Goal: Task Accomplishment & Management: Manage account settings

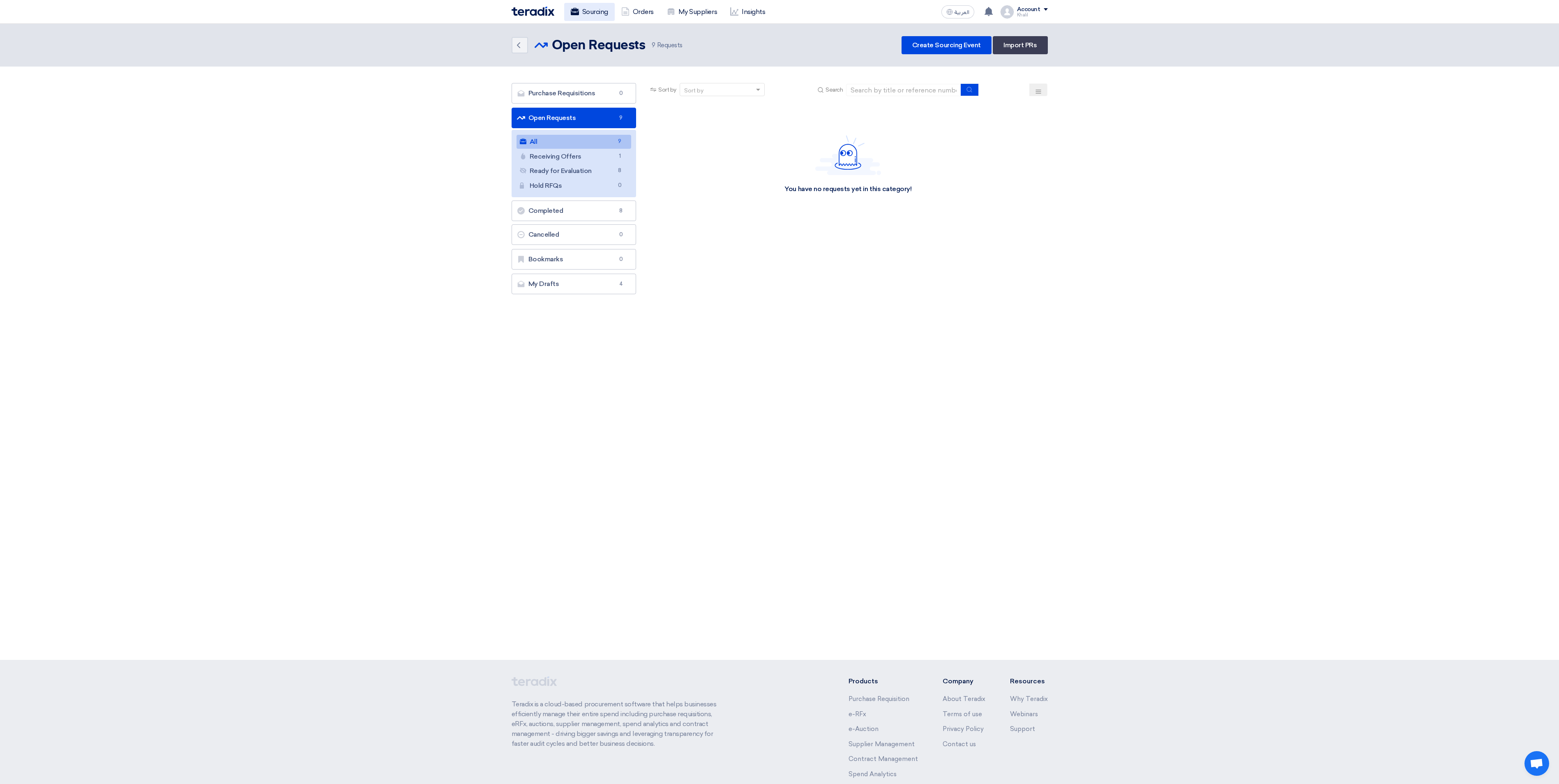
click at [586, 14] on link "Sourcing" at bounding box center [589, 11] width 50 height 18
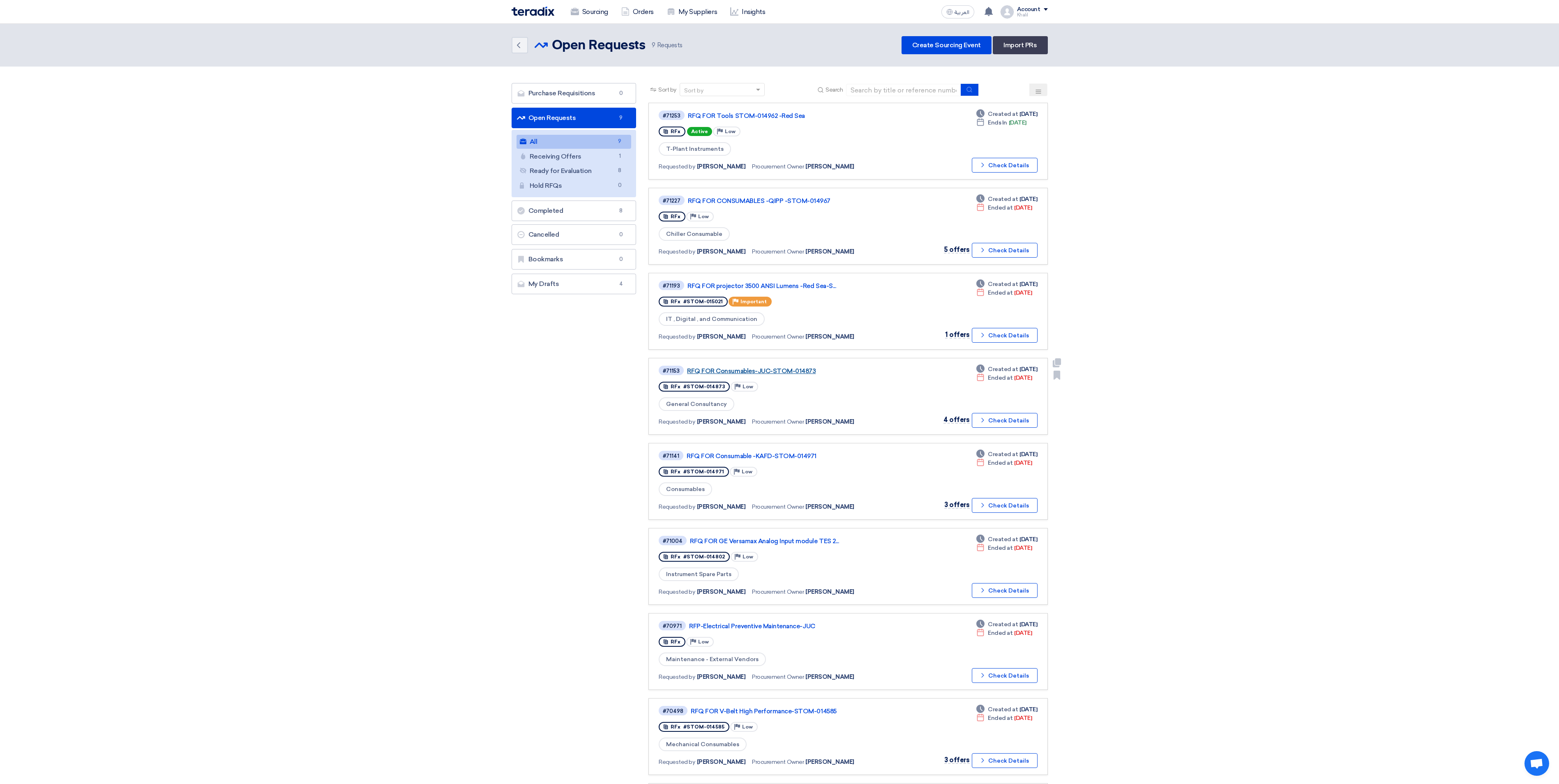
click at [785, 373] on link "RFQ FOR Consumables-JUC-STOM-014873" at bounding box center [789, 371] width 206 height 7
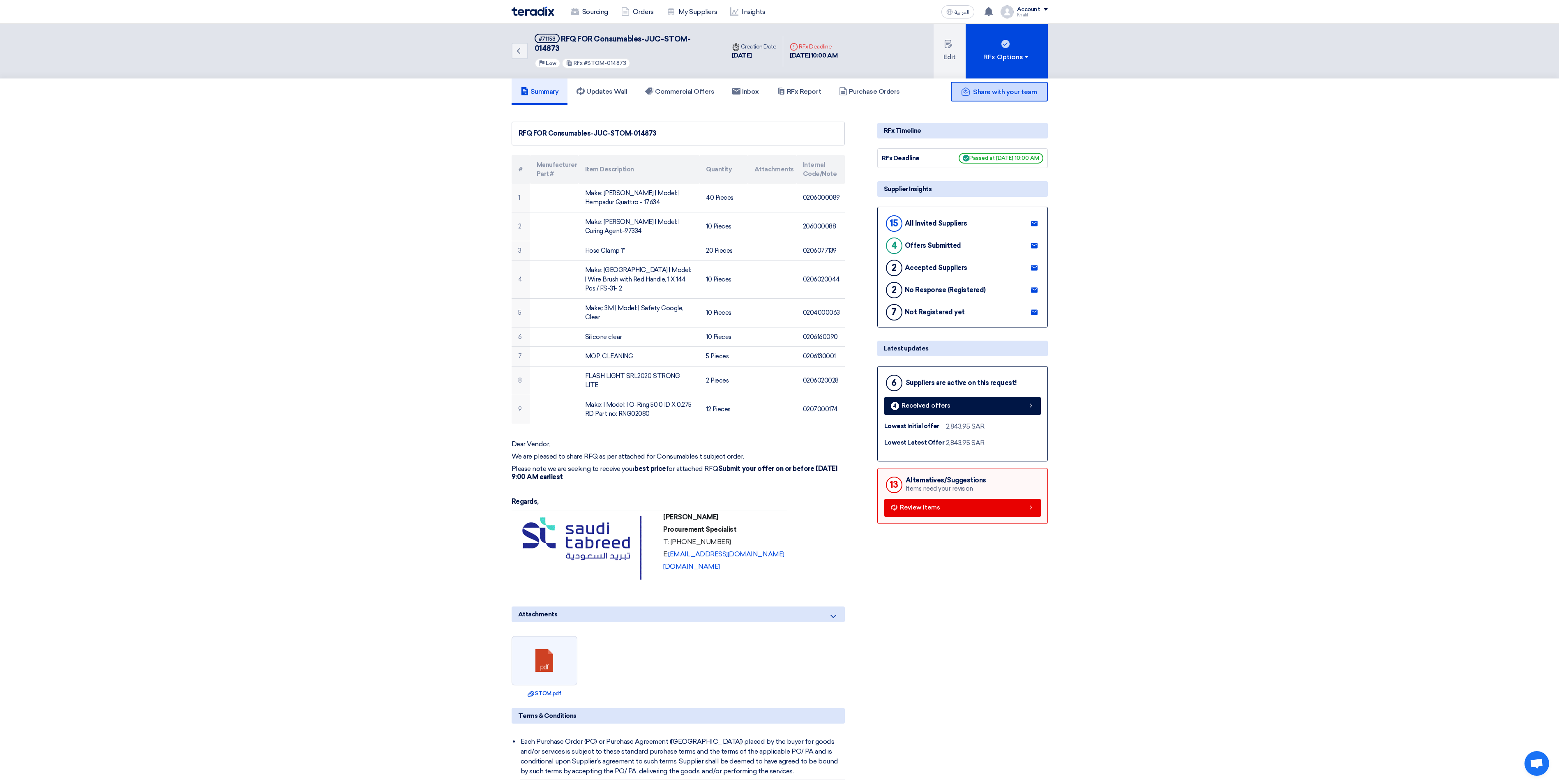
click at [1033, 88] on span "Share with your team" at bounding box center [1005, 92] width 63 height 8
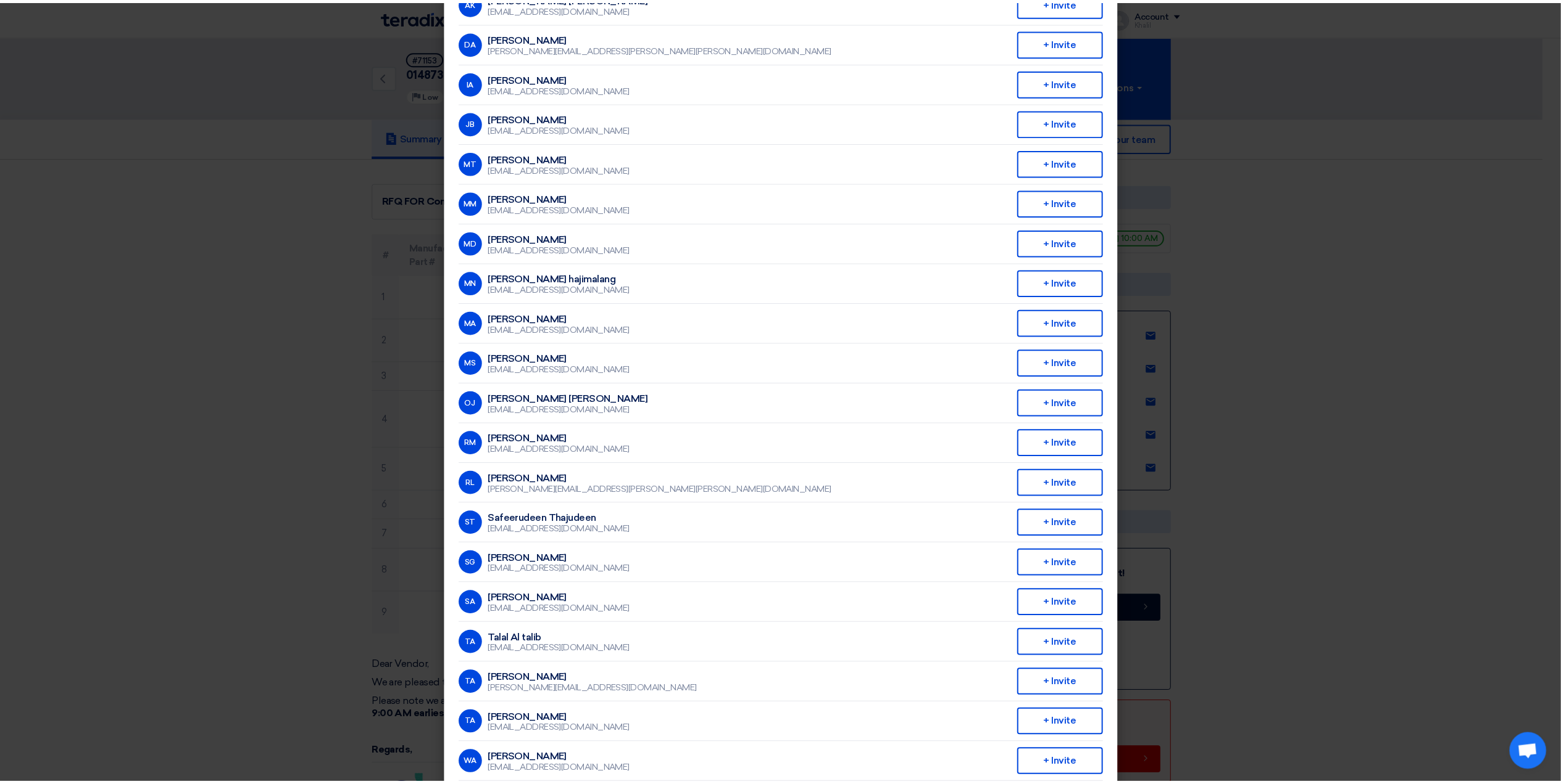
scroll to position [182, 0]
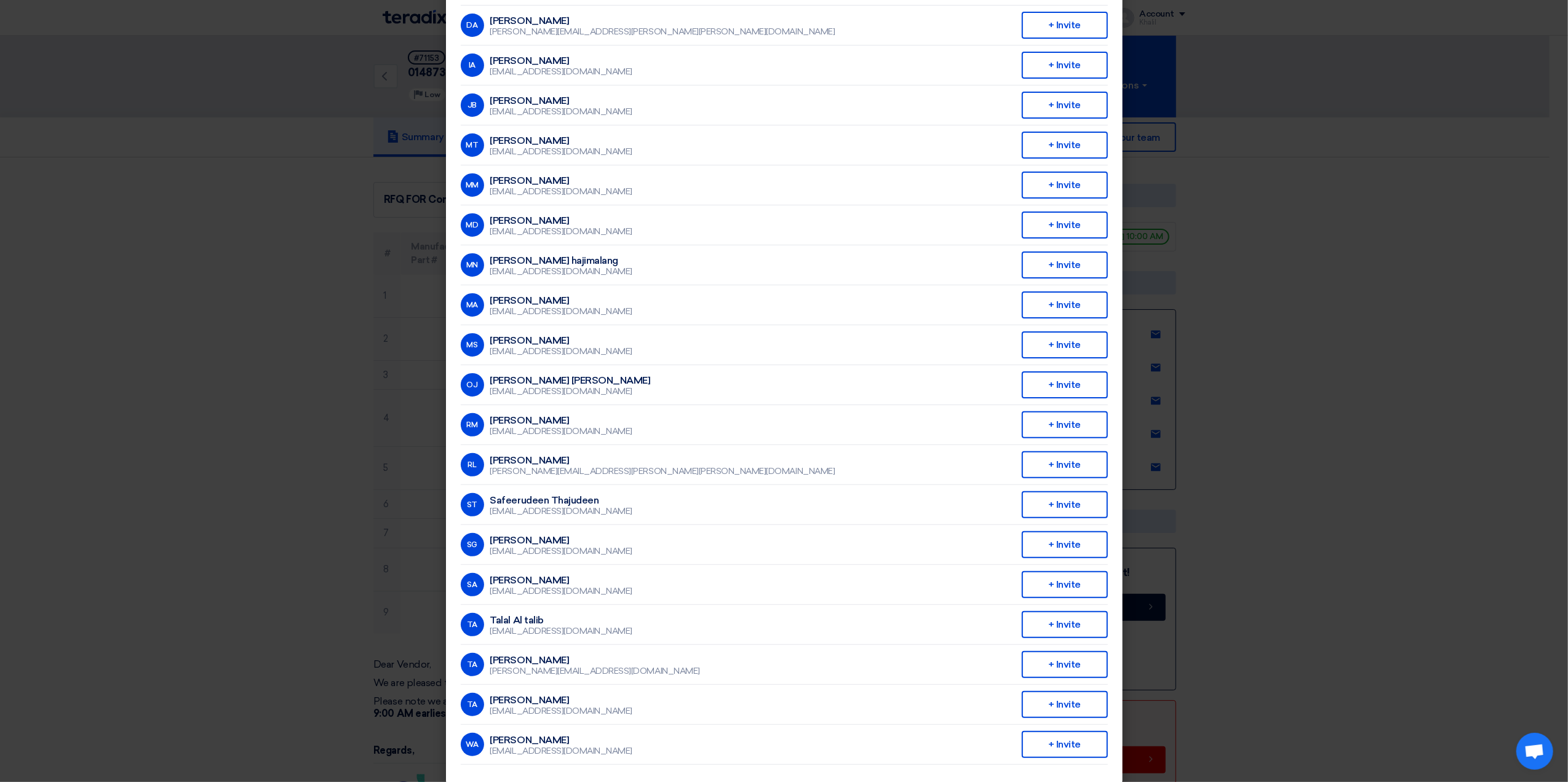
click at [1351, 389] on modal-container "Invite From Your Company × Company Team Saudi Tabreed AK [PERSON_NAME] [EMAIL_A…" at bounding box center [784, 391] width 1568 height 782
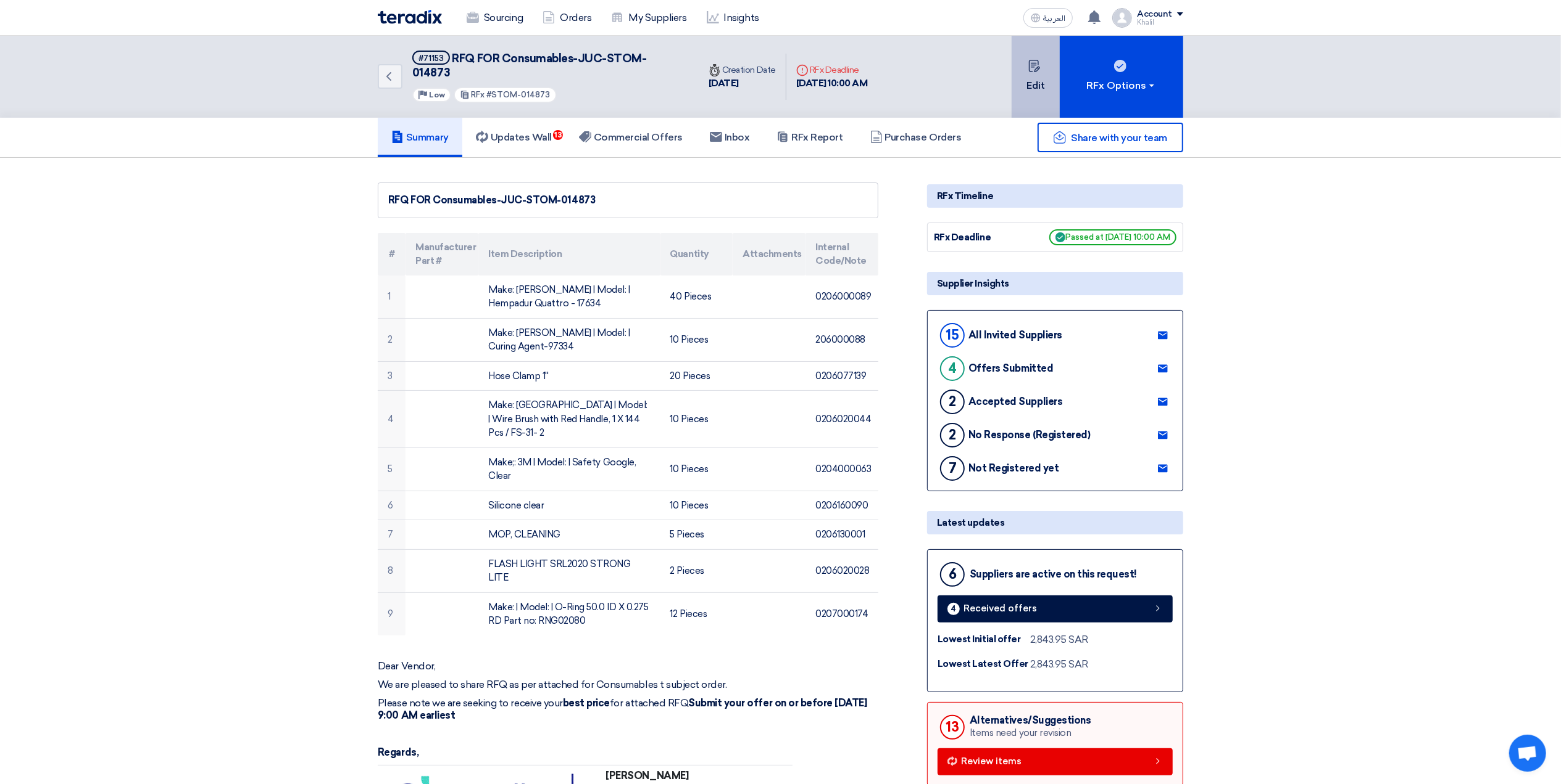
click at [1036, 72] on button "Edit" at bounding box center [1036, 76] width 48 height 82
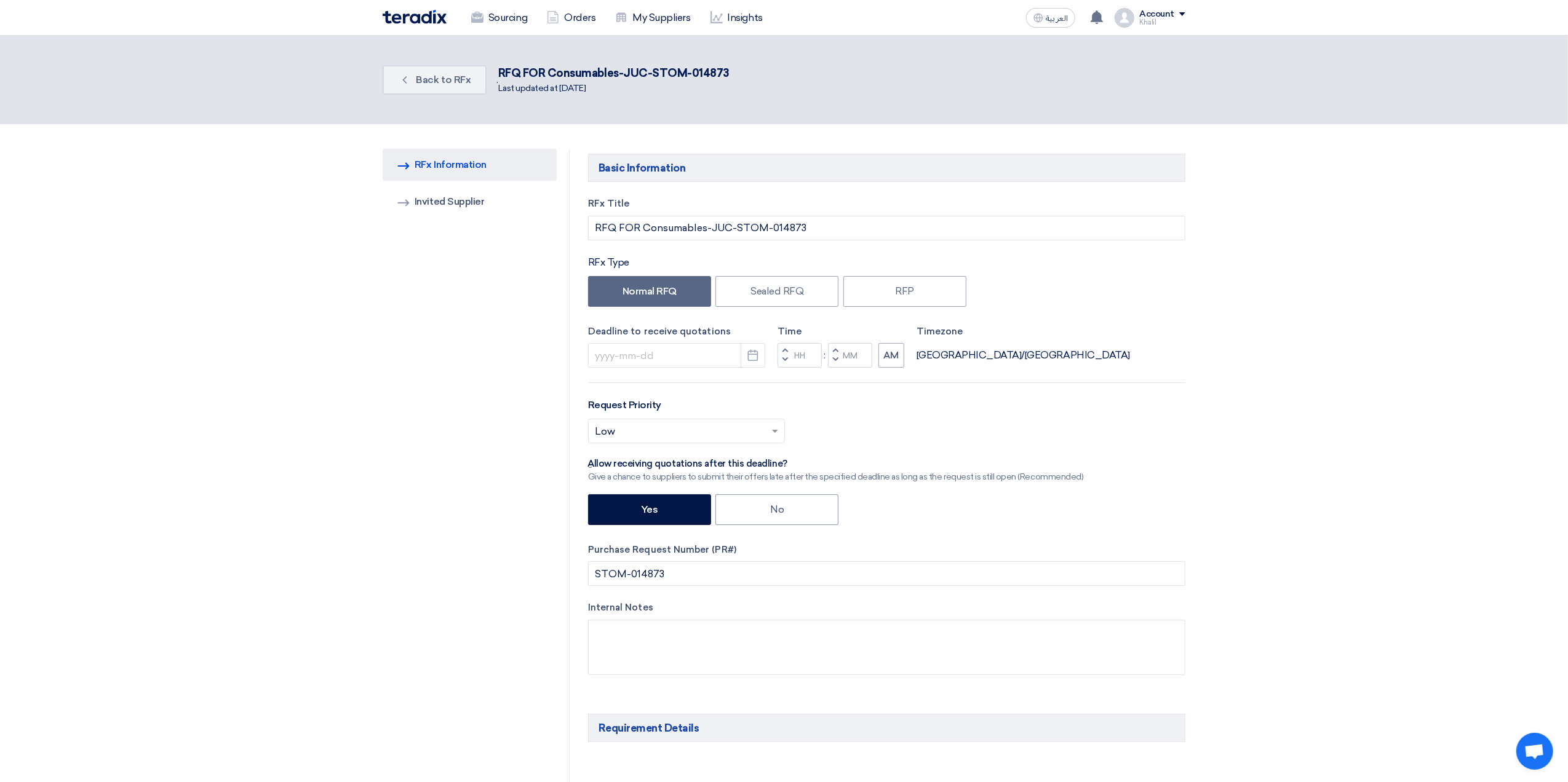
type input "[DATE]"
type input "10"
type input "00"
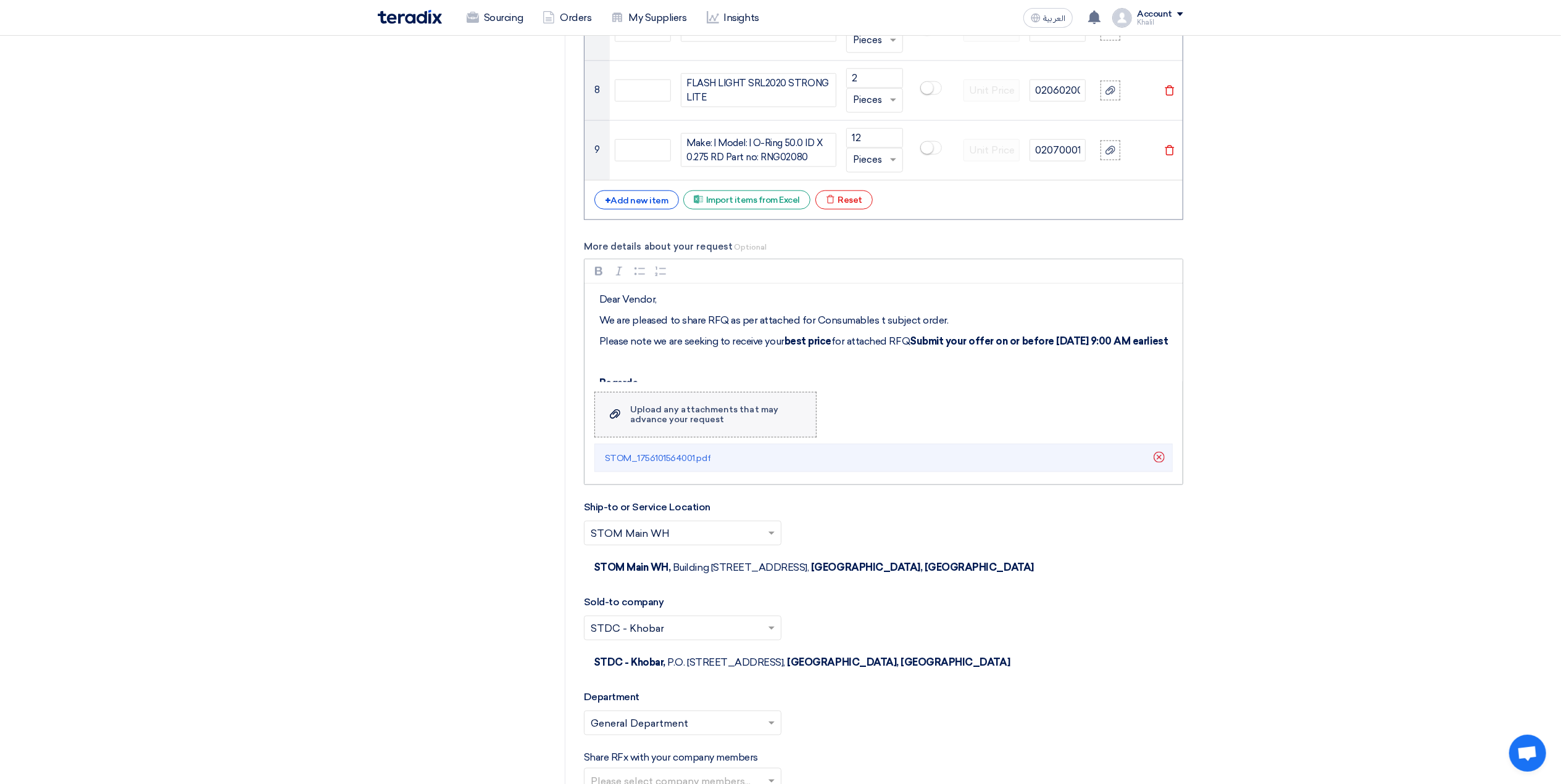
scroll to position [2055, 0]
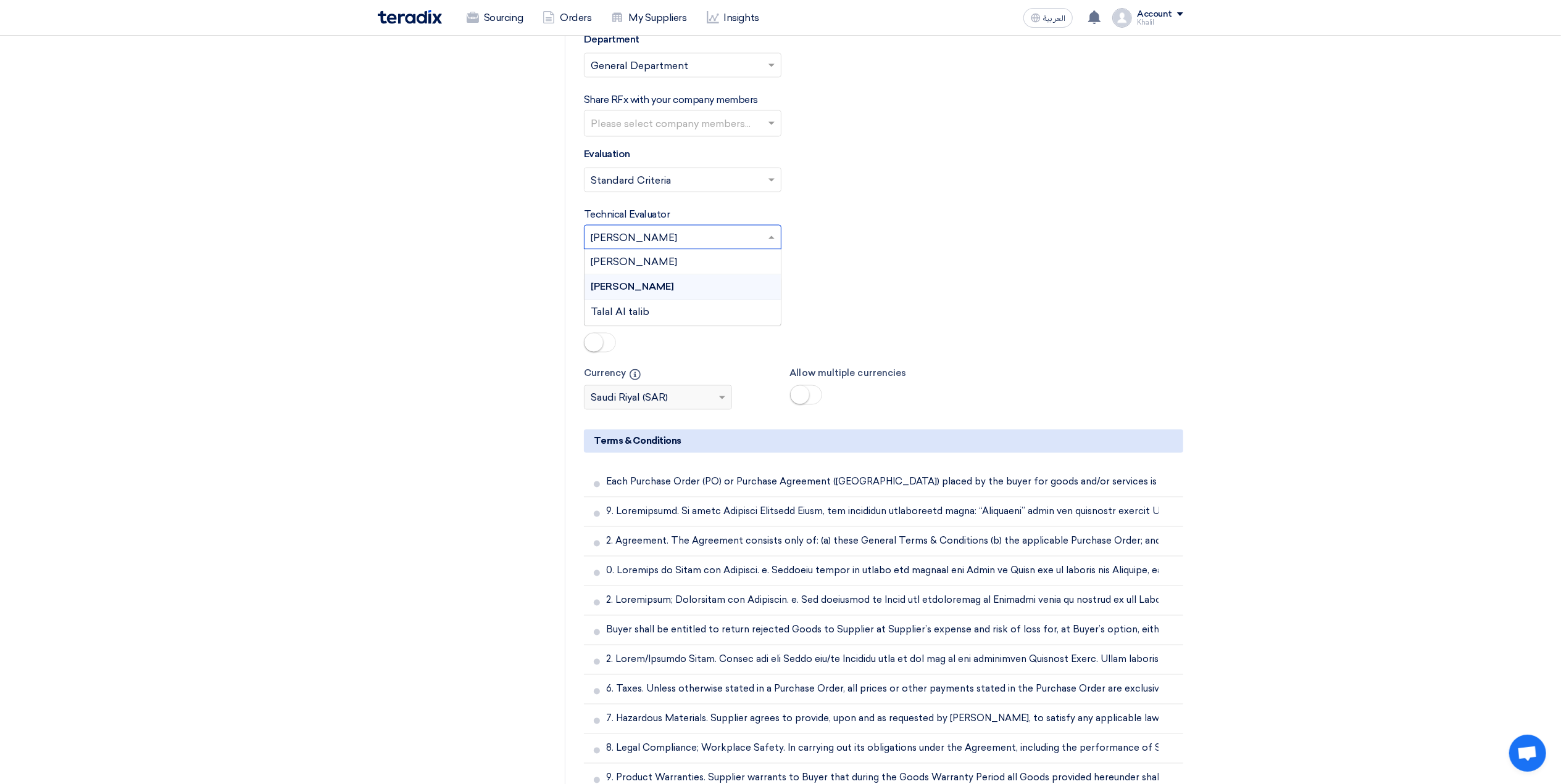
click at [771, 245] on span at bounding box center [774, 237] width 16 height 15
click at [871, 270] on div "Secondary Evaluator Please Select RFx secondary evaluator... × [PERSON_NAME] ×" at bounding box center [883, 281] width 599 height 43
click at [768, 297] on span at bounding box center [774, 290] width 16 height 15
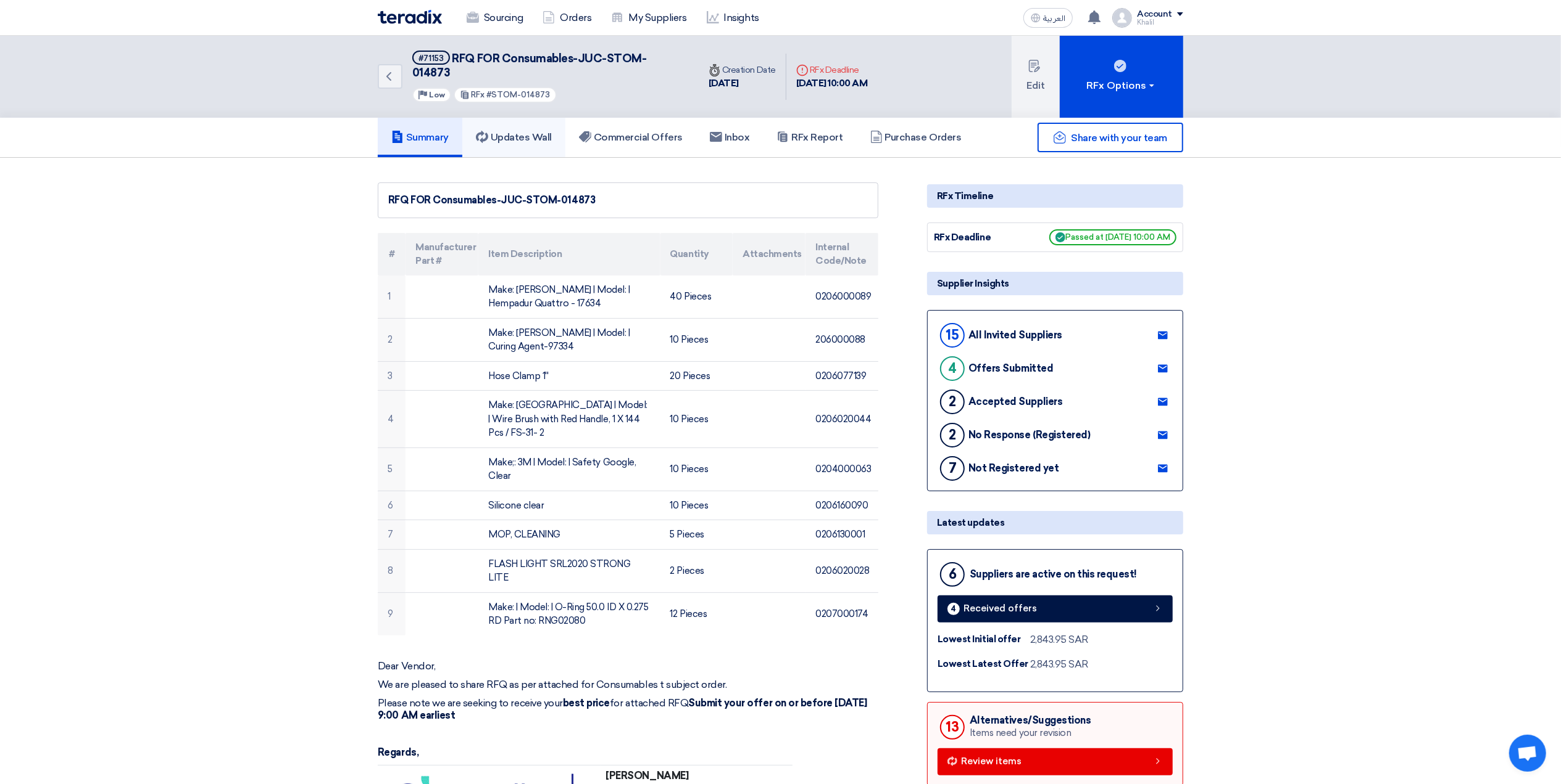
click at [534, 131] on h5 "Updates Wall" at bounding box center [513, 137] width 75 height 12
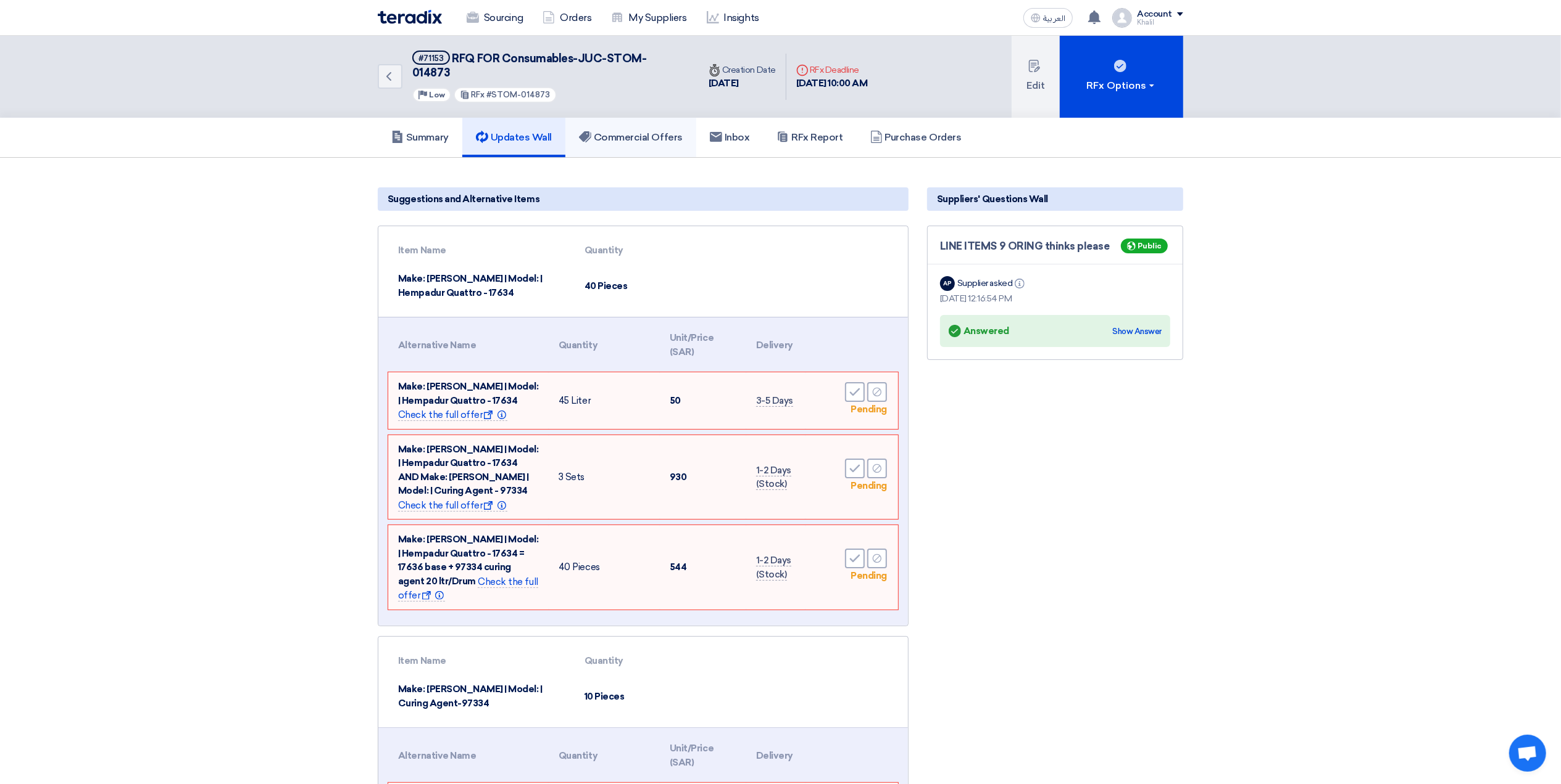
click at [615, 131] on h5 "Commercial Offers" at bounding box center [631, 137] width 103 height 12
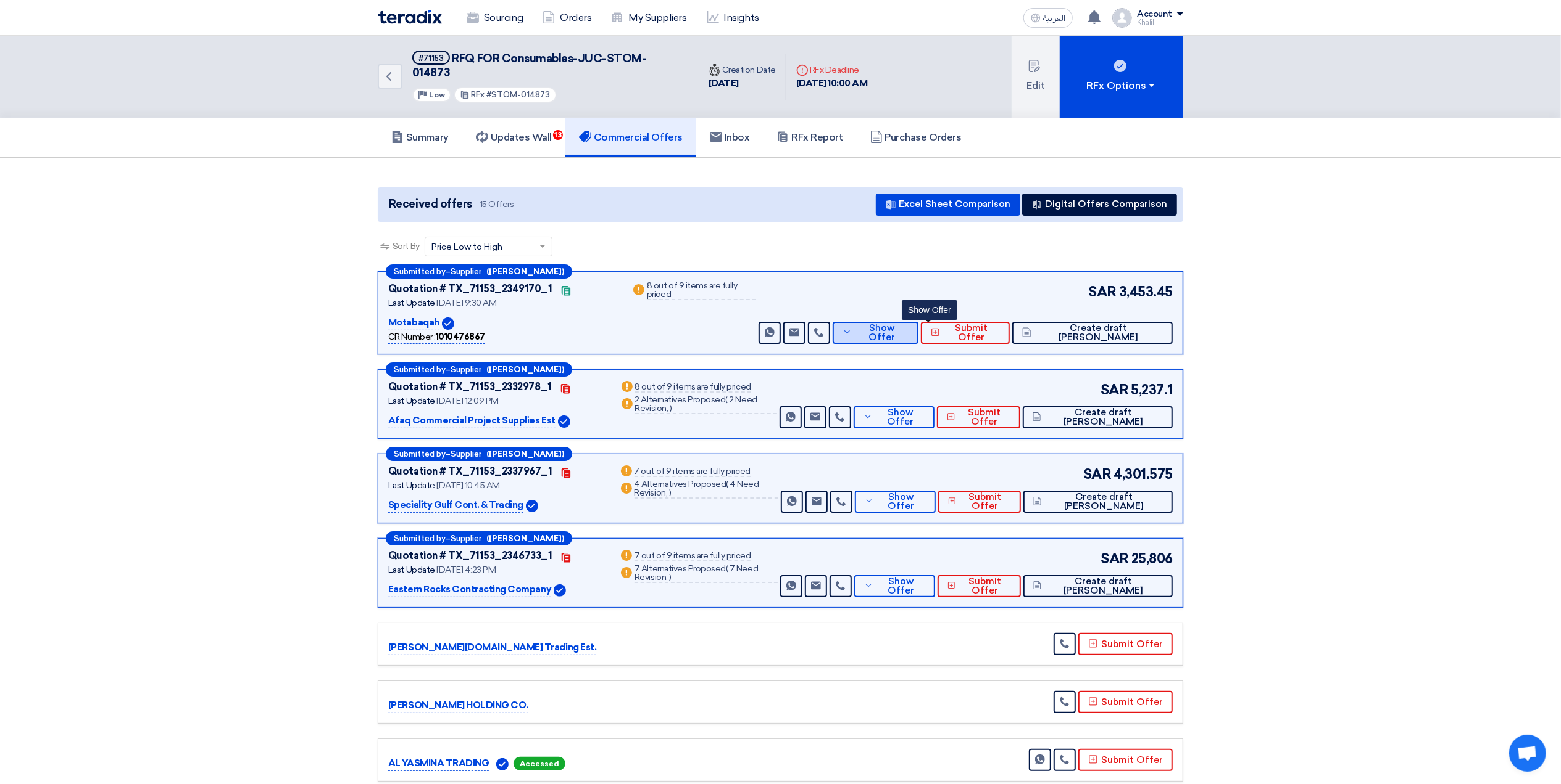
click at [852, 327] on icon at bounding box center [847, 332] width 10 height 10
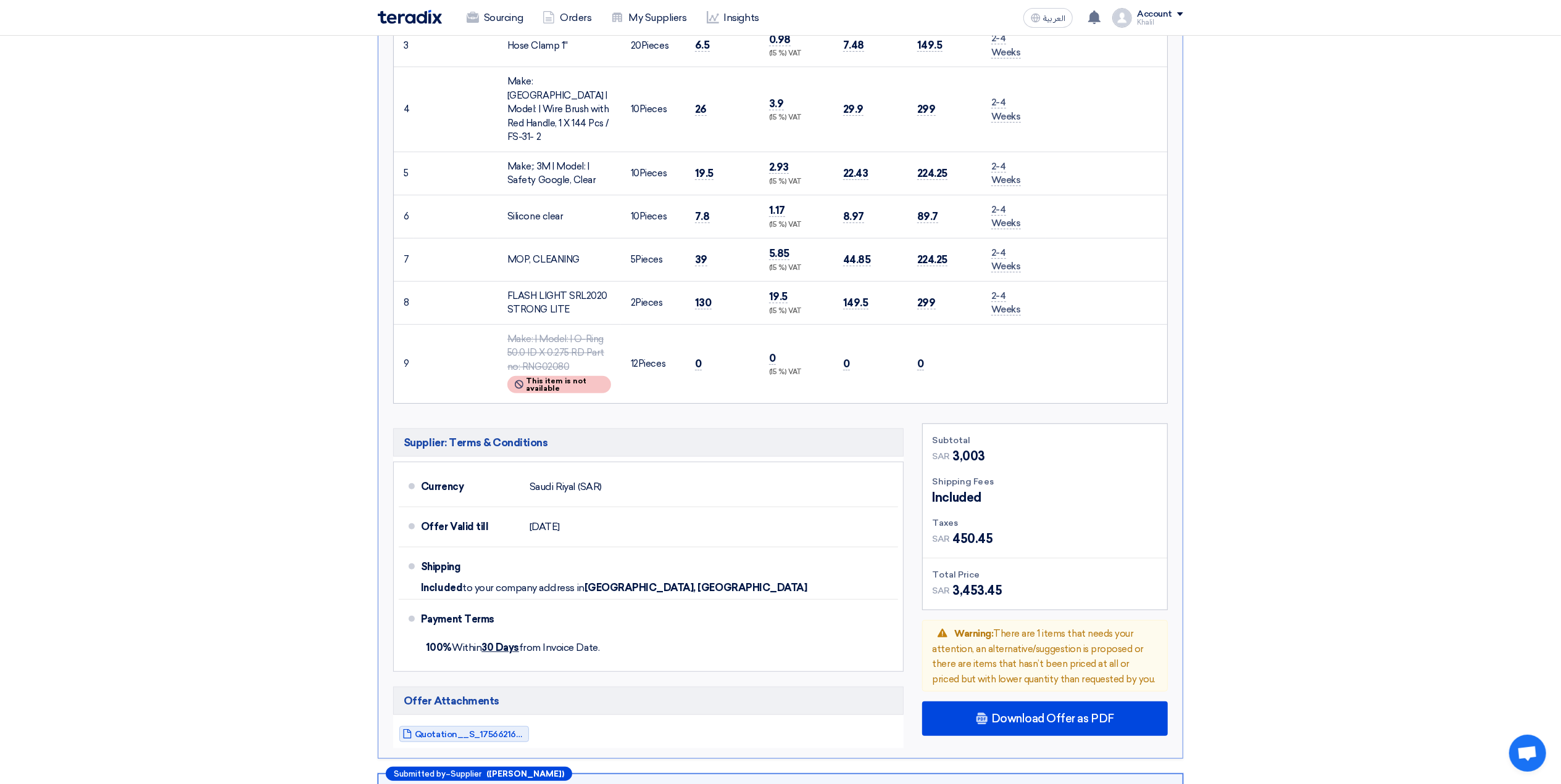
scroll to position [576, 0]
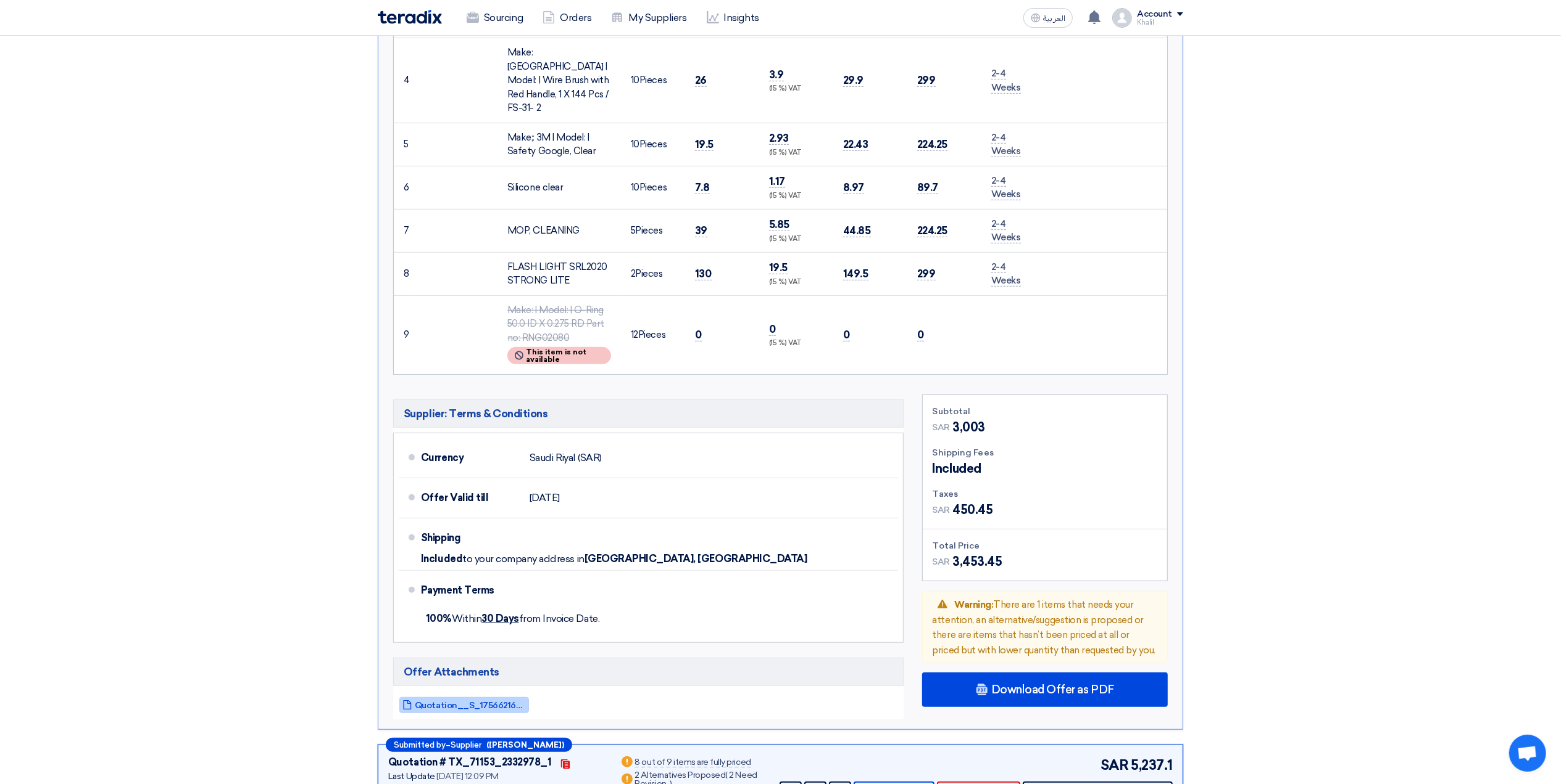
click at [501, 702] on span "Quotation__S_1756621656496.pdf" at bounding box center [471, 706] width 111 height 9
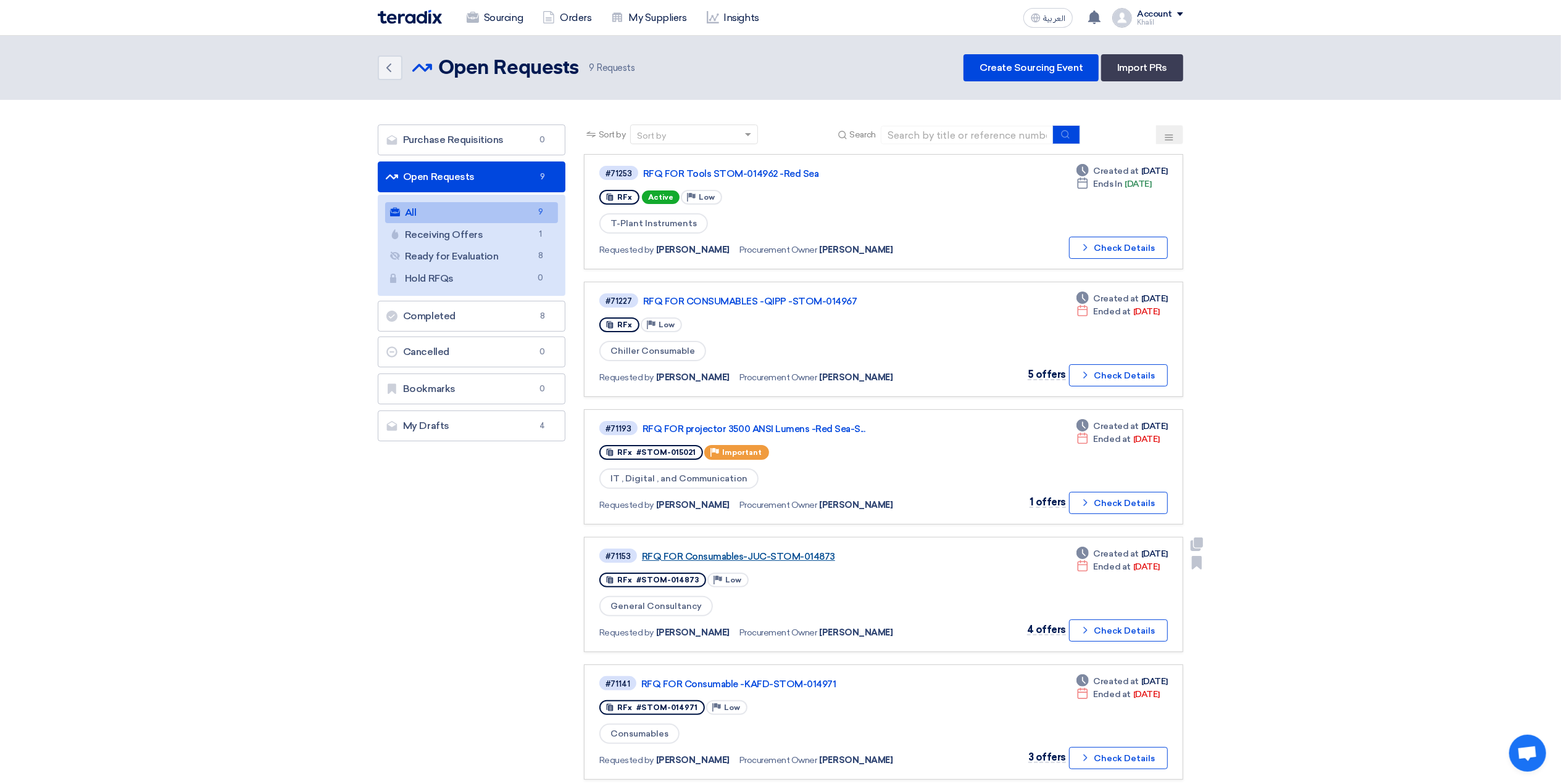
click at [776, 553] on link "RFQ FOR Consumables-JUC-STOM-014873" at bounding box center [795, 557] width 309 height 11
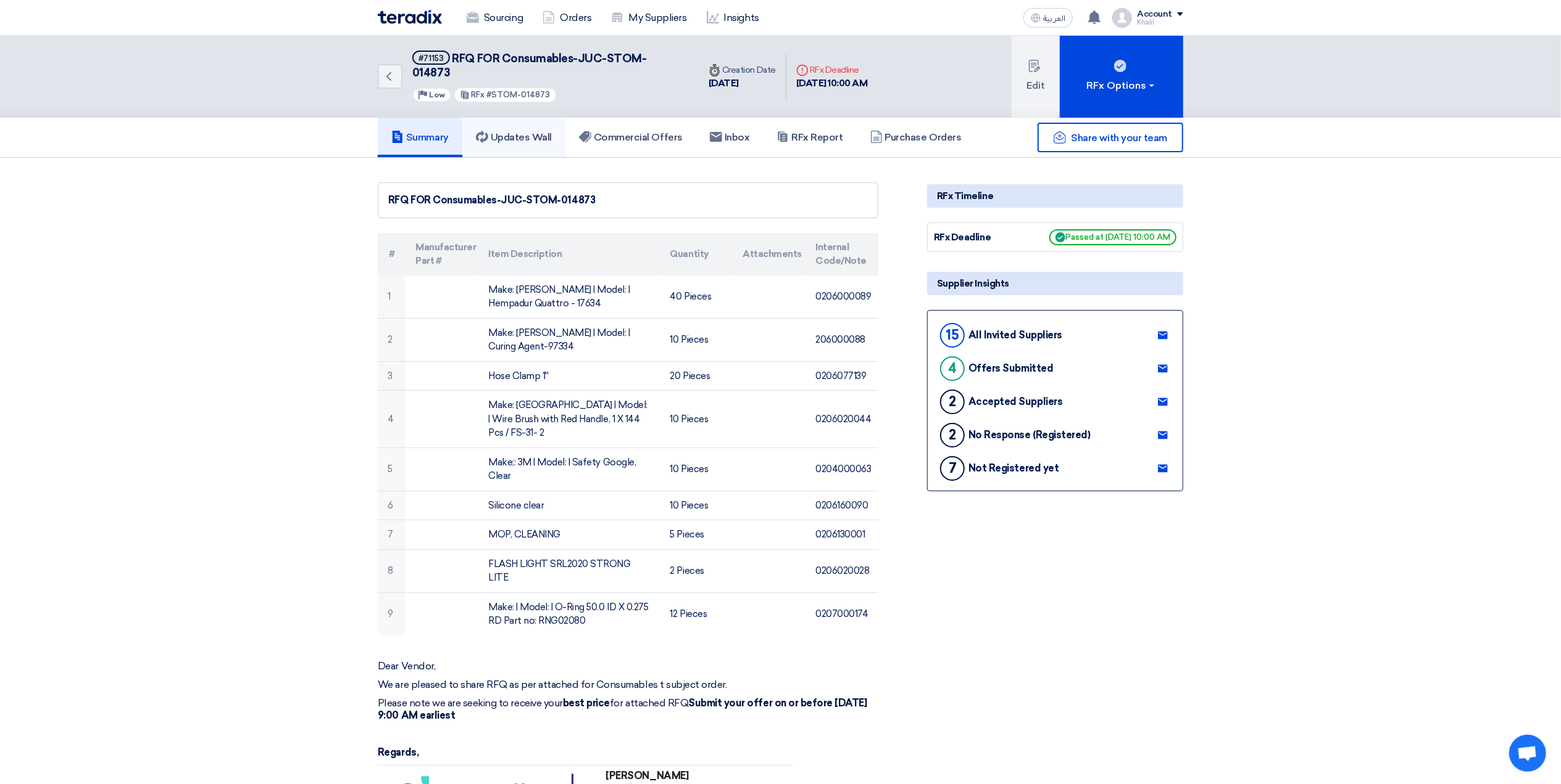
click at [513, 128] on link "Updates Wall" at bounding box center [513, 138] width 103 height 40
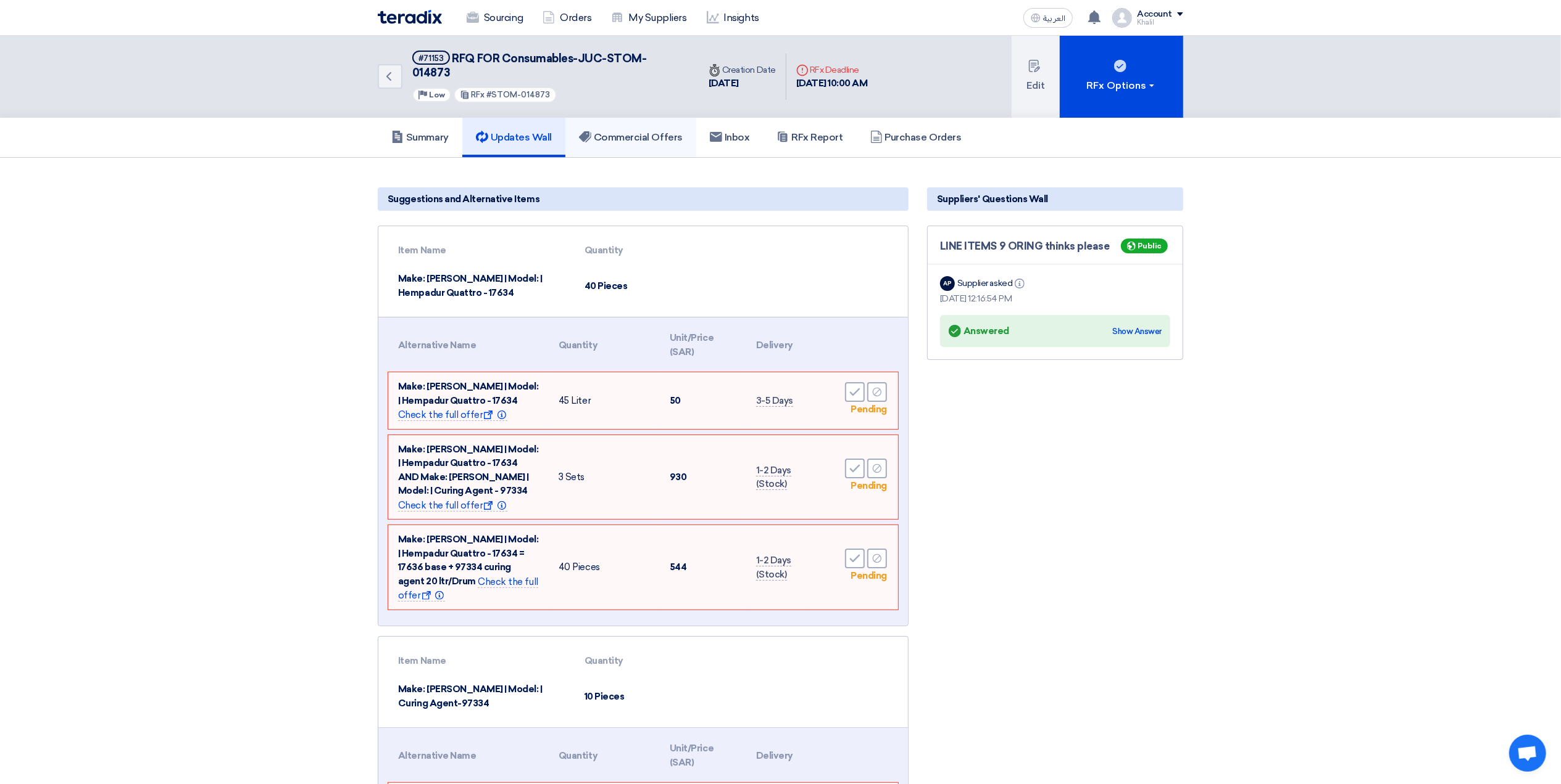
click at [651, 131] on link "Commercial Offers" at bounding box center [631, 138] width 131 height 40
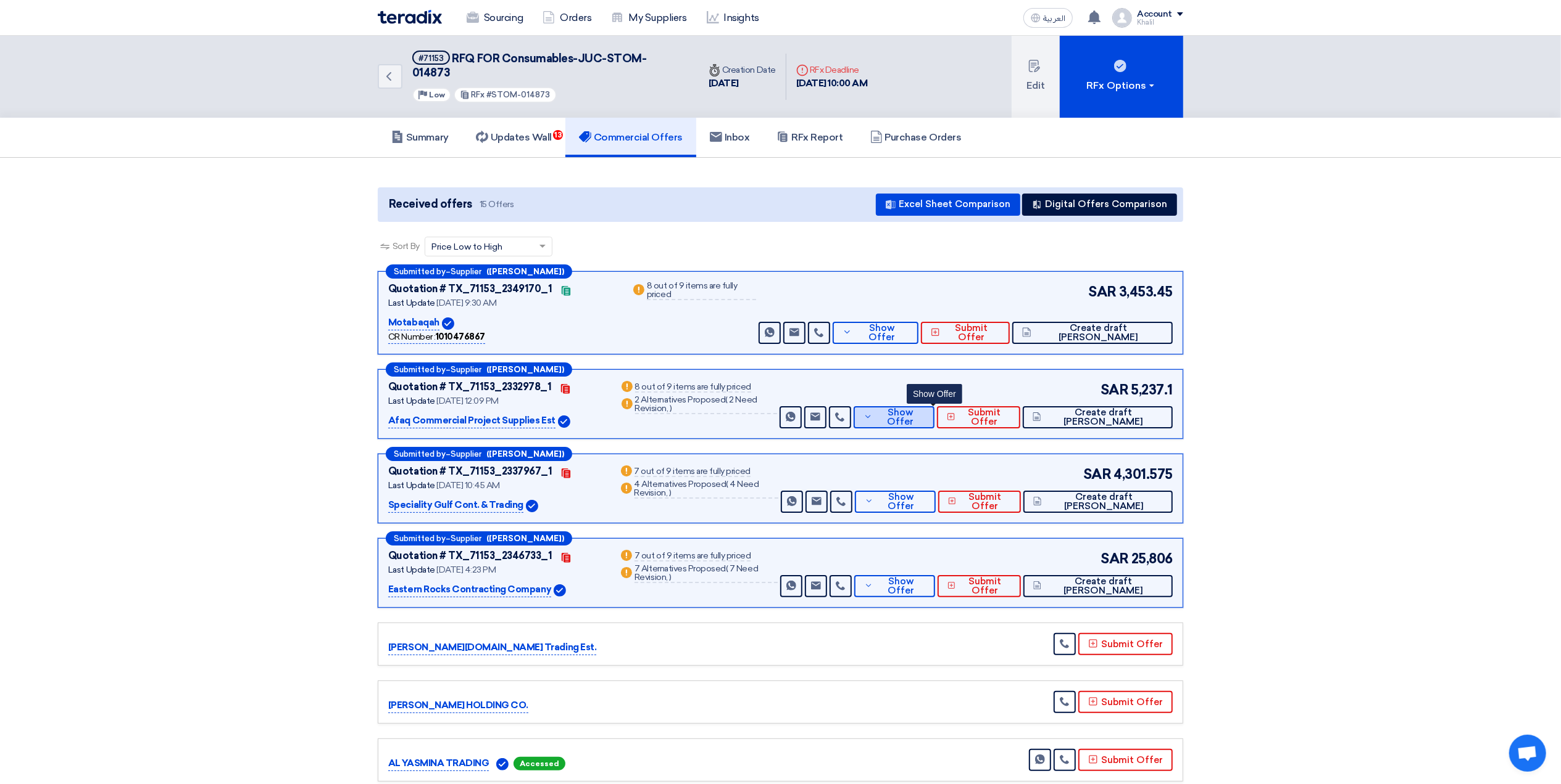
click at [922, 410] on button "Show Offer" at bounding box center [893, 418] width 80 height 22
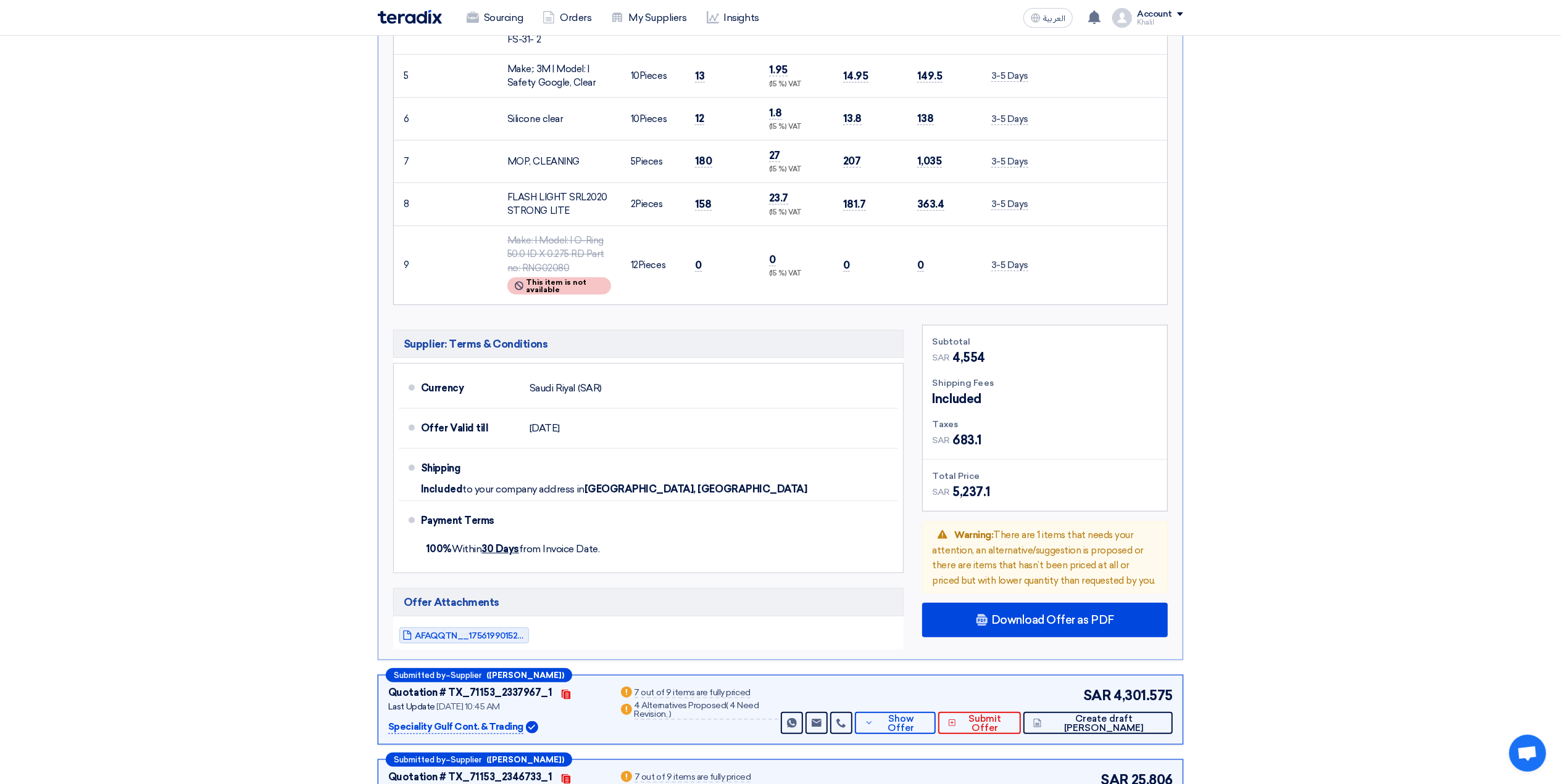
scroll to position [822, 0]
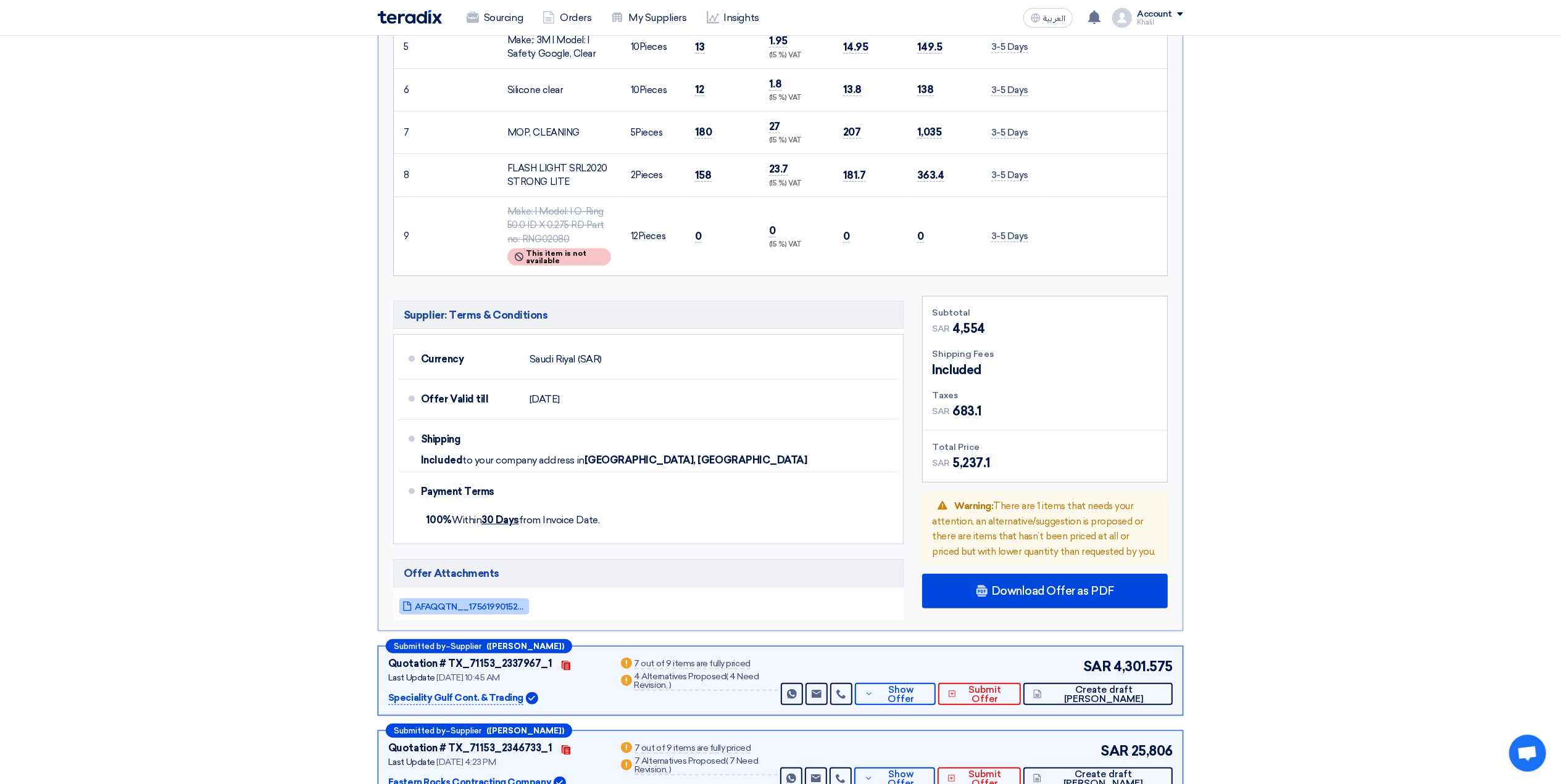
click at [475, 602] on span "AFAQQTN__1756199015225.pdf" at bounding box center [471, 606] width 111 height 9
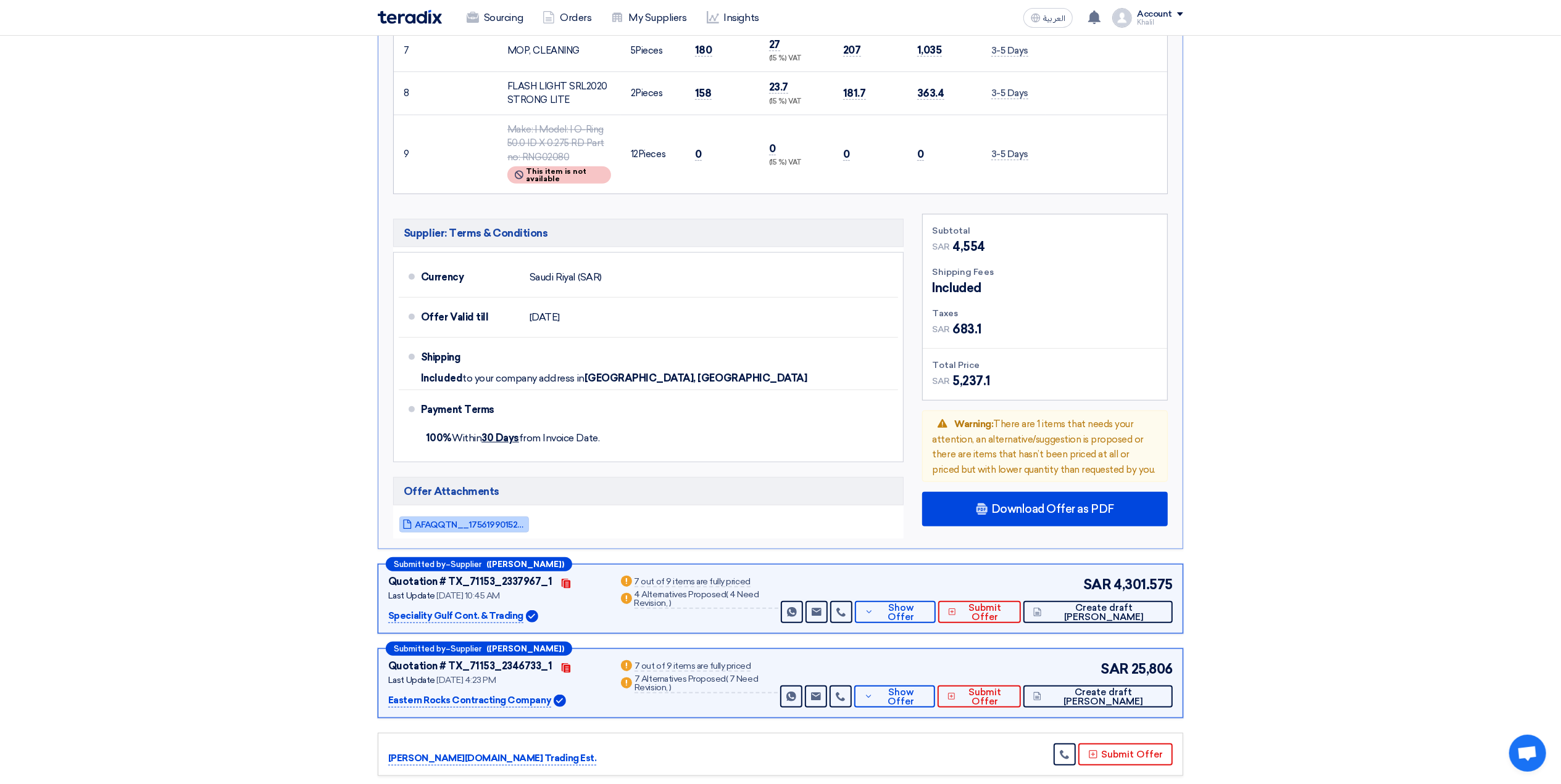
scroll to position [986, 0]
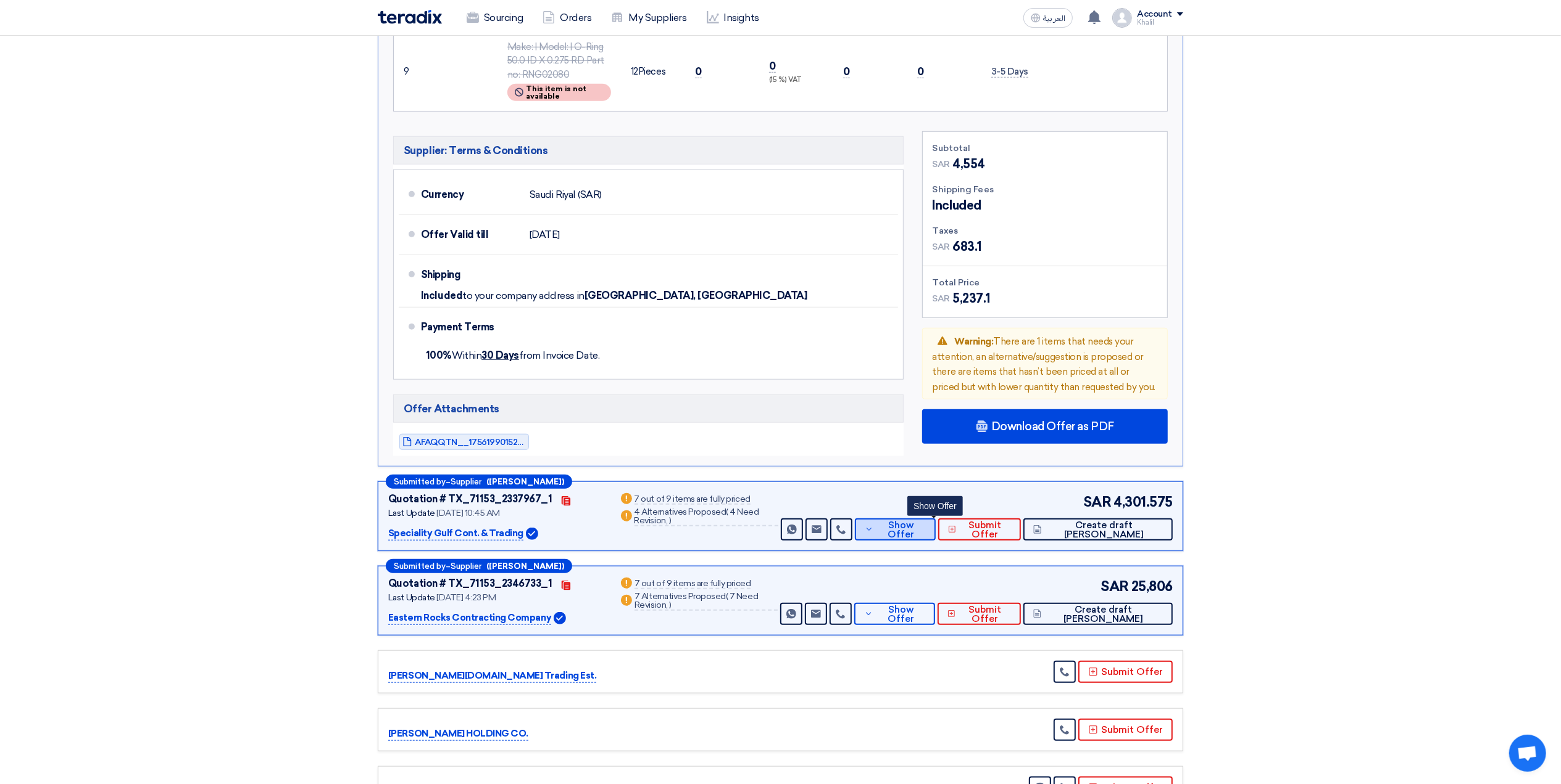
click at [912, 519] on button "Show Offer" at bounding box center [895, 530] width 80 height 22
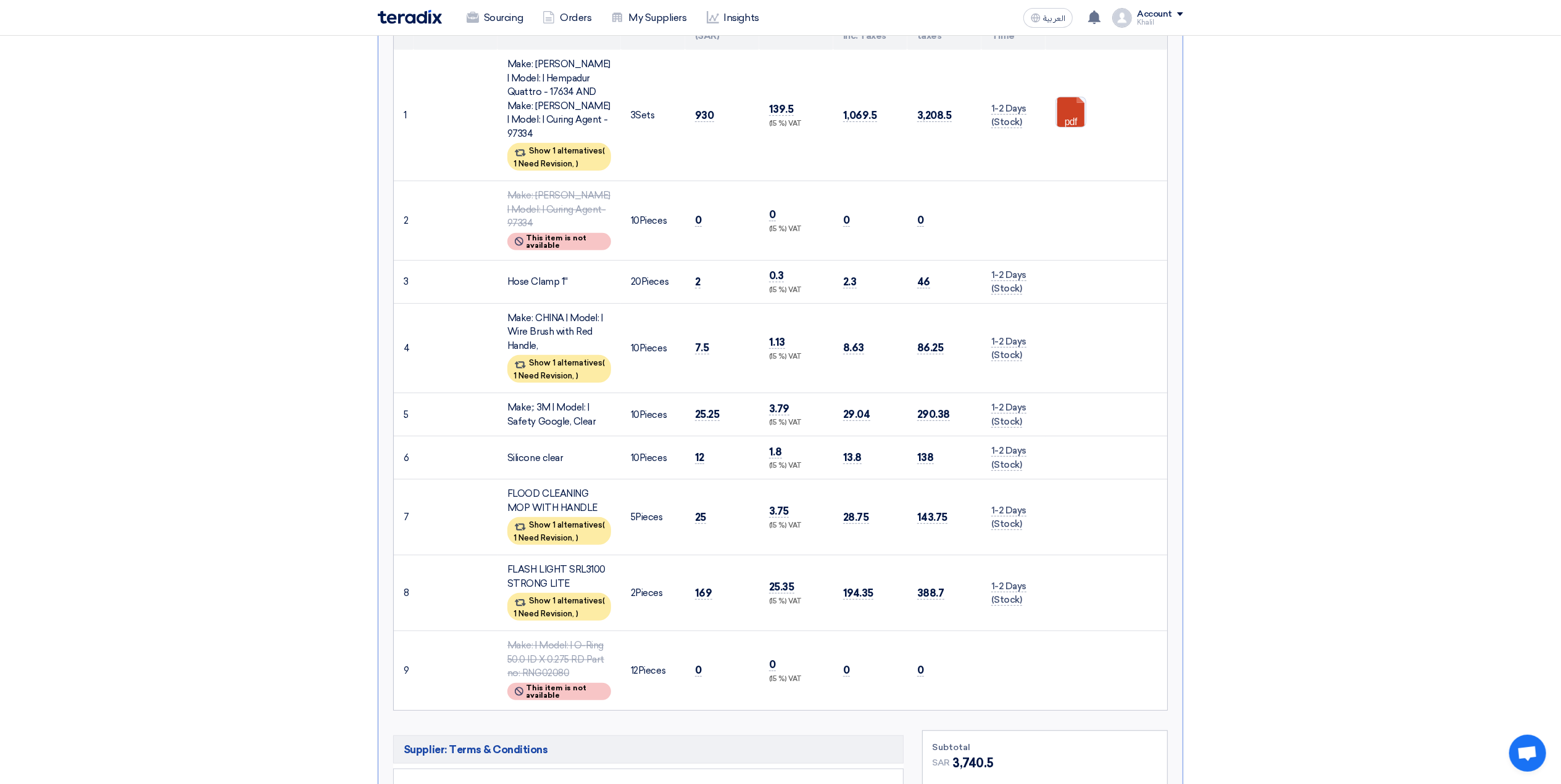
scroll to position [1069, 0]
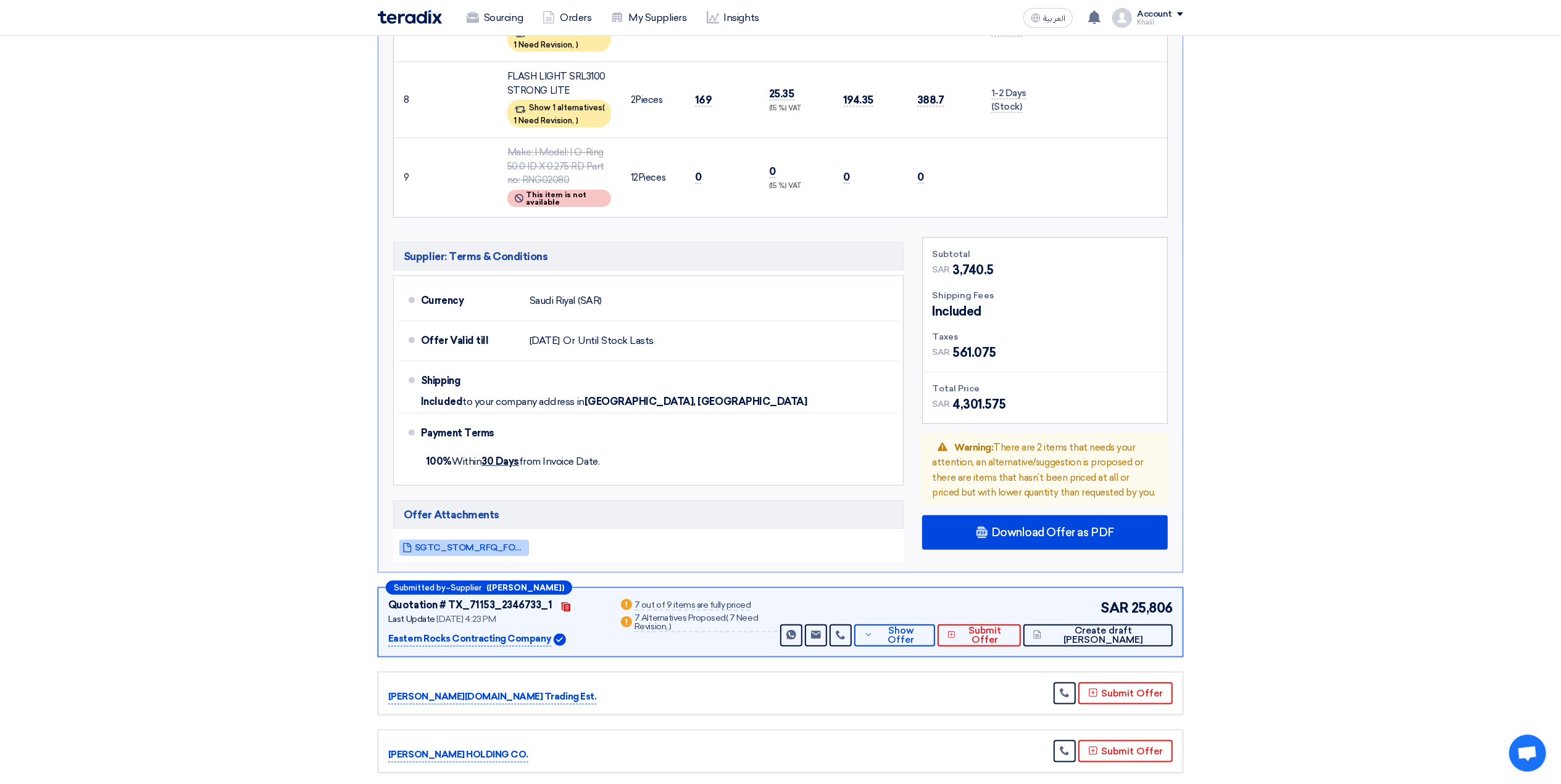
click at [469, 543] on span "SGTC_STOM_RFQ_FOR_ConsumablesJUCSTOM_1756280665776.pdf" at bounding box center [471, 547] width 111 height 9
click at [460, 543] on span "SGTC_STOM_RFQ_FOR_ConsumablesJUCSTOM_1756280665776.pdf" at bounding box center [471, 547] width 111 height 9
click at [922, 626] on span "Show Offer" at bounding box center [900, 635] width 49 height 19
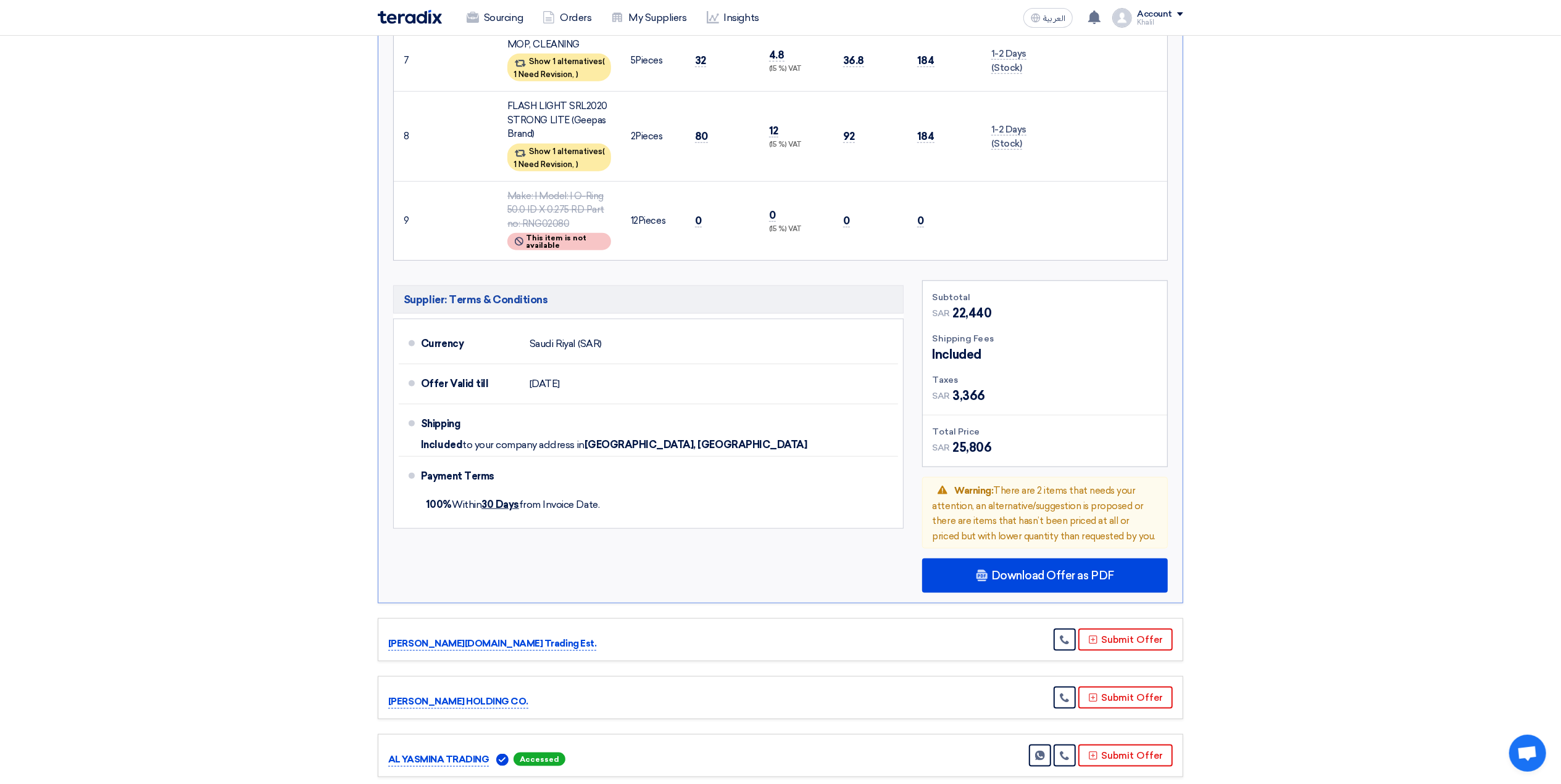
scroll to position [1234, 0]
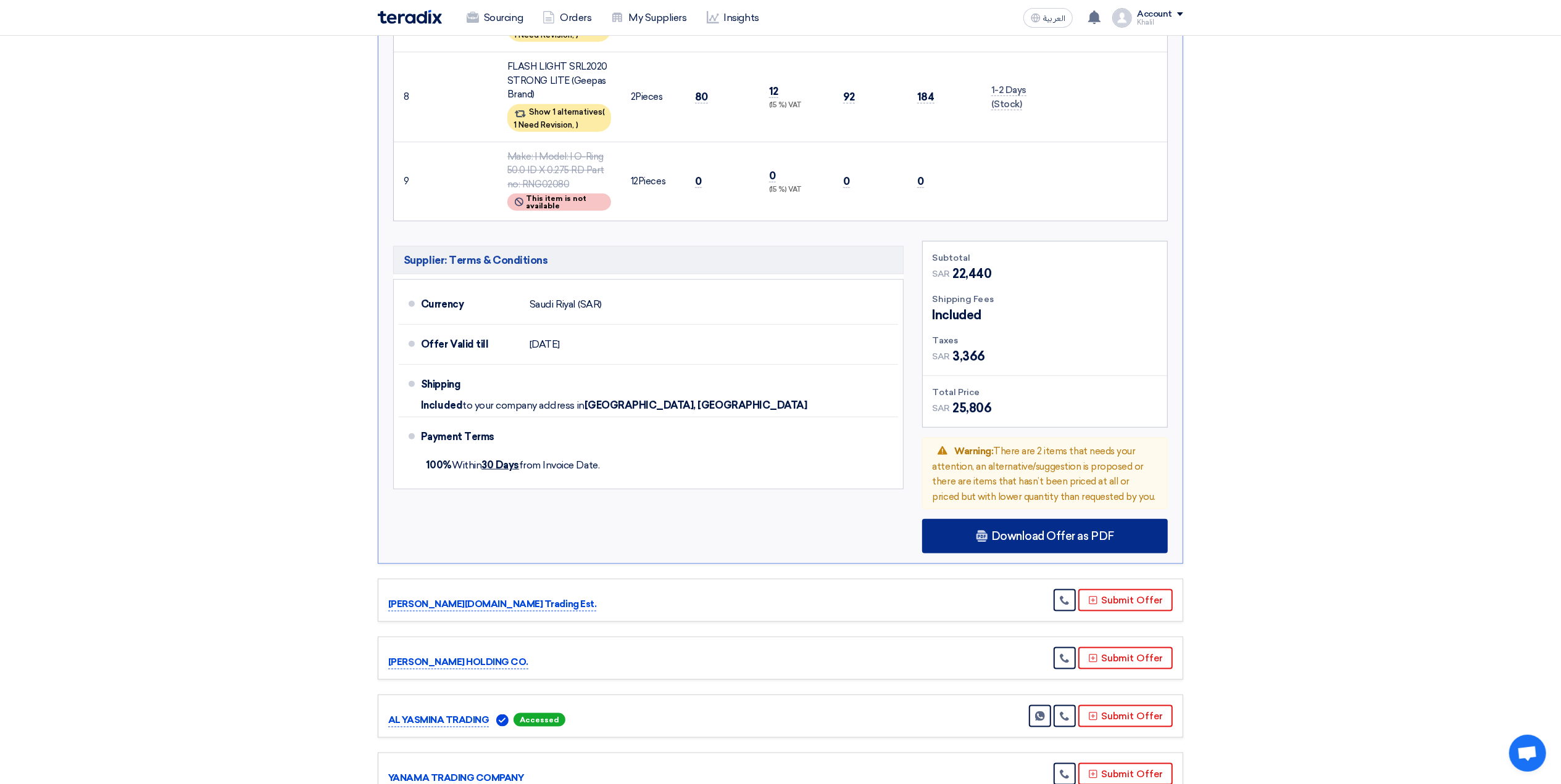
click at [1020, 531] on span "Download Offer as PDF" at bounding box center [1053, 536] width 123 height 11
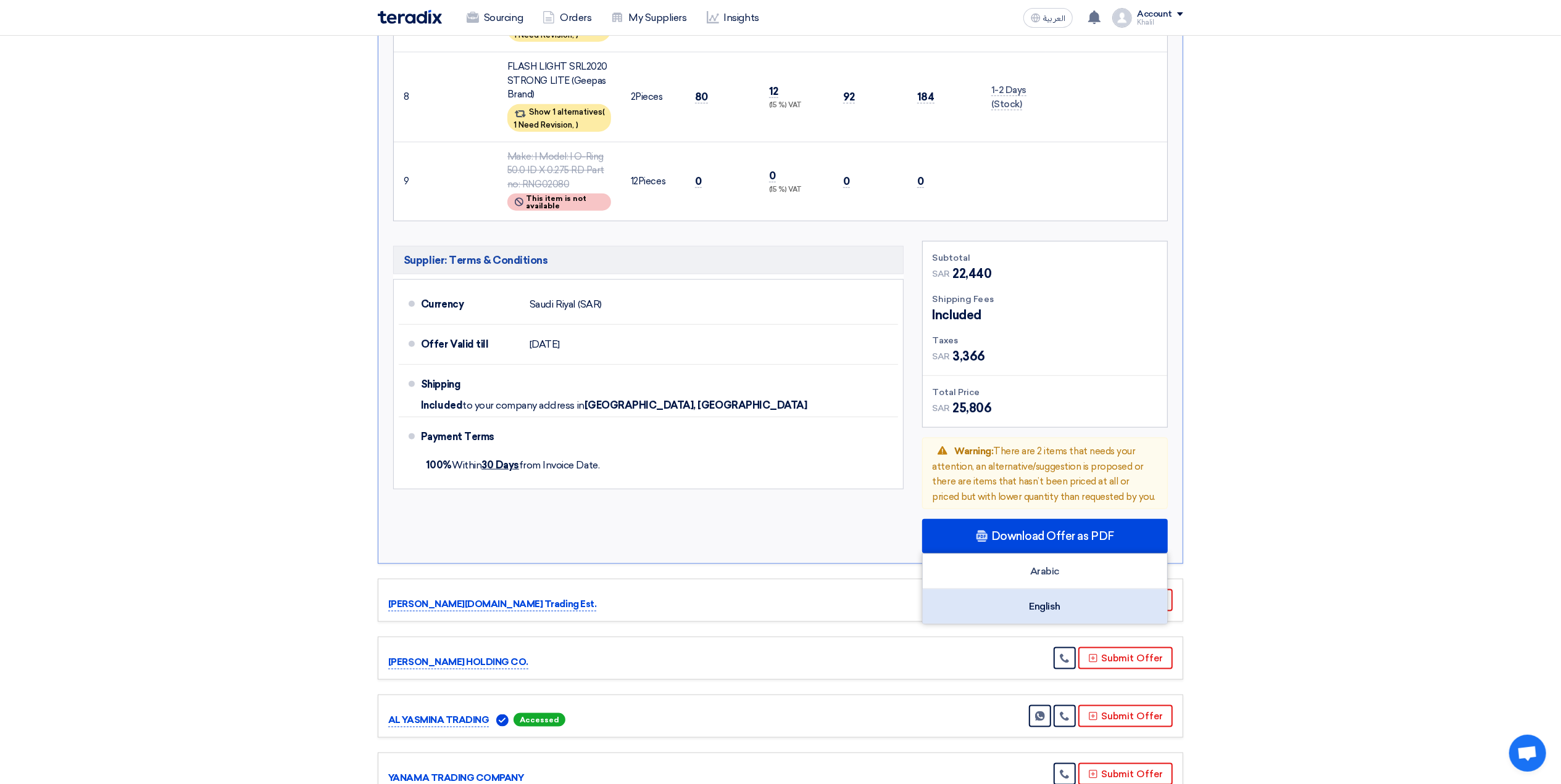
click at [1047, 589] on div "English" at bounding box center [1045, 606] width 244 height 35
click at [1069, 589] on div "English" at bounding box center [1045, 606] width 244 height 35
click at [1089, 589] on div "English" at bounding box center [1045, 606] width 244 height 35
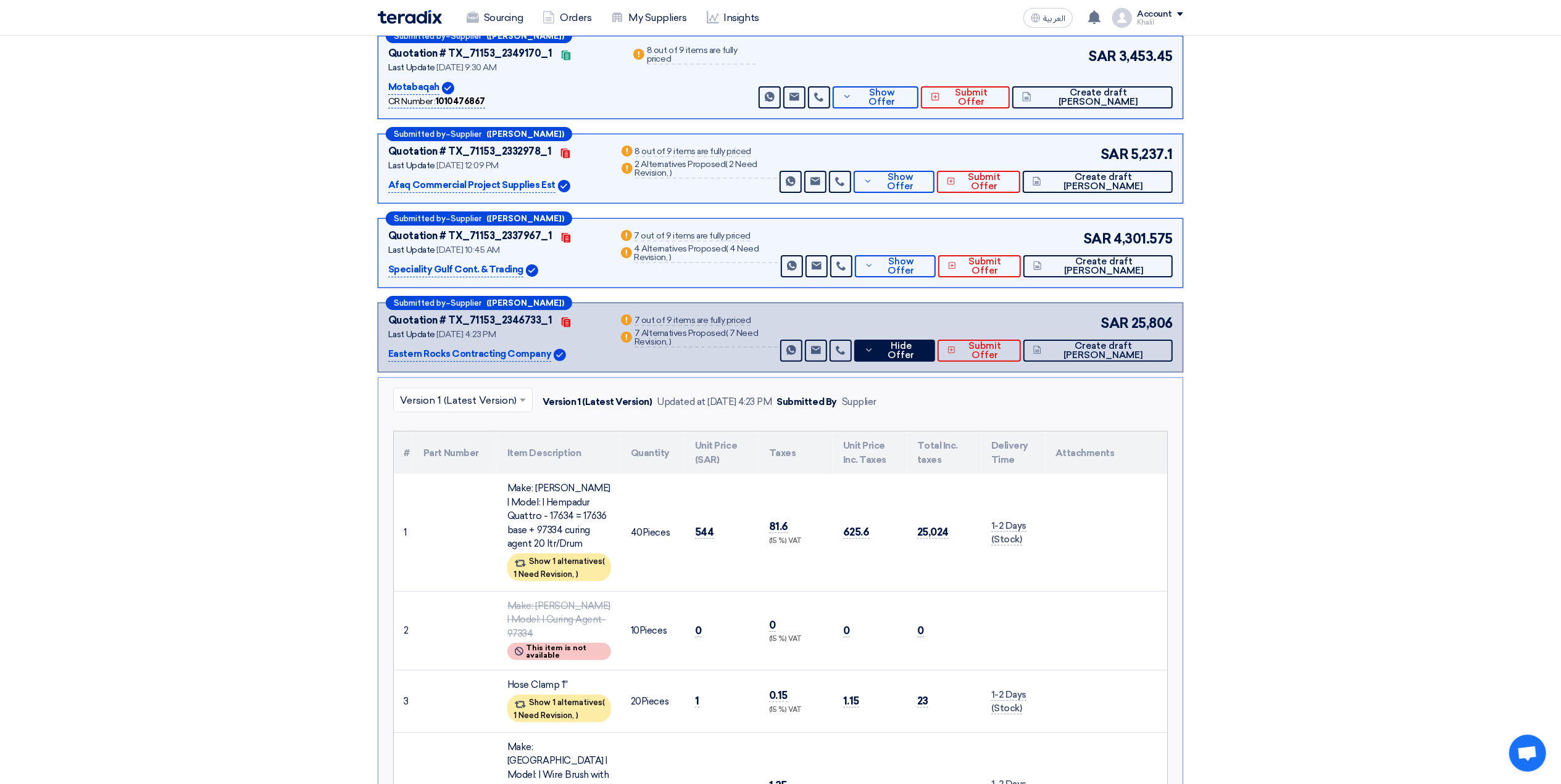
scroll to position [0, 0]
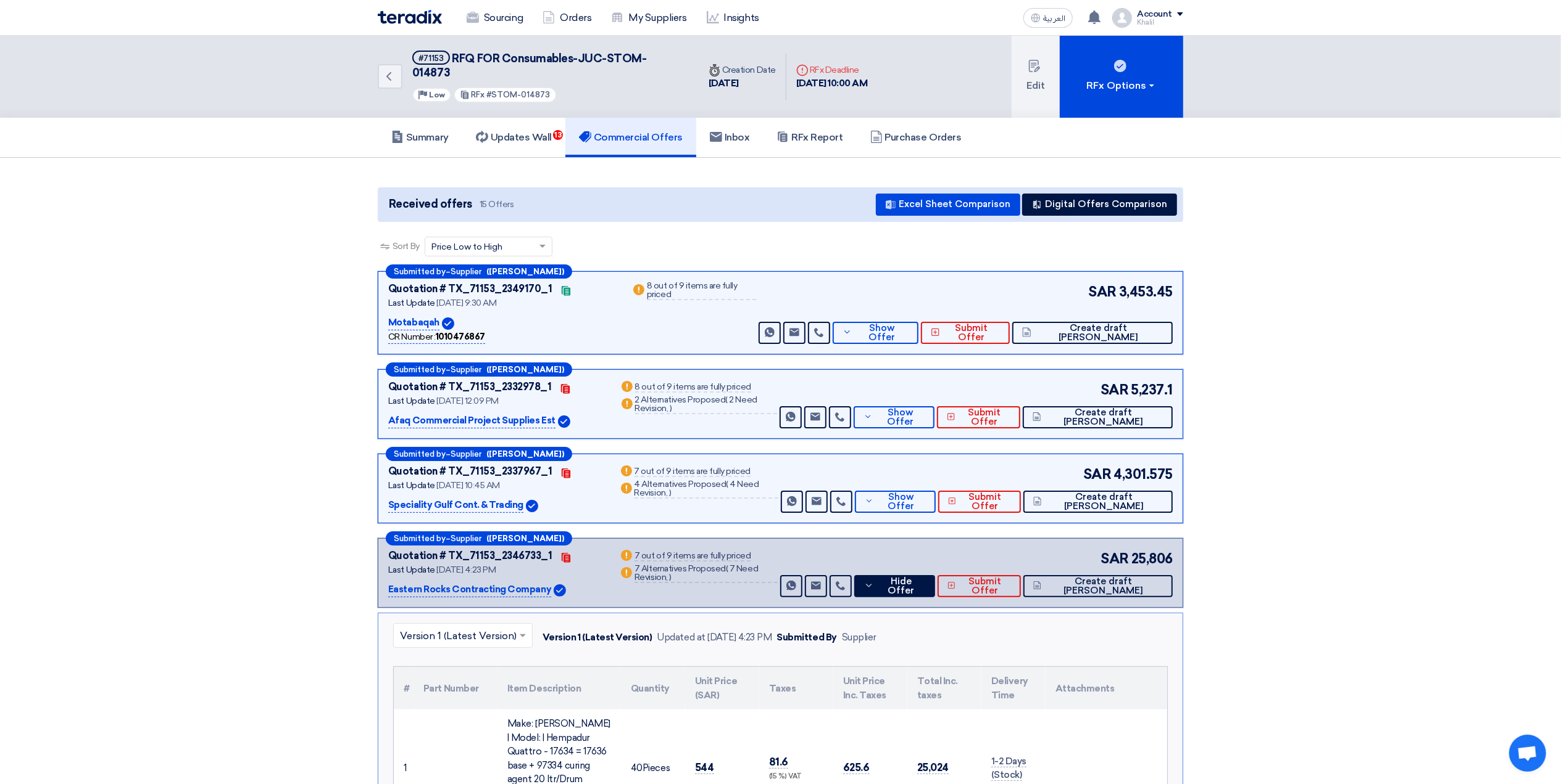
click at [425, 316] on p "Motabaqah" at bounding box center [414, 323] width 52 height 15
click at [908, 324] on span "Show Offer" at bounding box center [881, 332] width 53 height 19
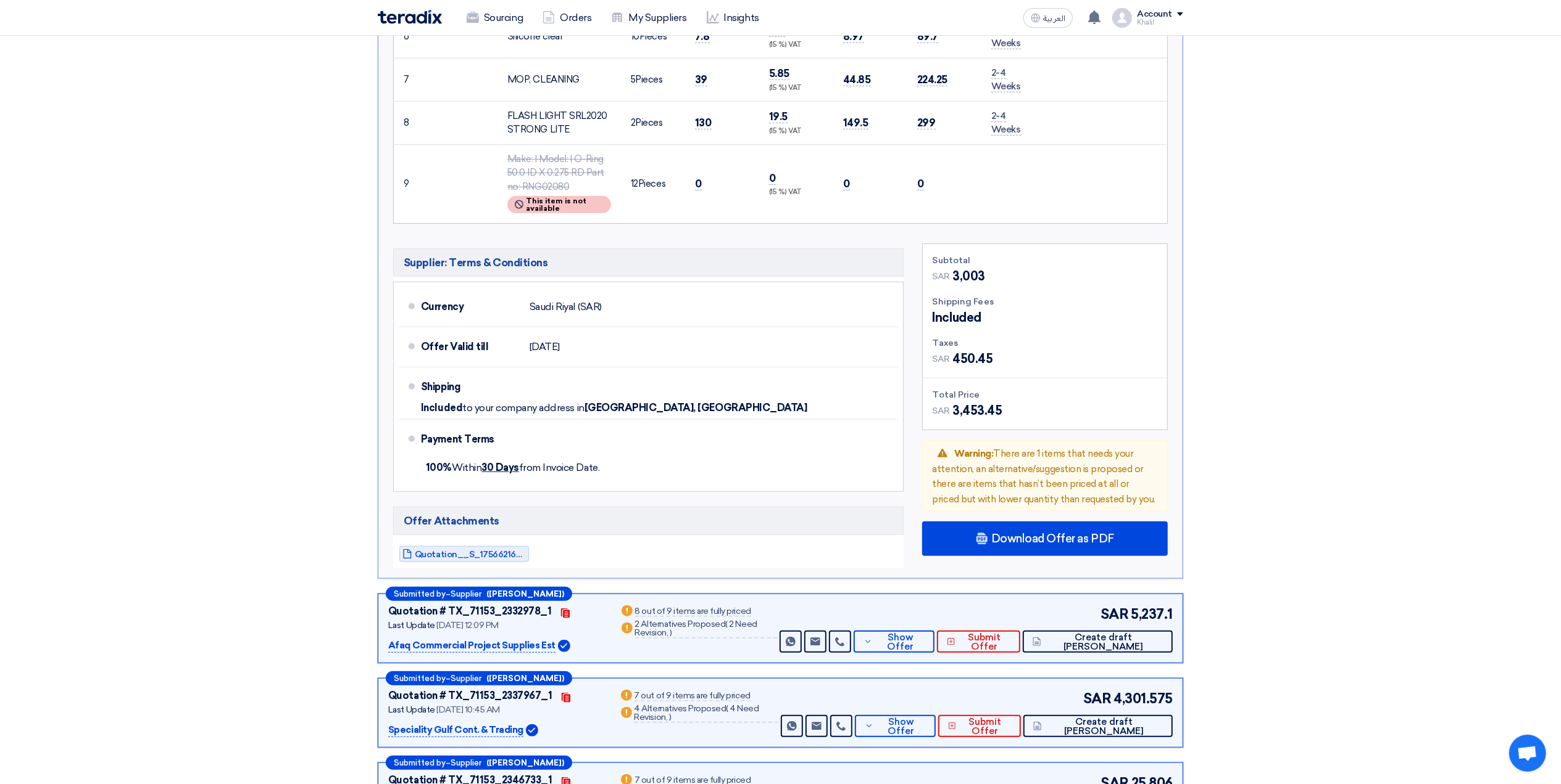
scroll to position [740, 0]
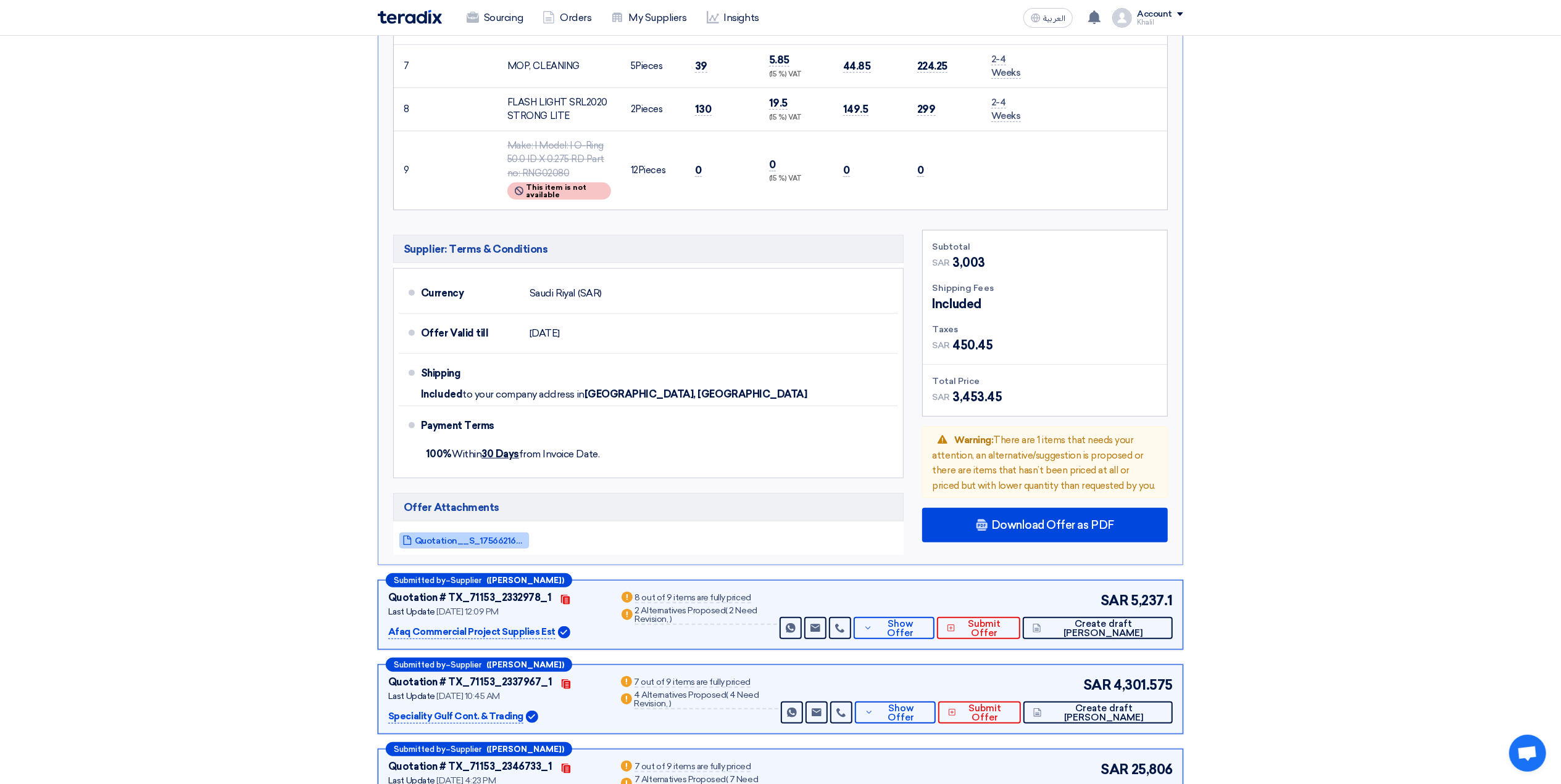
click at [480, 537] on span "Quotation__S_1756621656496.pdf" at bounding box center [471, 541] width 111 height 9
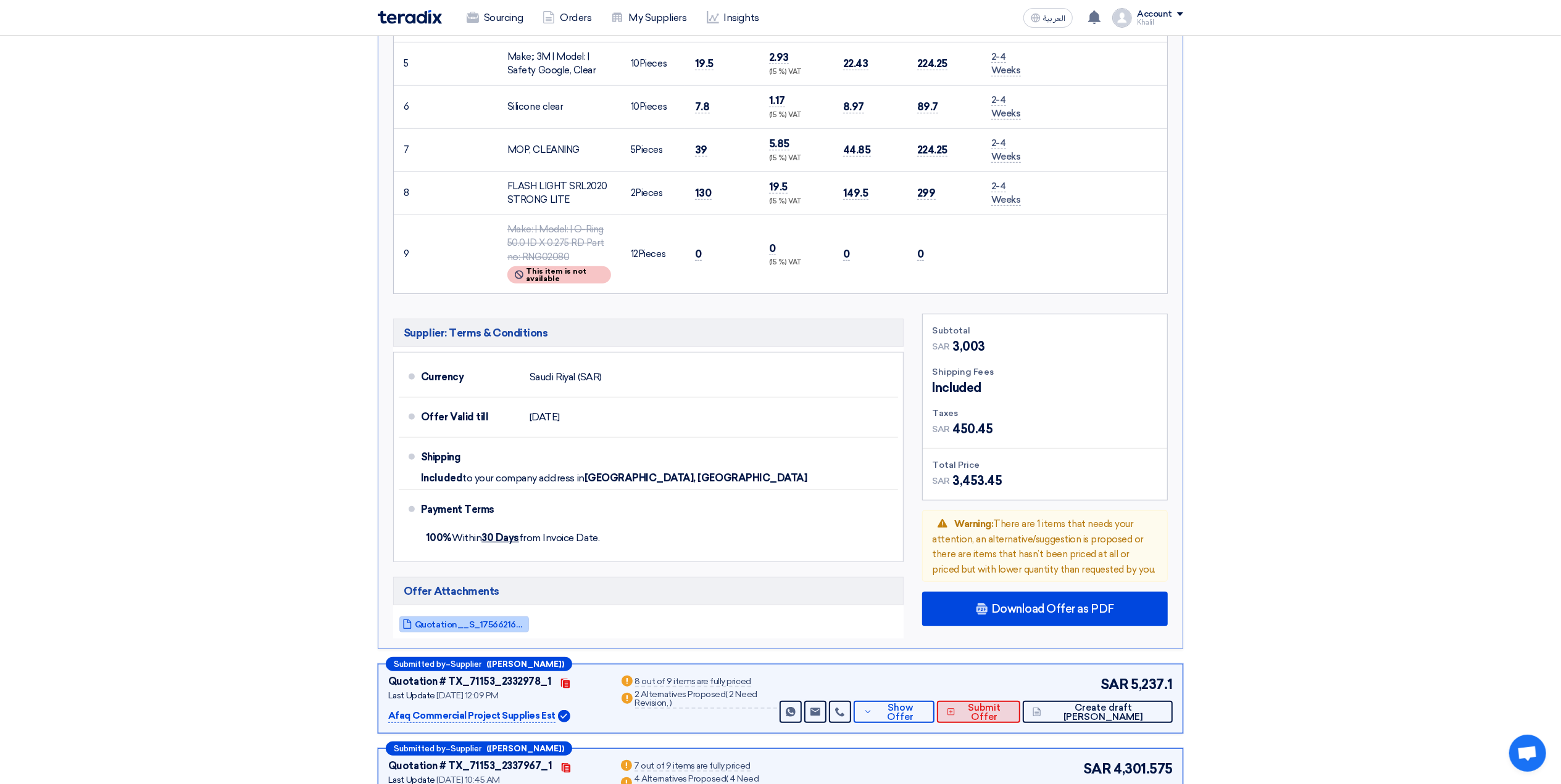
scroll to position [657, 0]
click at [462, 619] on span "Quotation__S_1756621656496.pdf" at bounding box center [471, 623] width 111 height 9
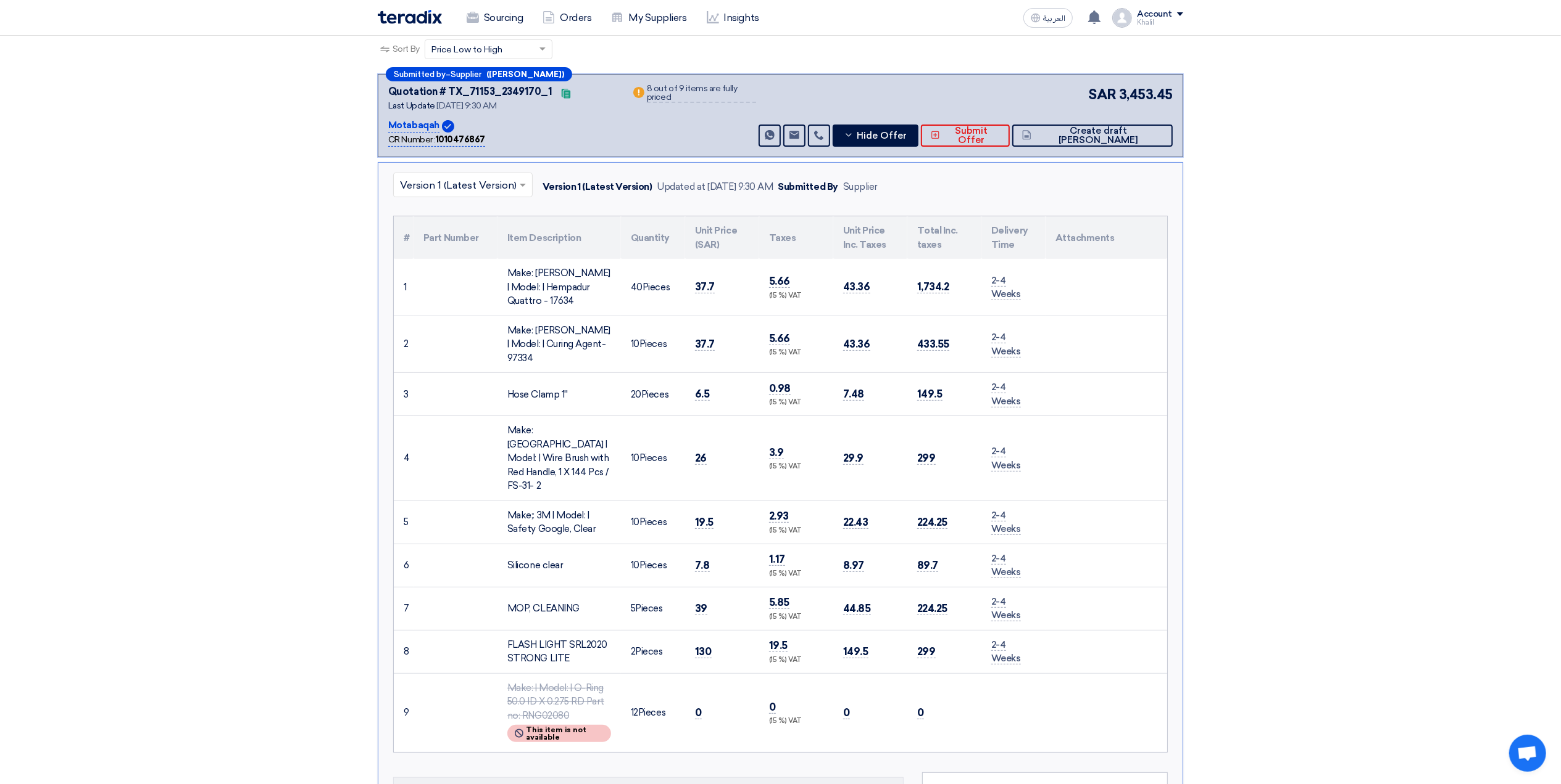
scroll to position [0, 0]
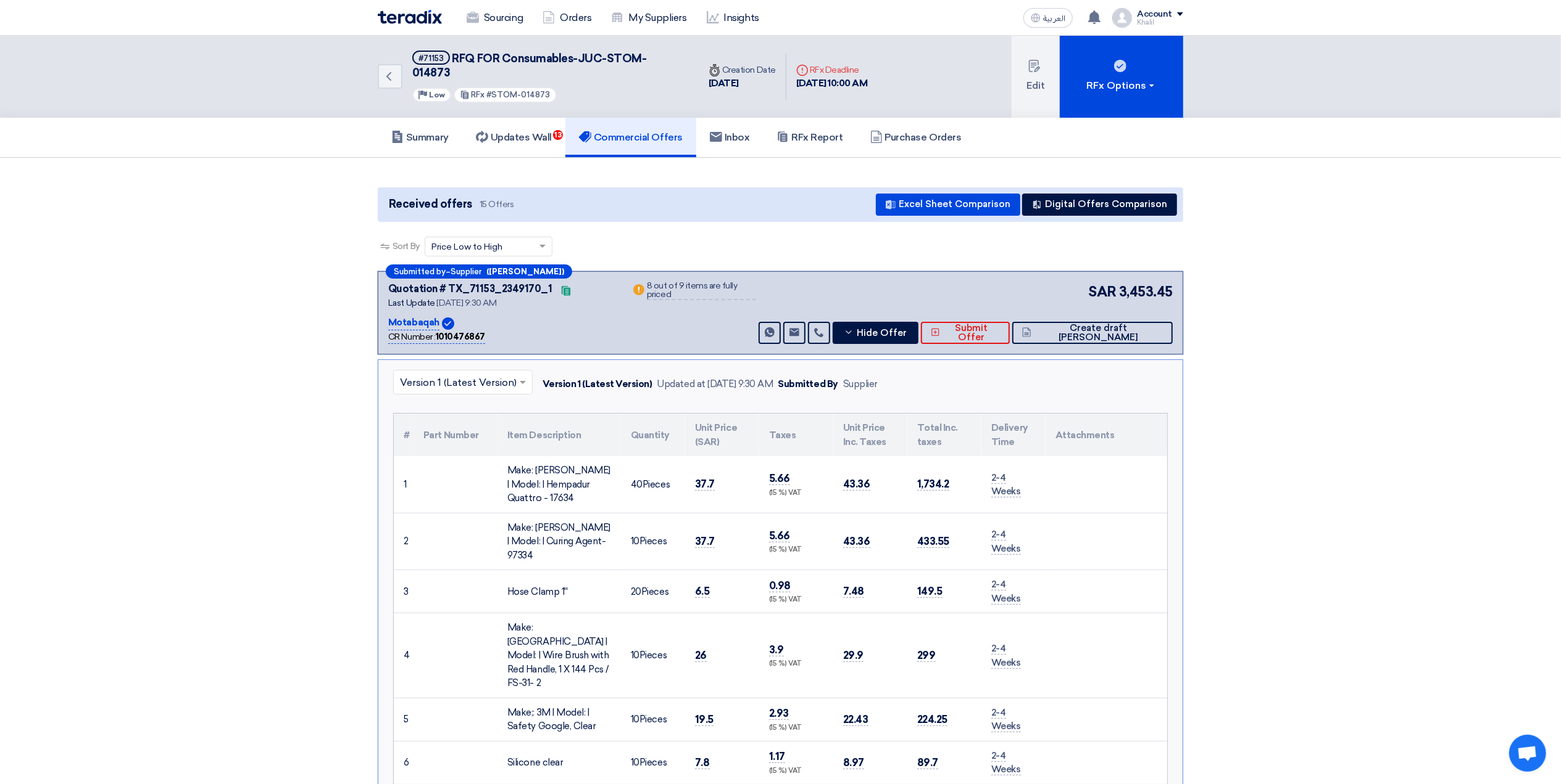
drag, startPoint x: 388, startPoint y: 304, endPoint x: 437, endPoint y: 304, distance: 49.0
click at [437, 316] on p "Motabaqah" at bounding box center [414, 323] width 52 height 15
copy p "Motabaqah"
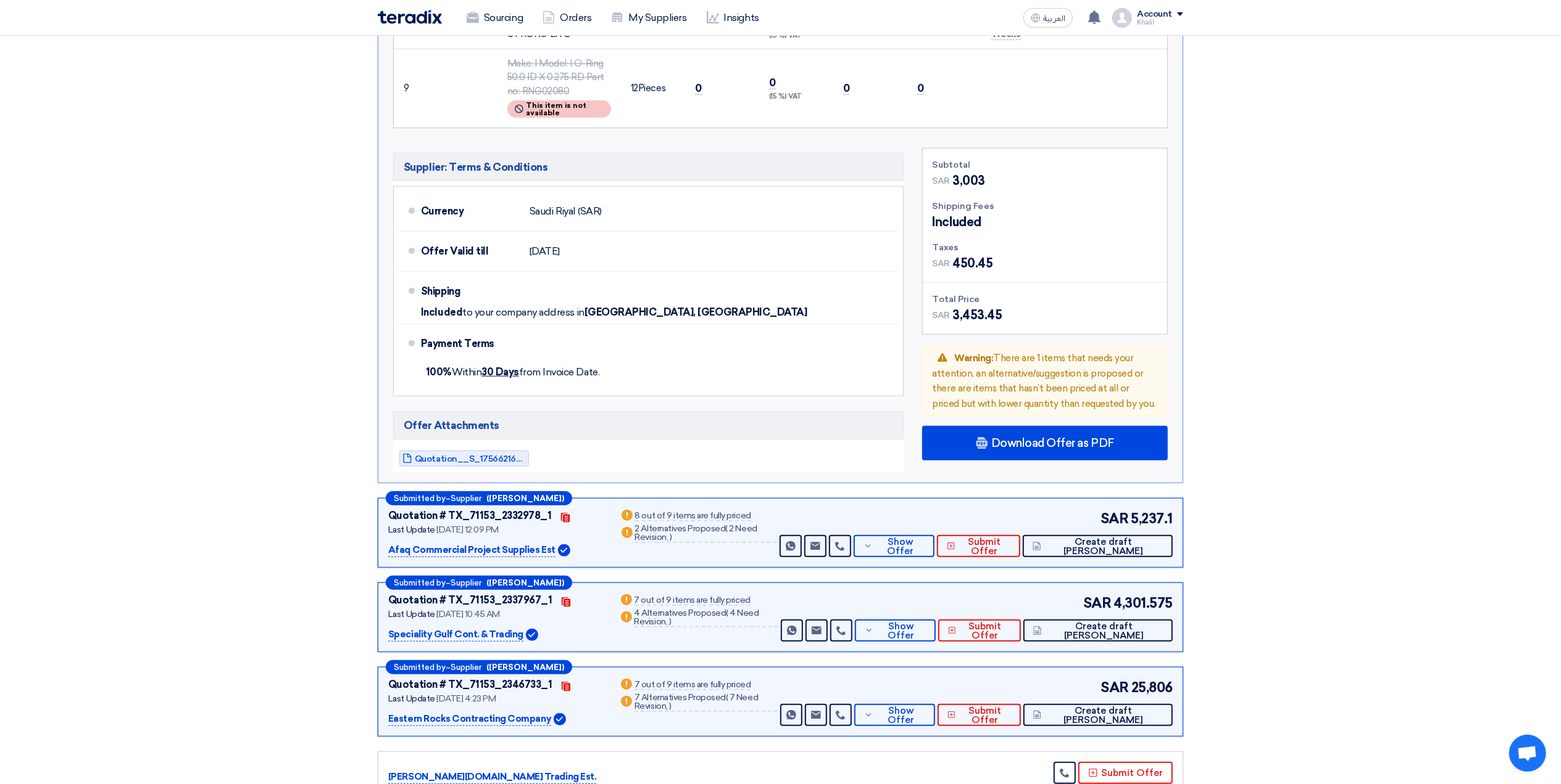
scroll to position [986, 0]
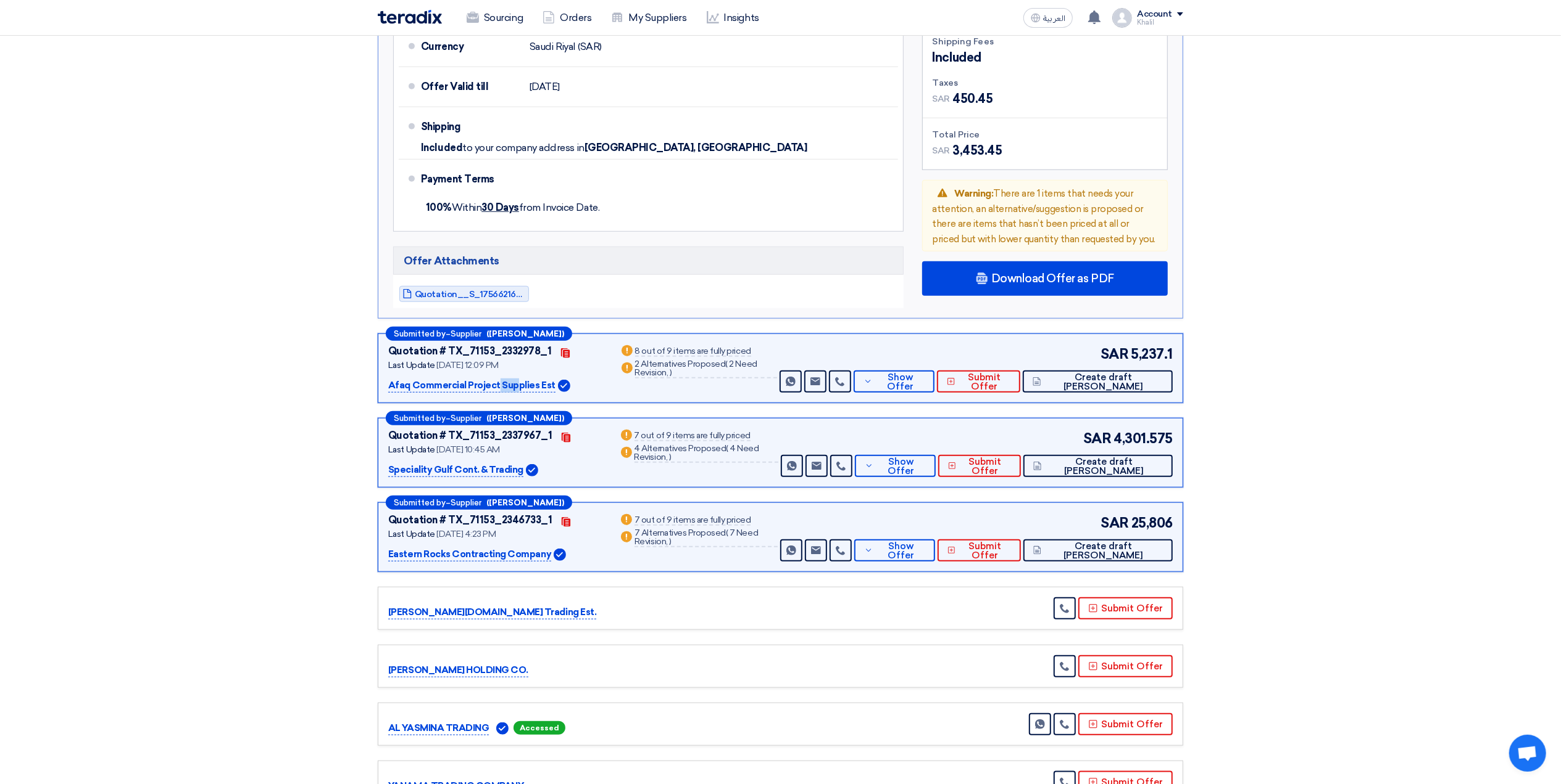
drag, startPoint x: 388, startPoint y: 341, endPoint x: 406, endPoint y: 343, distance: 18.1
click at [406, 379] on p "Afaq Commercial Project Supplies Est" at bounding box center [472, 386] width 167 height 15
copy p "Afaq"
drag, startPoint x: 390, startPoint y: 430, endPoint x: 450, endPoint y: 432, distance: 60.0
click at [450, 463] on p "Speciality Gulf Cont. & Trading" at bounding box center [456, 470] width 135 height 15
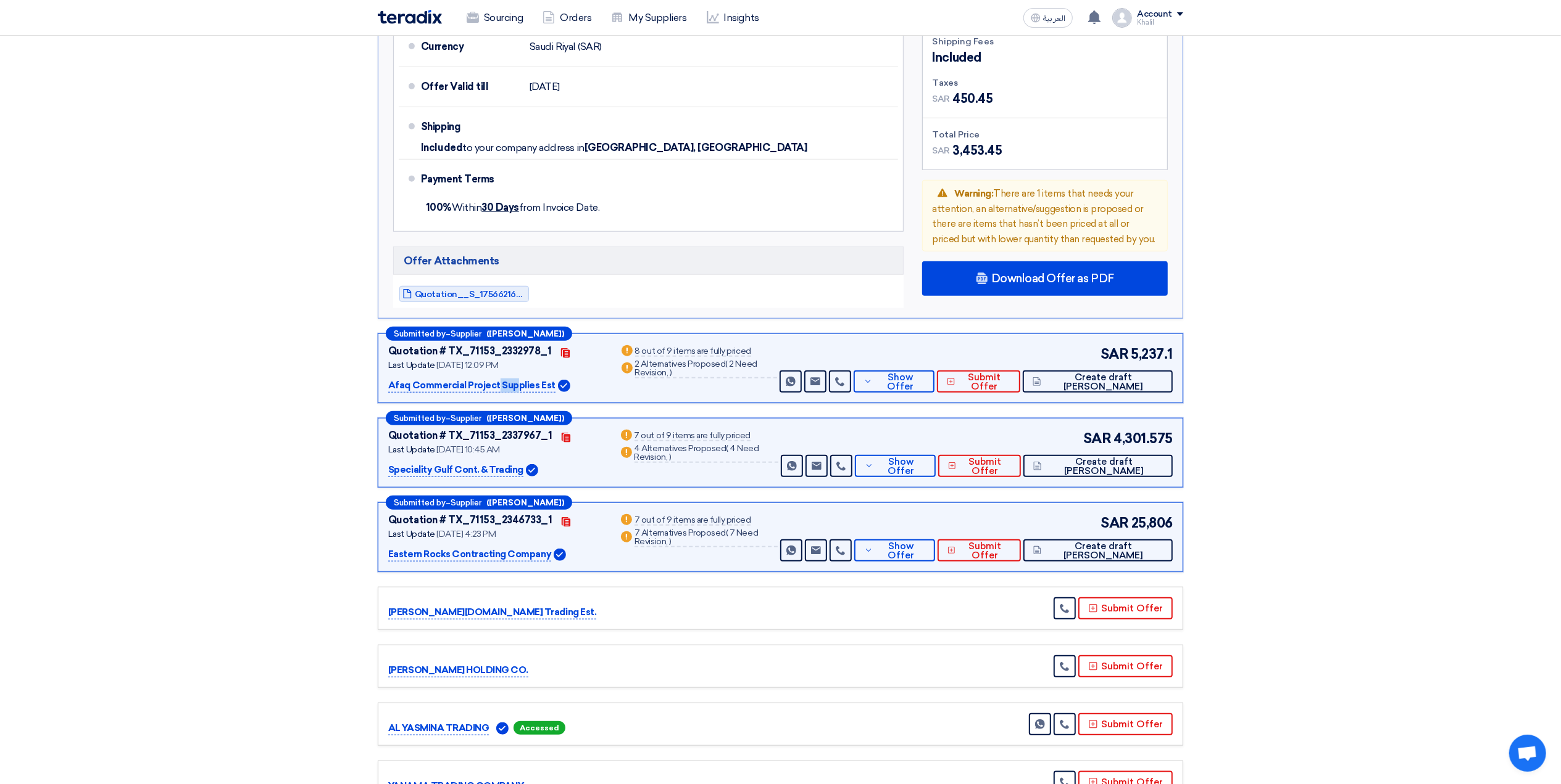
copy p "Speciality Gulf"
drag, startPoint x: 387, startPoint y: 514, endPoint x: 544, endPoint y: 524, distance: 157.3
click at [544, 524] on div "Submitted by – Supplier ([PERSON_NAME]) Quotation # TX_71153_2346733_1 Contacts…" at bounding box center [780, 537] width 805 height 69
copy p "Eastern Rocks Contracting Company"
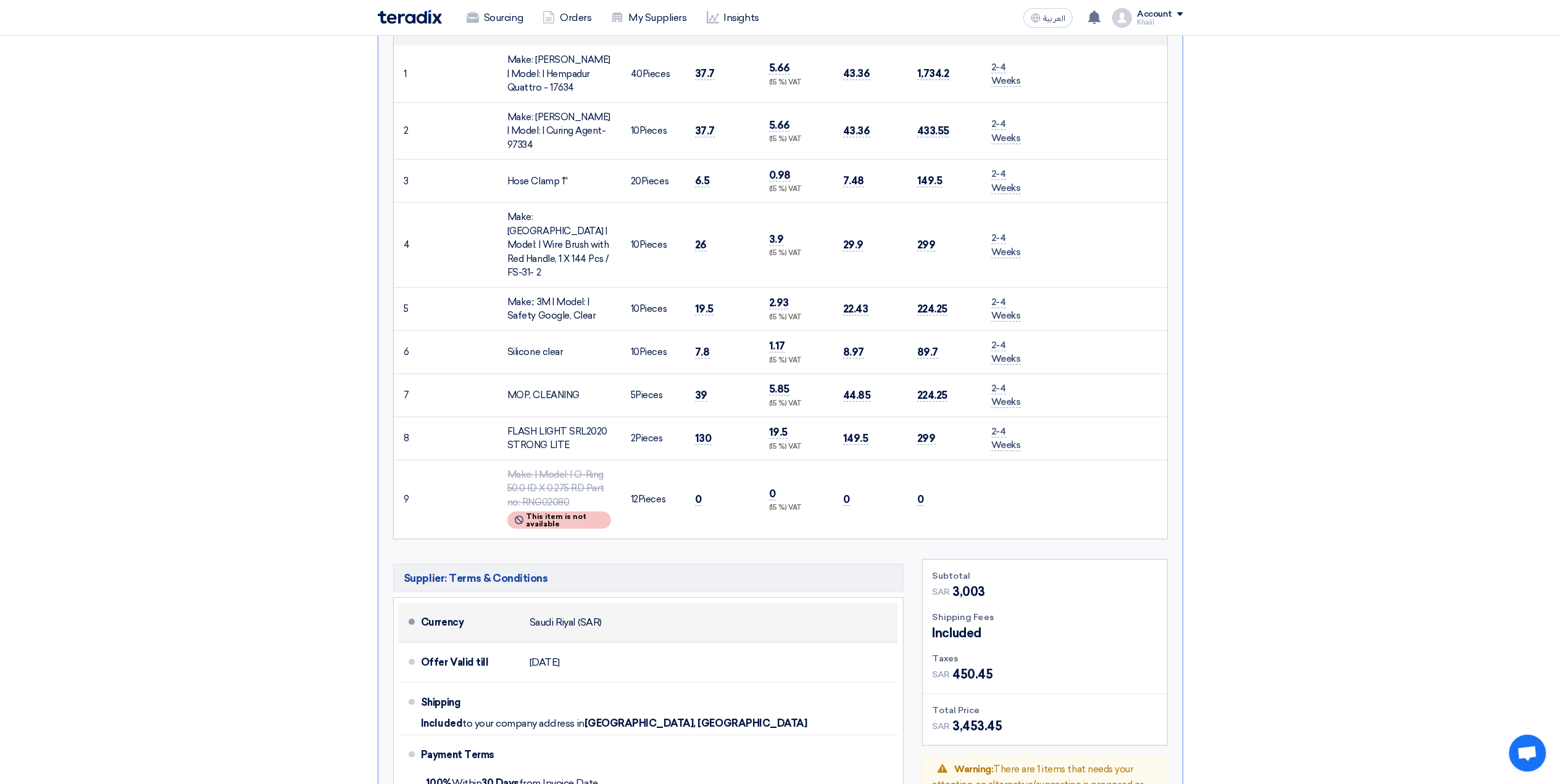
scroll to position [0, 0]
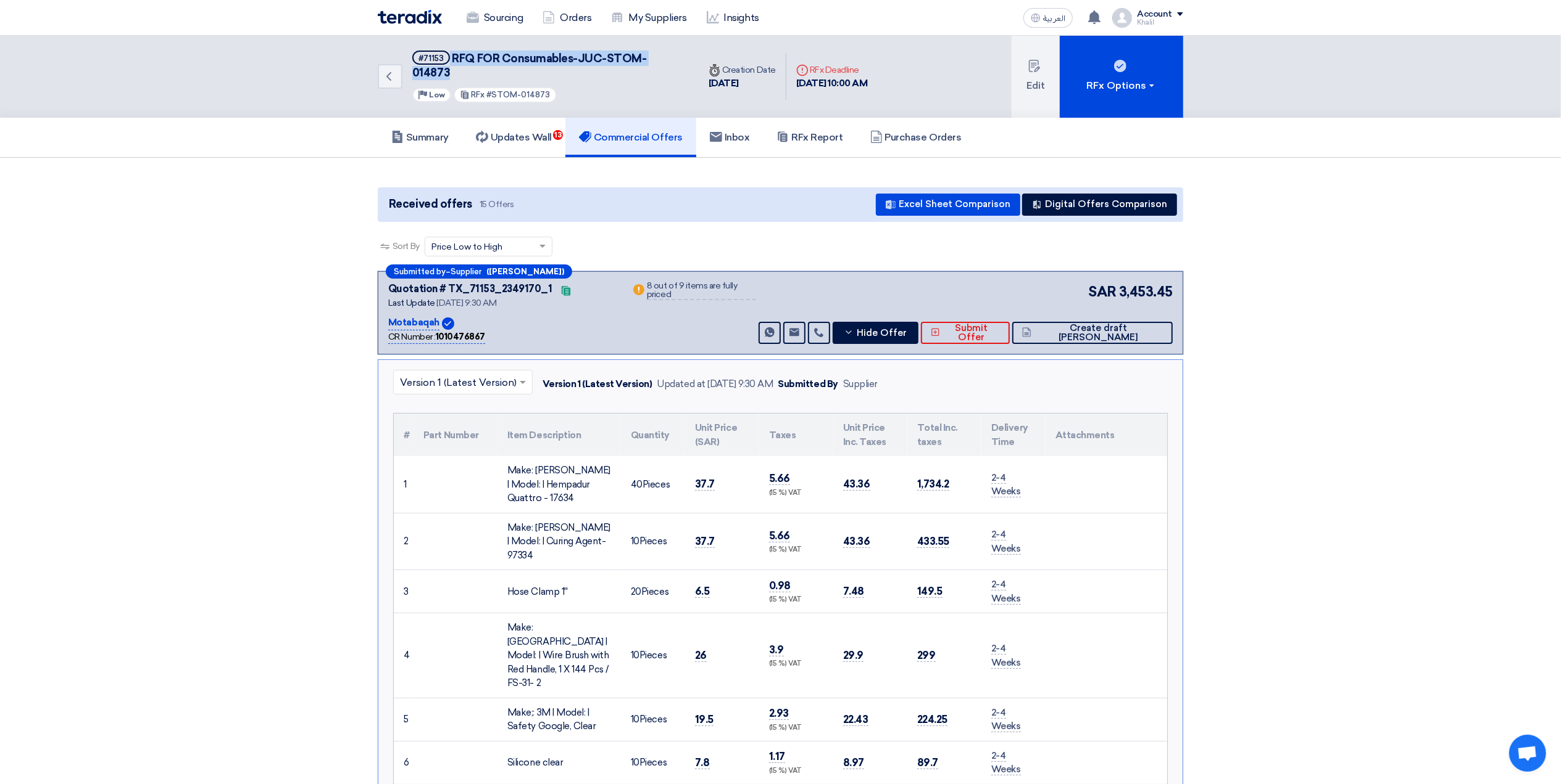
drag, startPoint x: 680, startPoint y: 58, endPoint x: 448, endPoint y: 56, distance: 232.0
click at [448, 56] on div "Back #71153 RFQ FOR Consumables-JUC-STOM-014873 Priority Low RFx #STOM-014873" at bounding box center [537, 76] width 321 height 82
copy h5 "RFQ FOR Consumables-JUC-STOM-014873"
click at [383, 74] on icon "Back" at bounding box center [388, 76] width 15 height 15
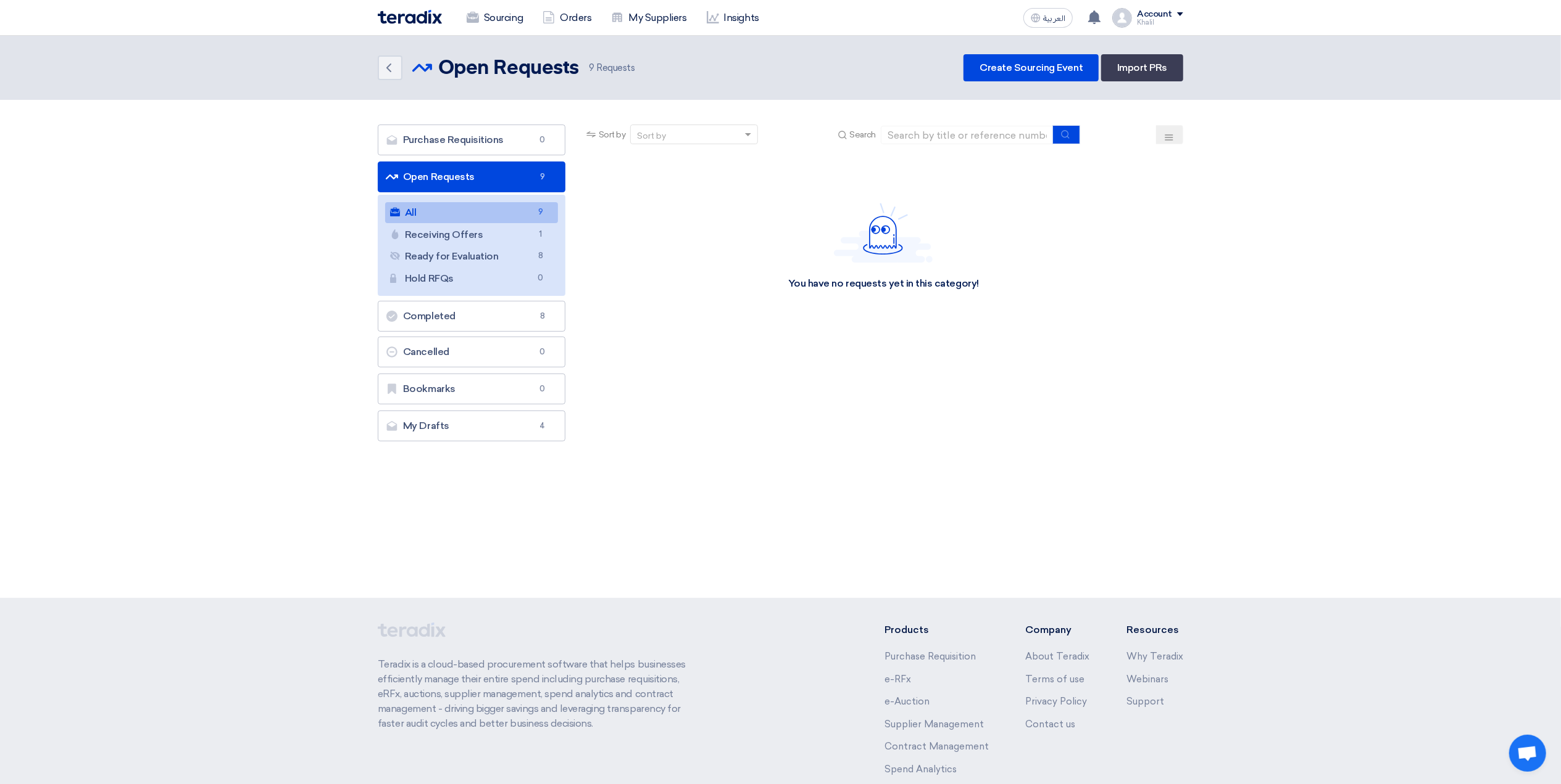
click at [469, 213] on link "All All 9" at bounding box center [472, 212] width 173 height 21
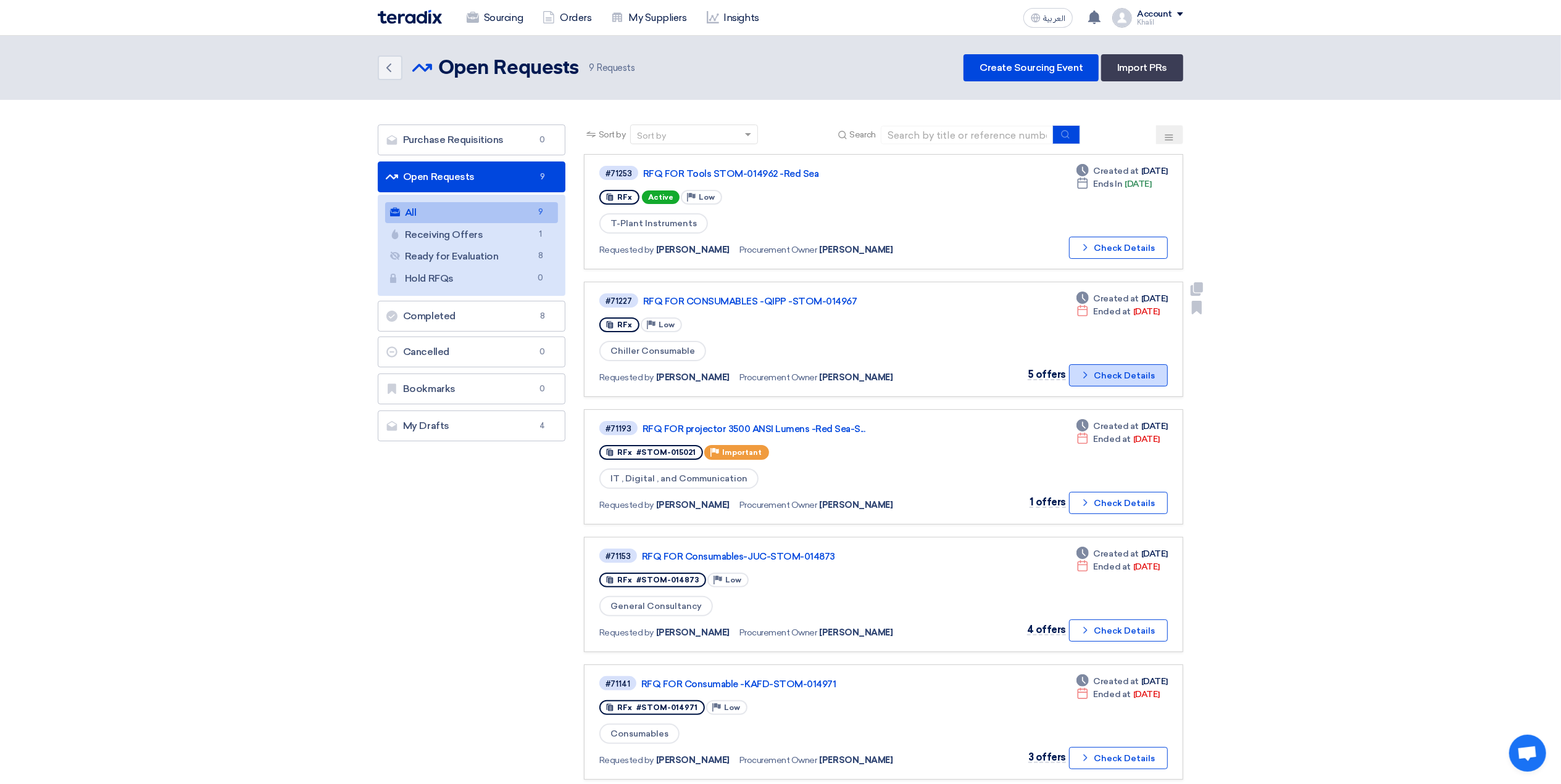
click at [1094, 372] on button "Check details Check Details" at bounding box center [1117, 375] width 98 height 22
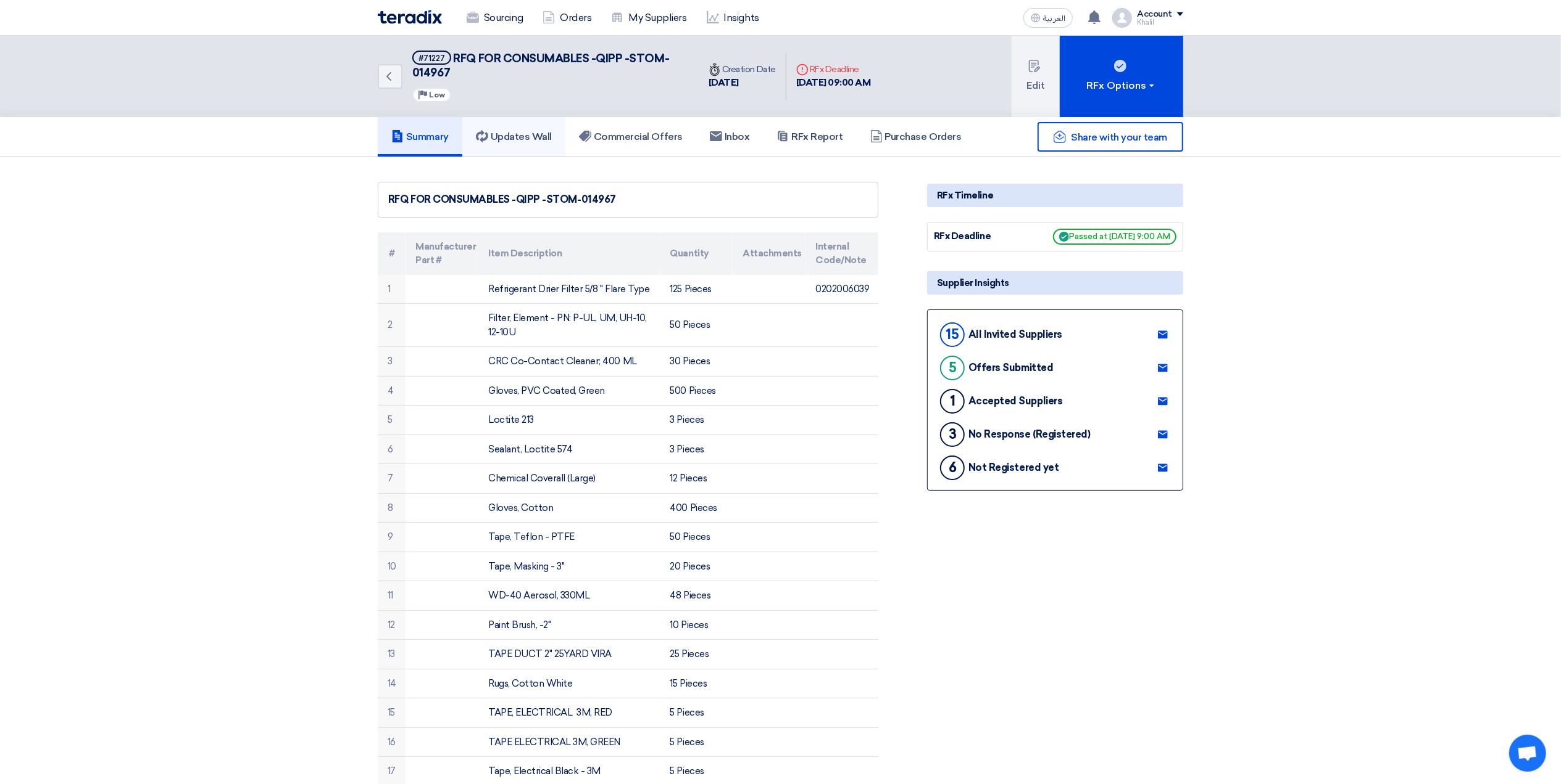
click at [533, 144] on link "Updates Wall" at bounding box center [513, 137] width 103 height 40
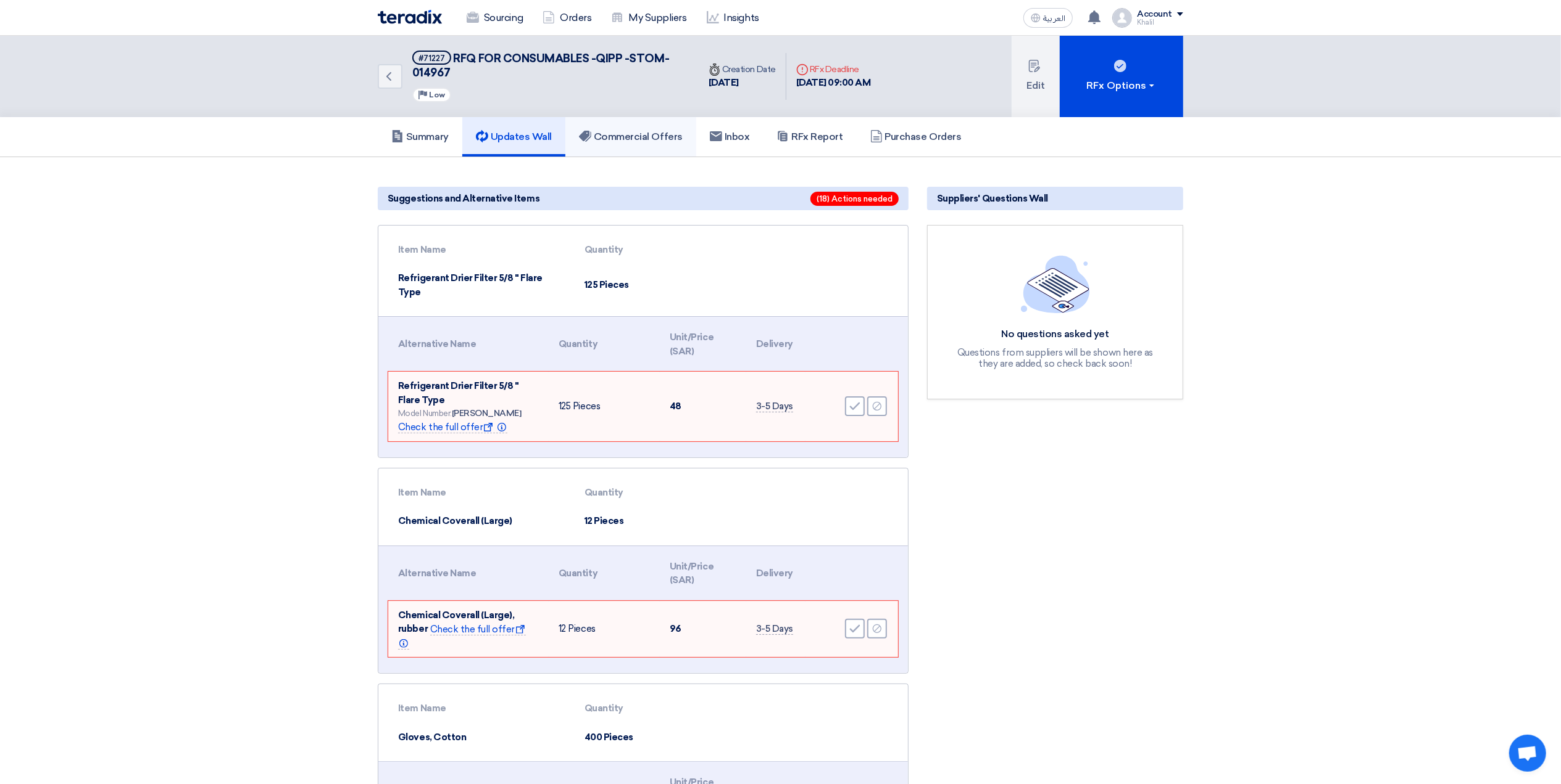
click at [647, 139] on h5 "Commercial Offers" at bounding box center [631, 137] width 103 height 12
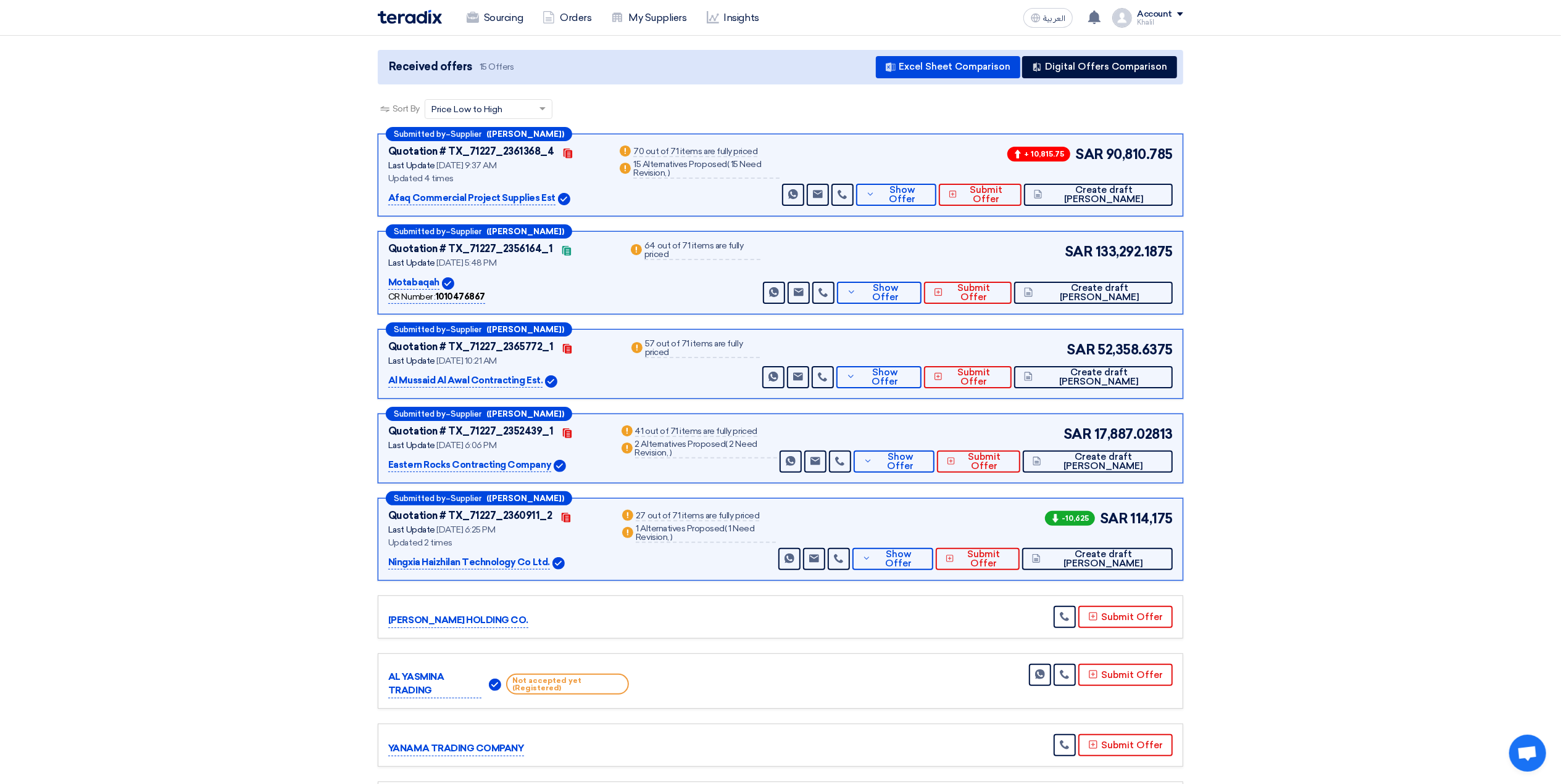
scroll to position [164, 0]
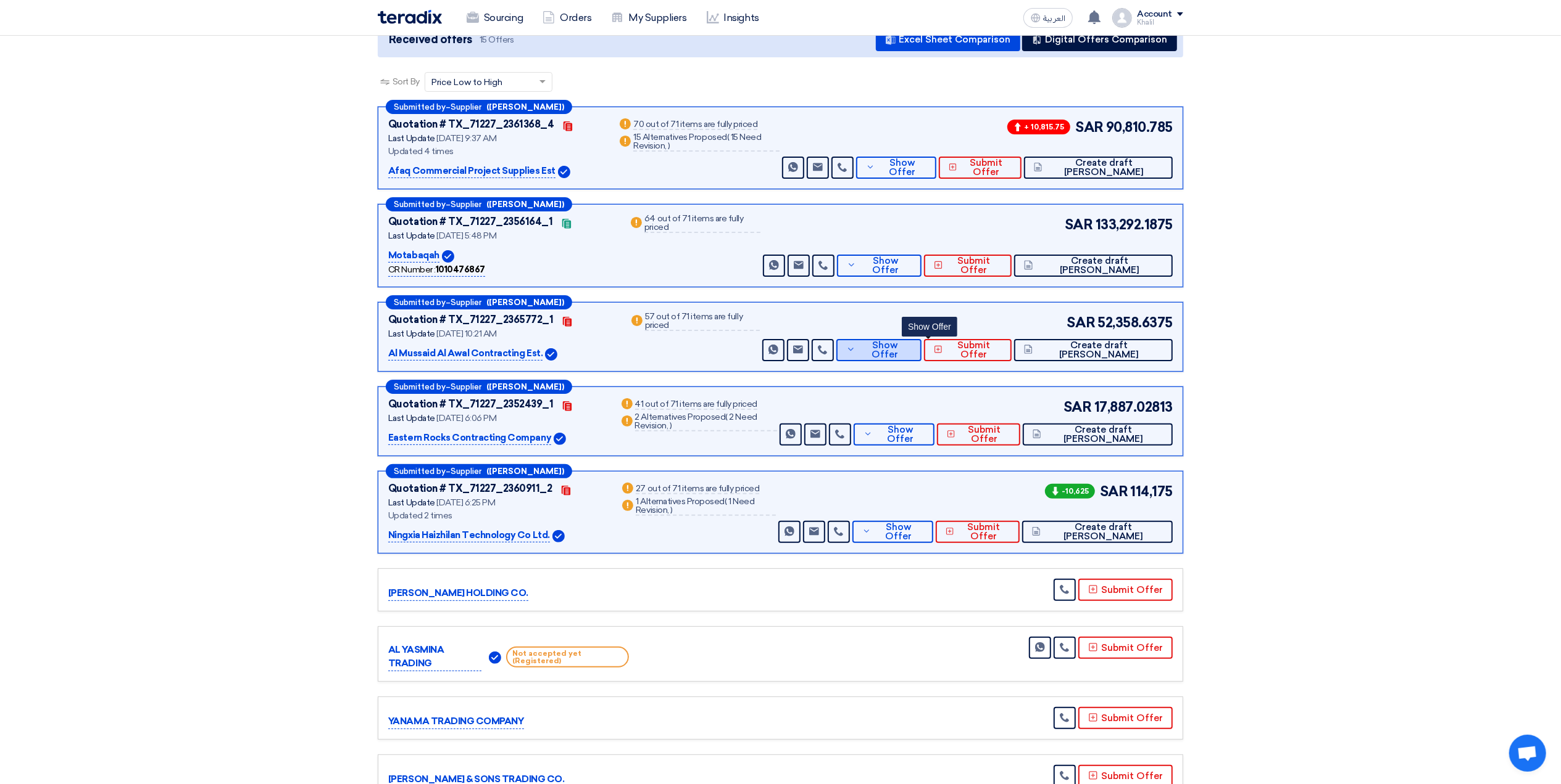
click at [911, 349] on span "Show Offer" at bounding box center [884, 350] width 53 height 19
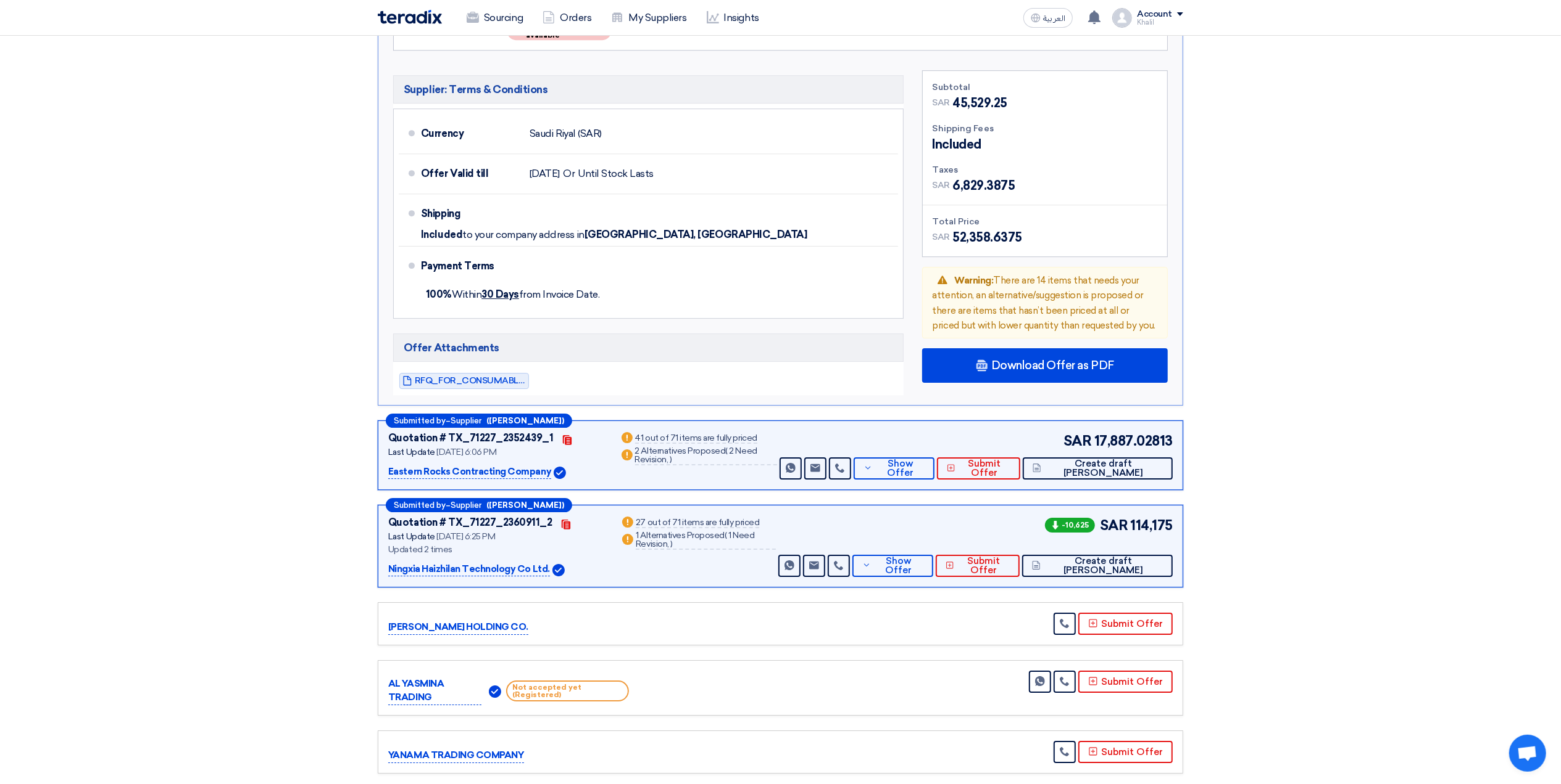
scroll to position [3782, 0]
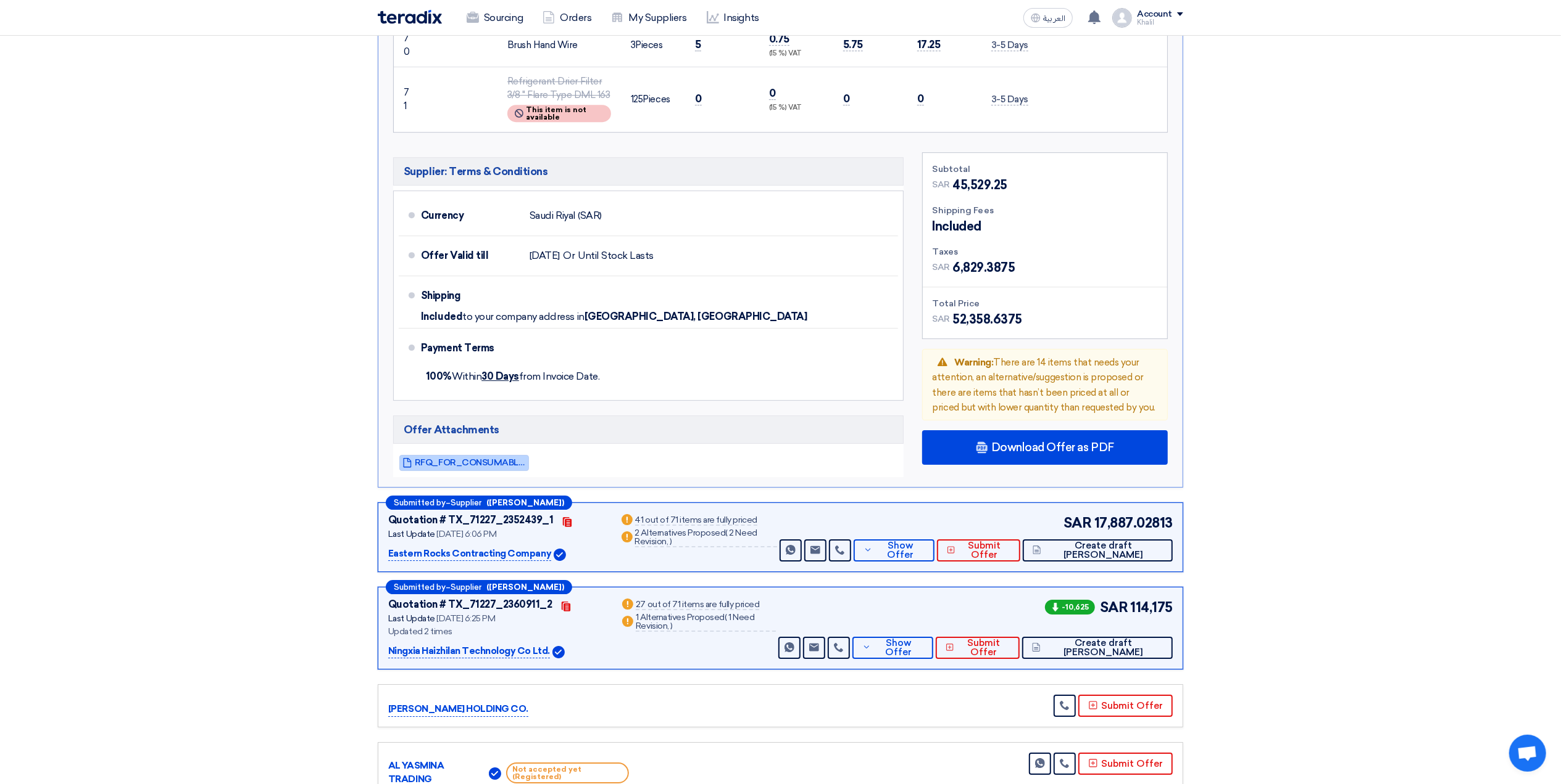
click at [483, 458] on span "RFQ_FOR_CONSUMABLES_QIPP_STOM_1757142941769.pdf" at bounding box center [471, 462] width 111 height 9
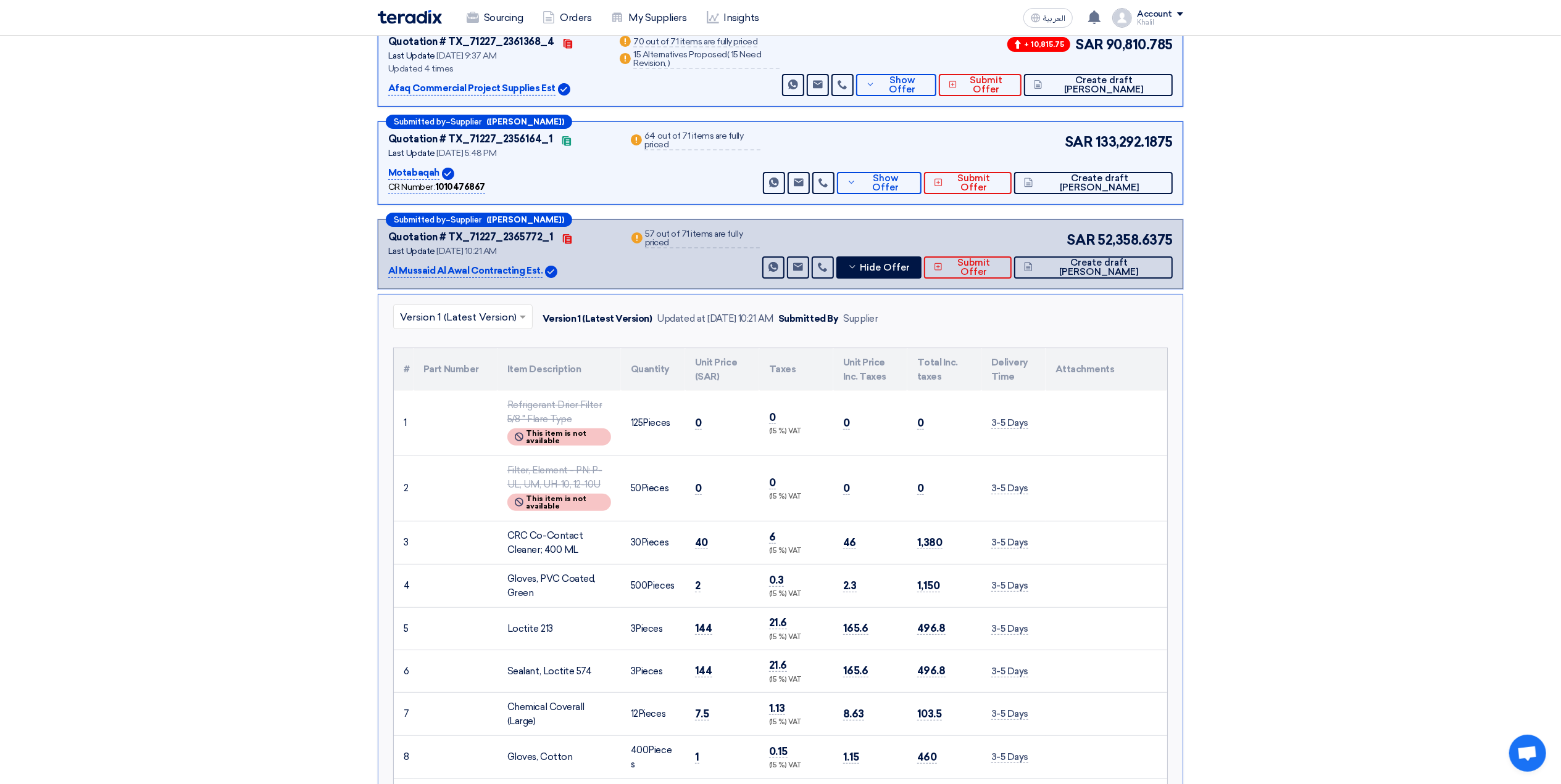
scroll to position [0, 0]
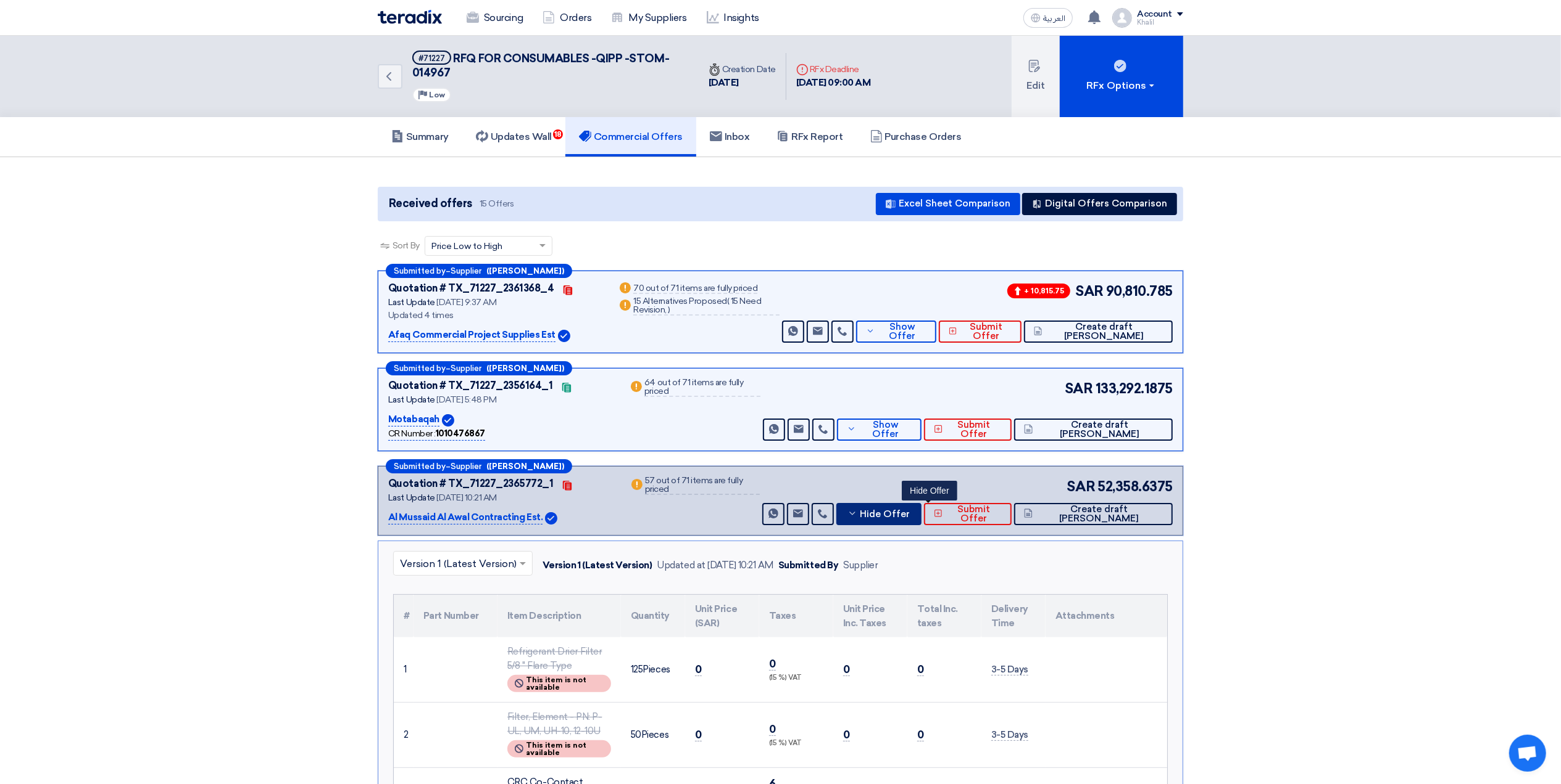
click at [914, 520] on button "Hide Offer" at bounding box center [879, 514] width 85 height 22
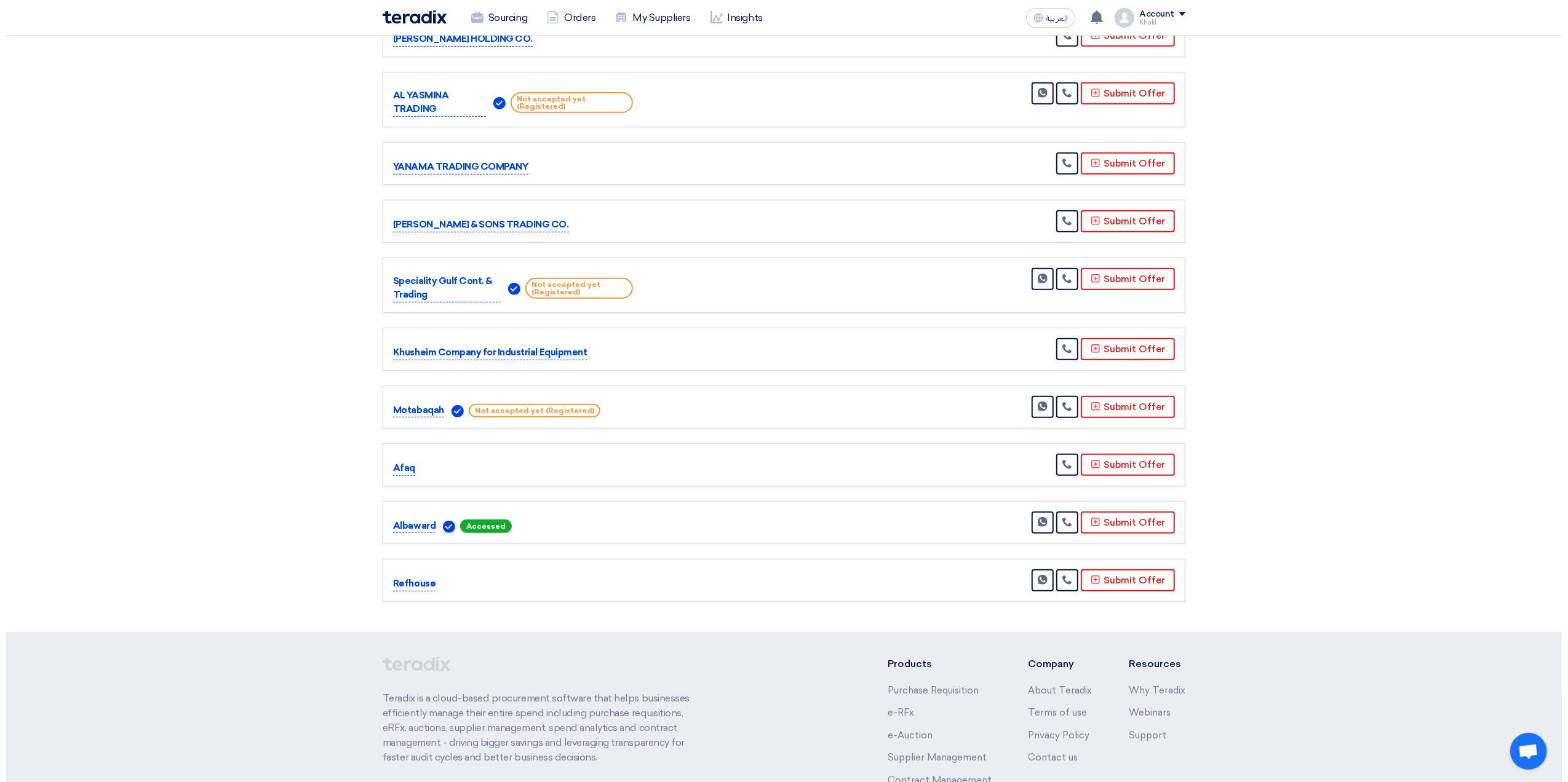
scroll to position [738, 0]
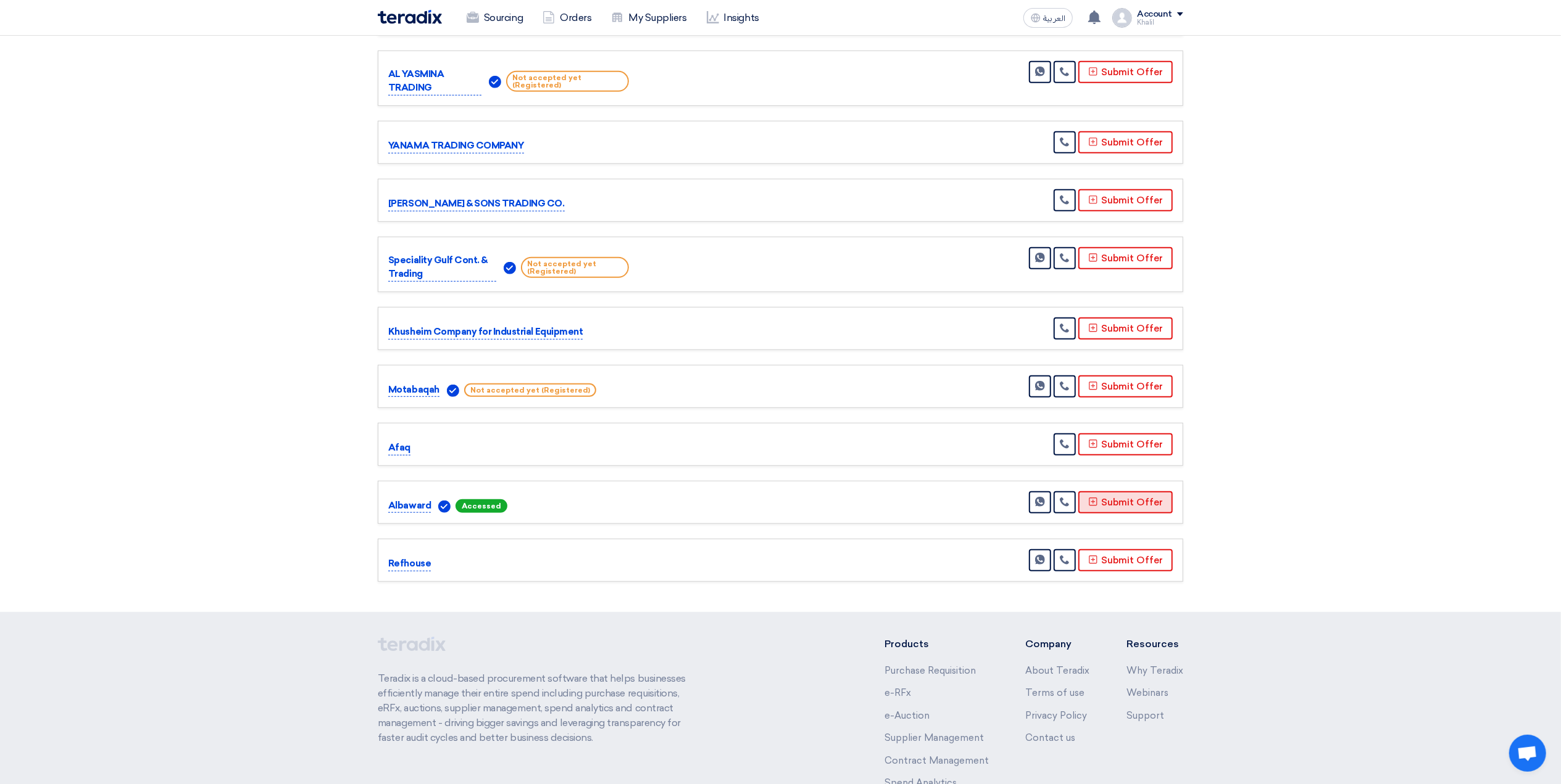
click at [1117, 514] on button "Submit Offer" at bounding box center [1125, 502] width 94 height 22
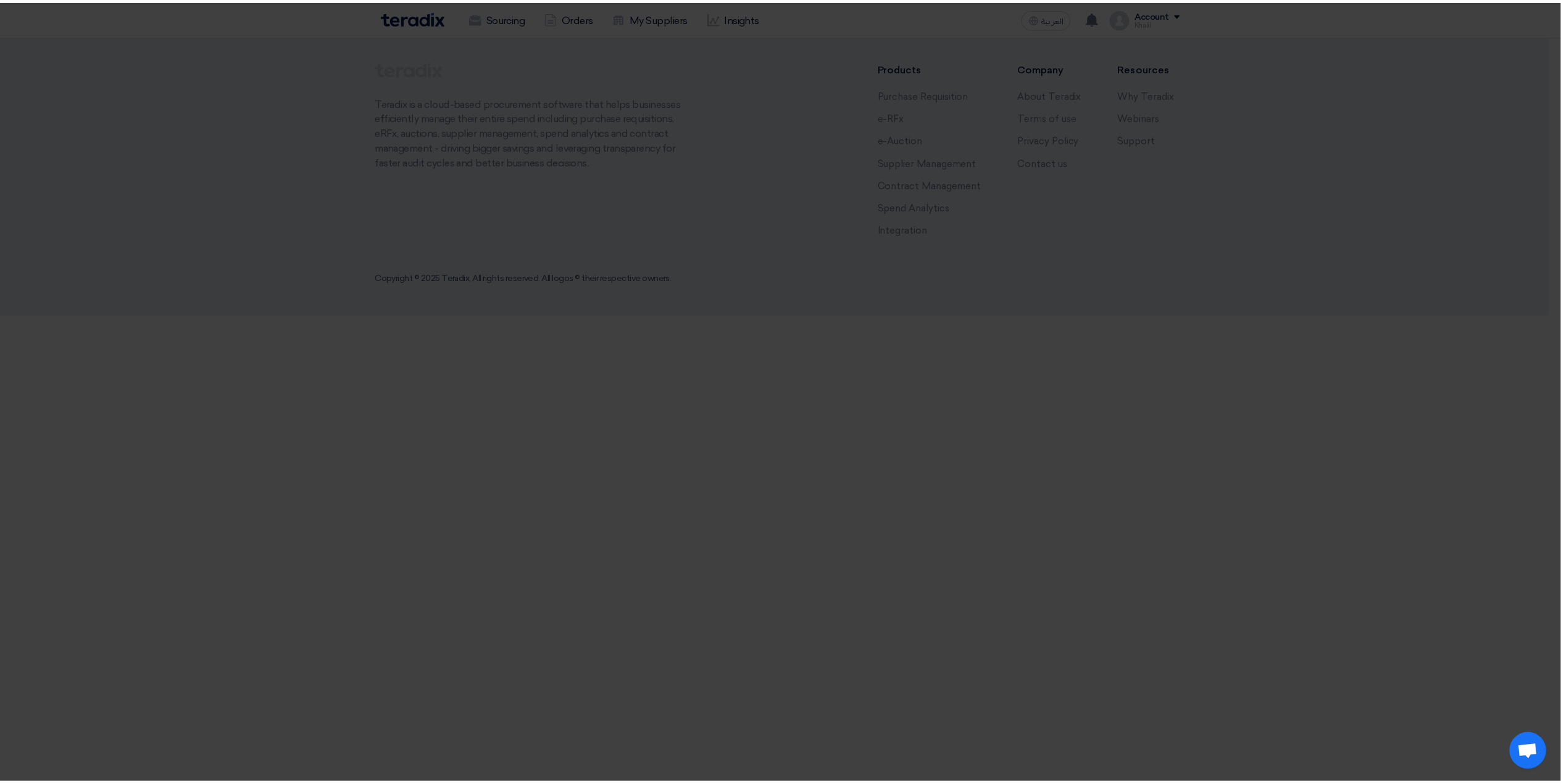
scroll to position [0, 0]
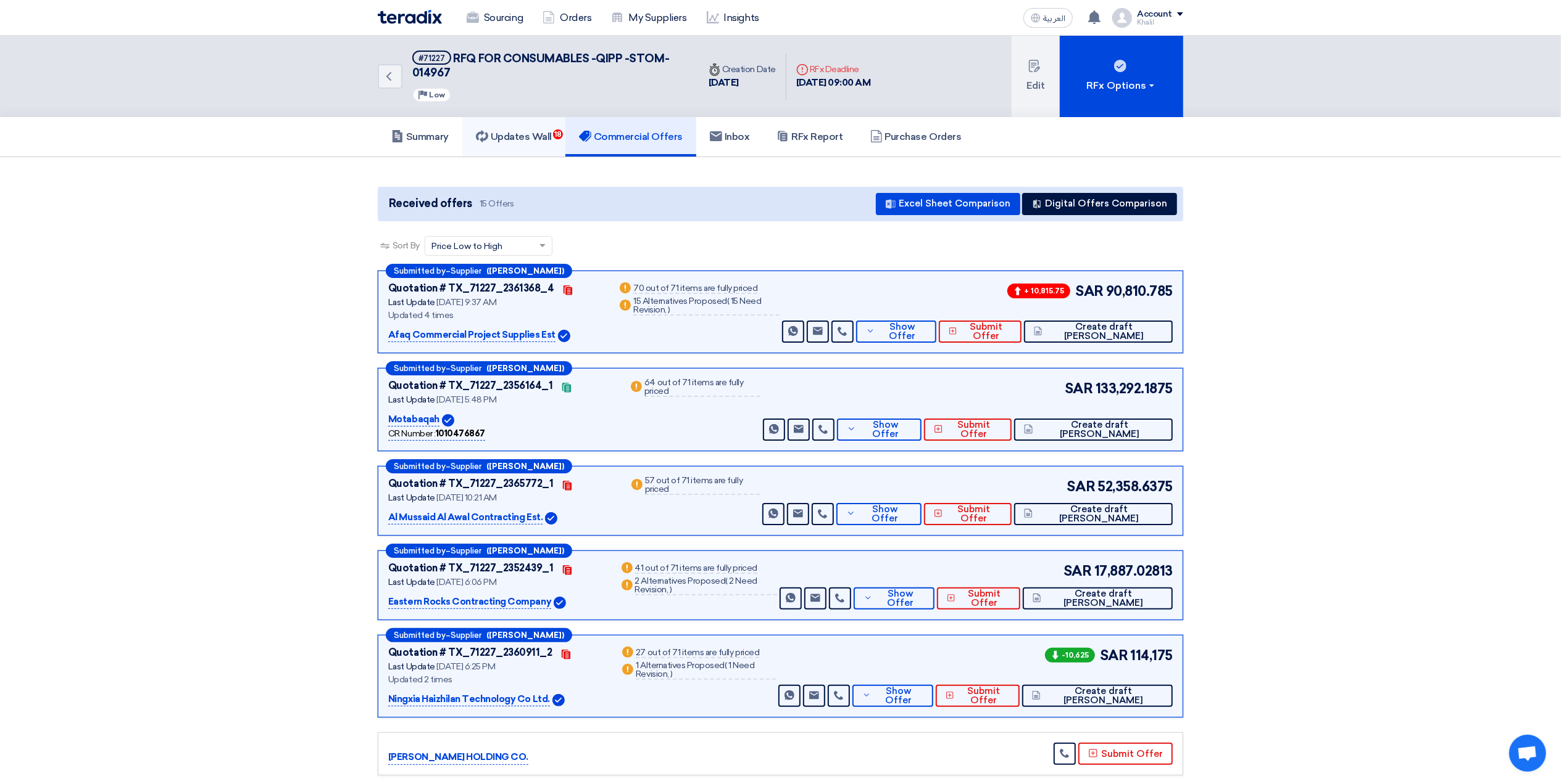
click at [532, 134] on h5 "Updates Wall 18" at bounding box center [513, 137] width 75 height 12
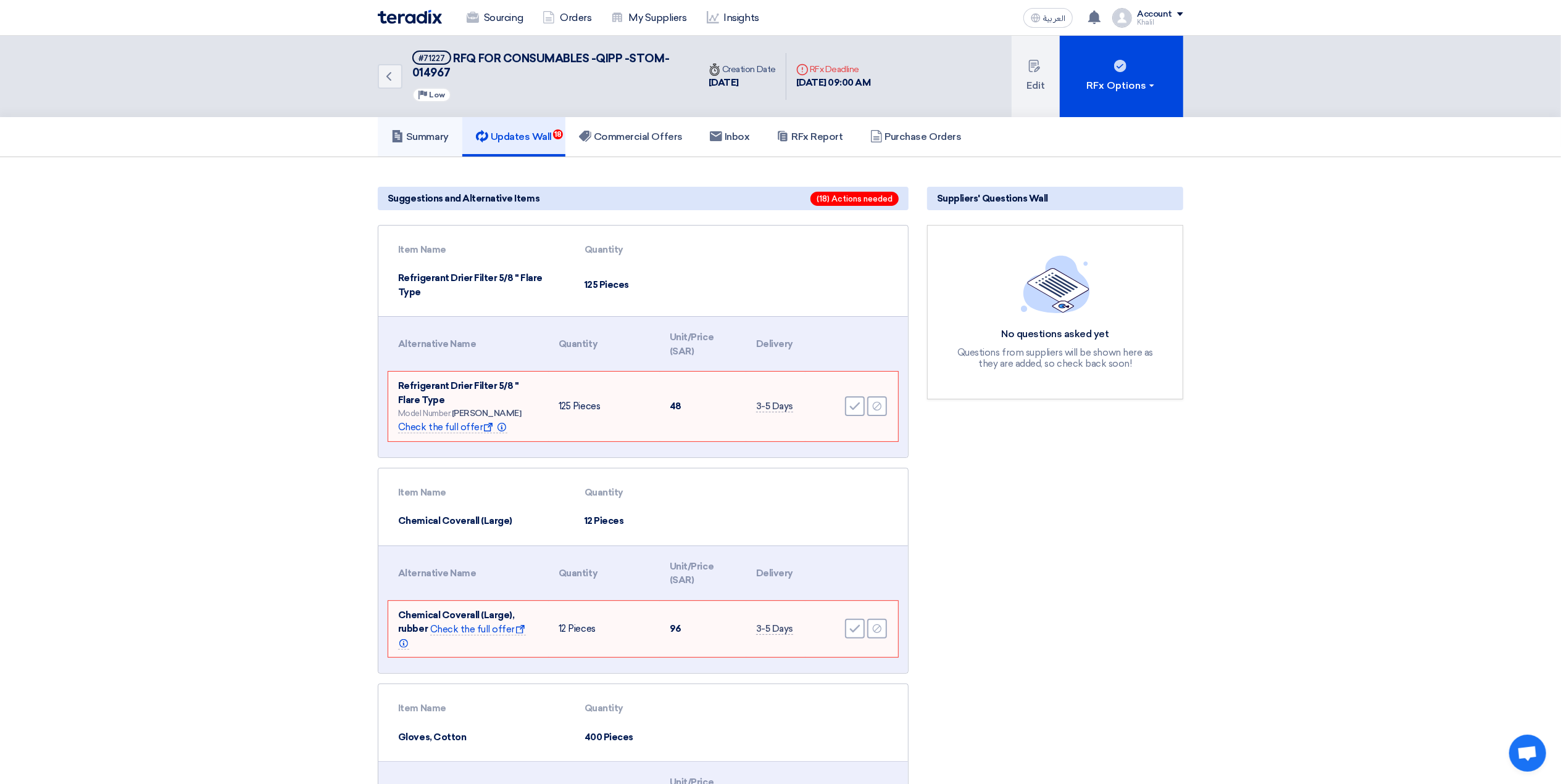
click at [443, 137] on h5 "Summary" at bounding box center [420, 137] width 58 height 12
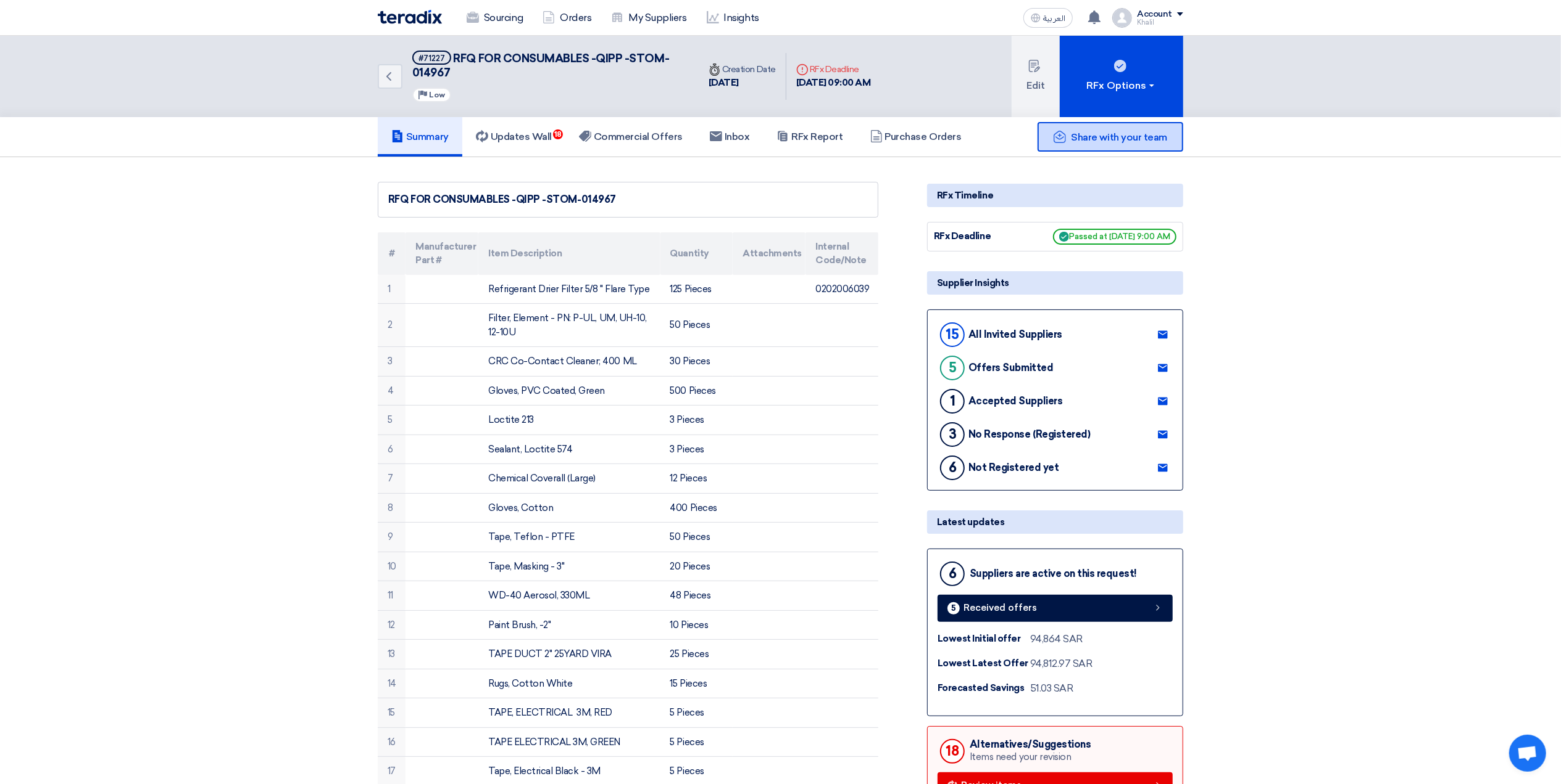
click at [1148, 134] on span "Share with your team" at bounding box center [1119, 137] width 95 height 12
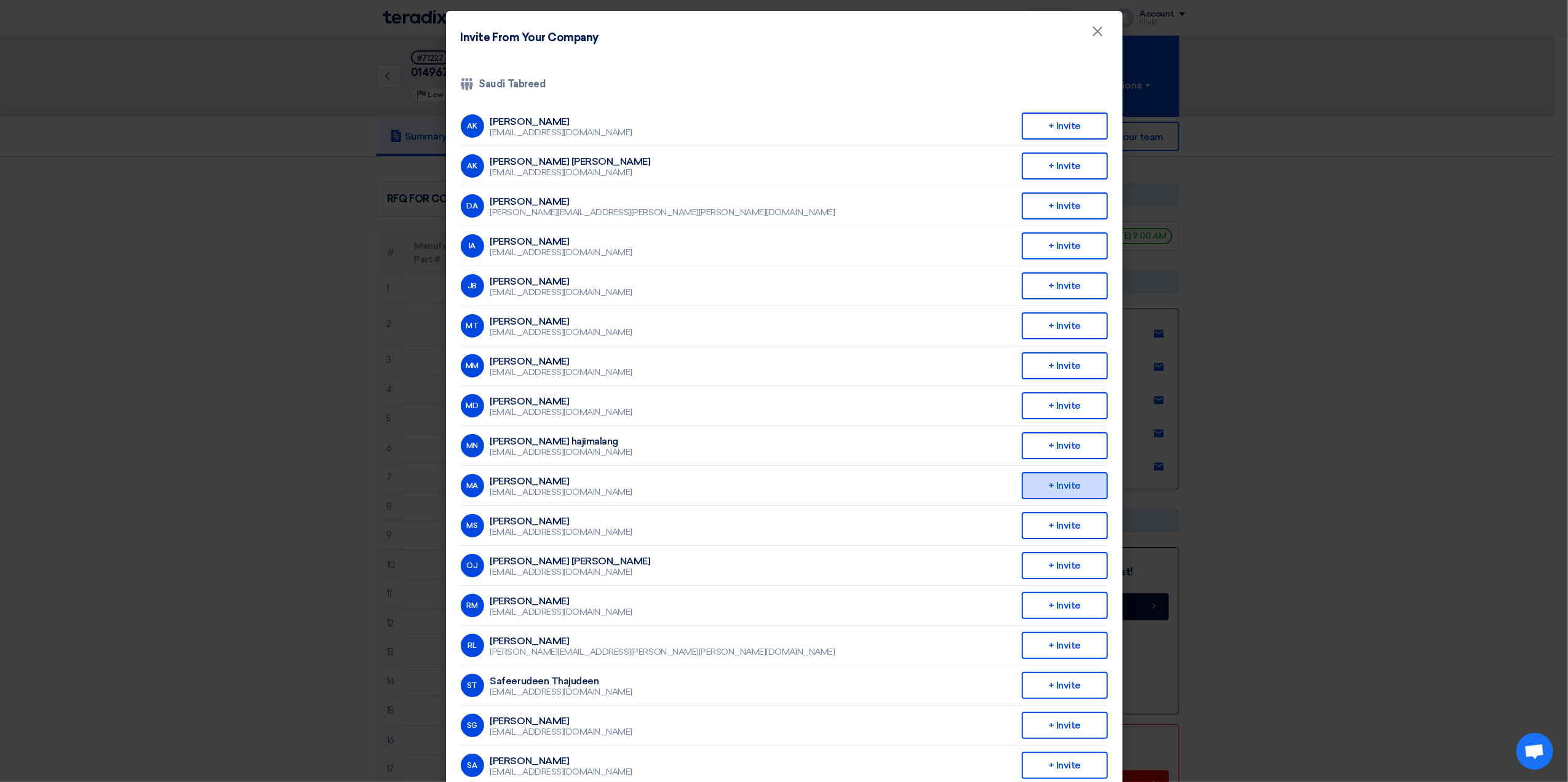
click at [1068, 482] on div "+ Invite" at bounding box center [1064, 485] width 86 height 27
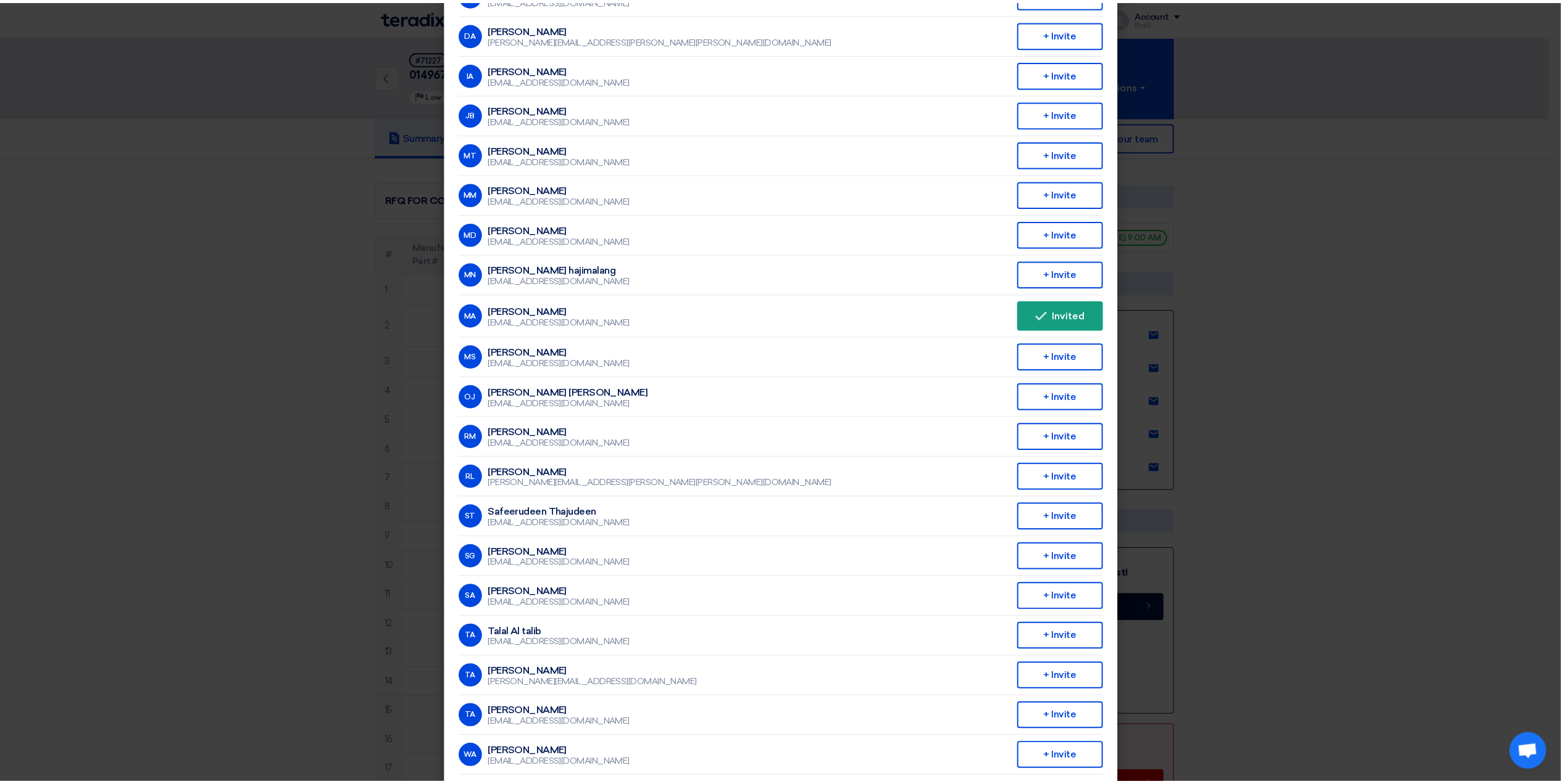
scroll to position [184, 0]
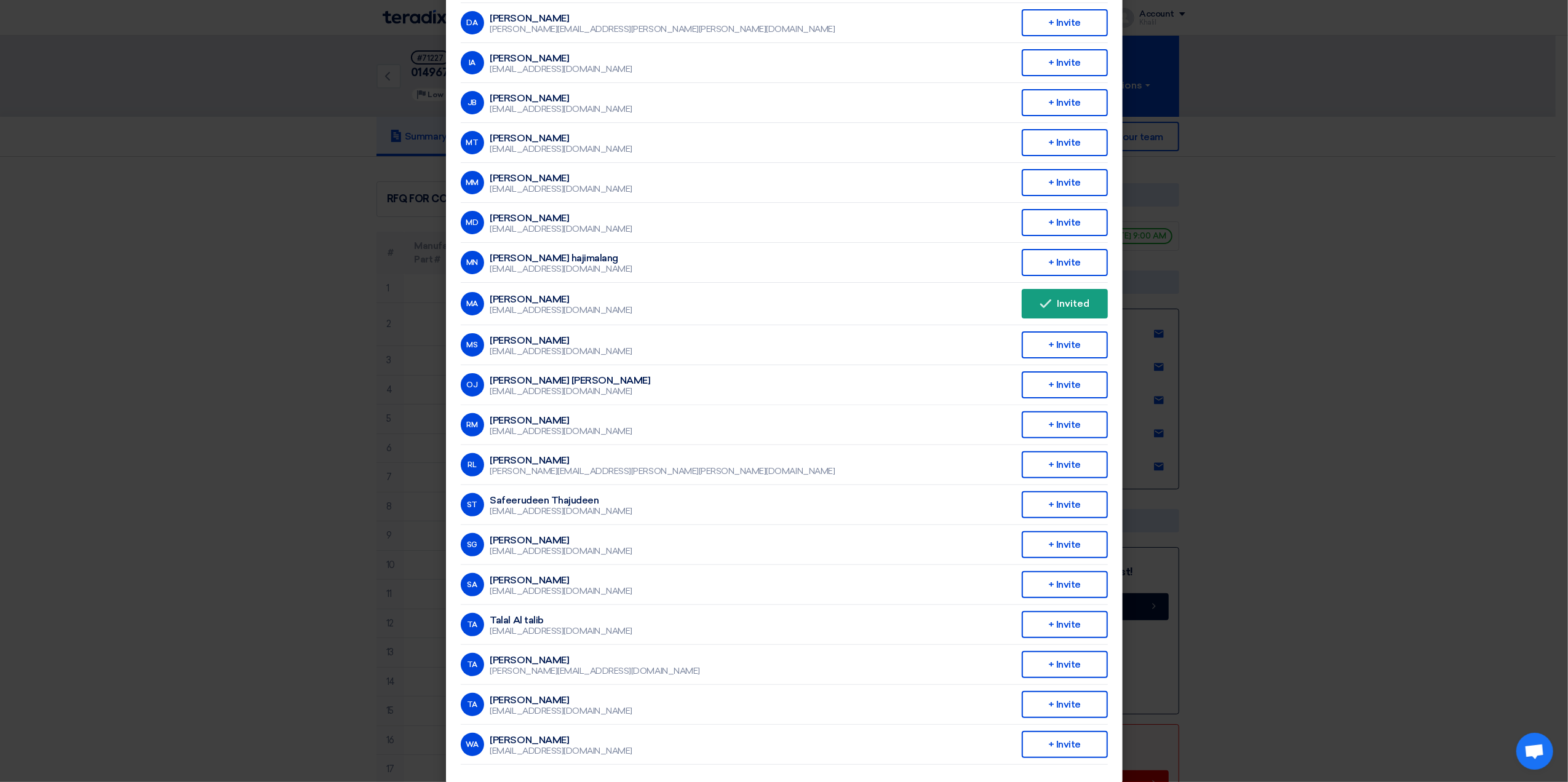
click at [1375, 594] on modal-container "Invite From Your Company × Company Team Saudi Tabreed AK [PERSON_NAME] [EMAIL_A…" at bounding box center [784, 391] width 1568 height 782
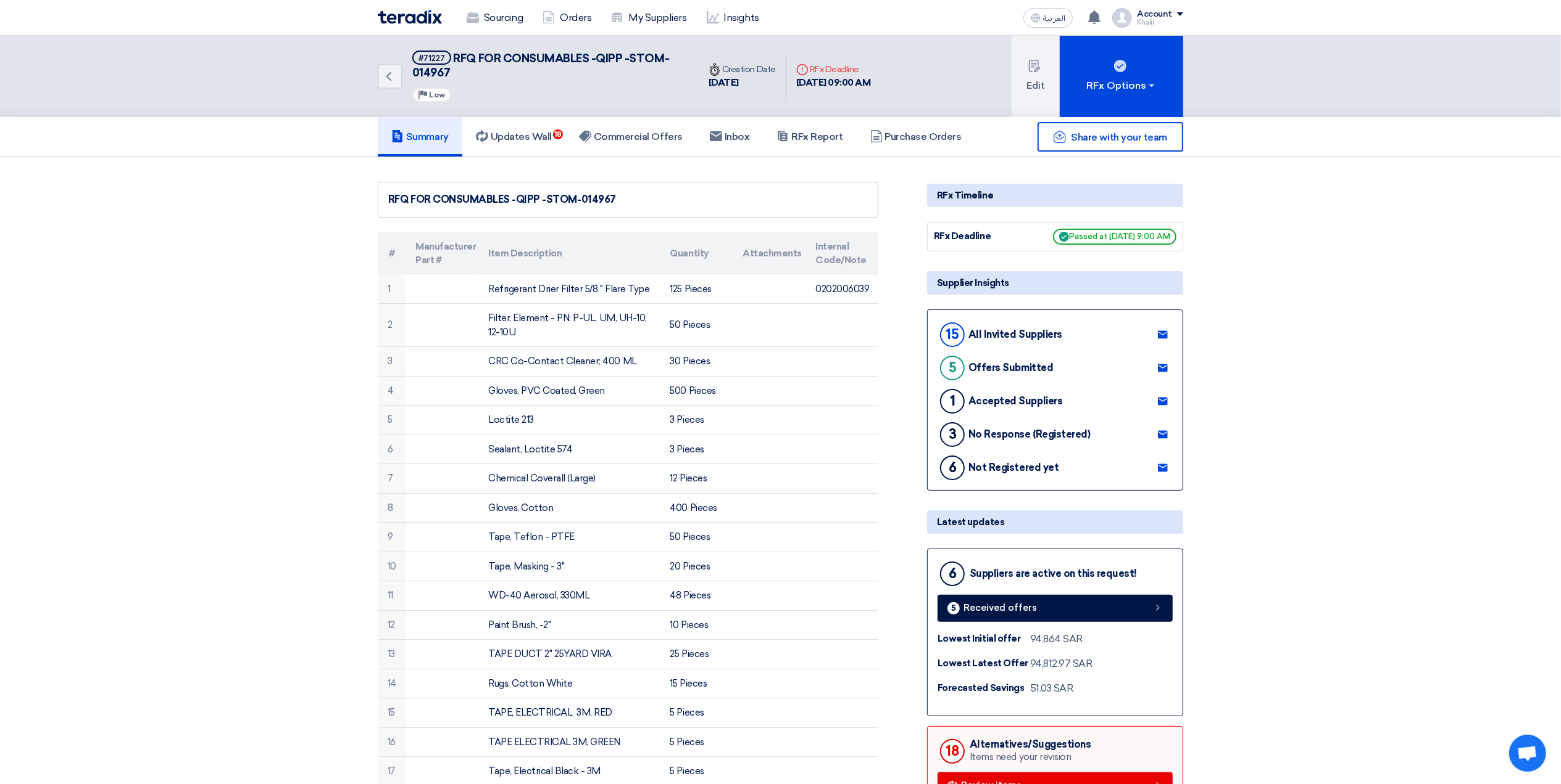
drag, startPoint x: 1379, startPoint y: 595, endPoint x: 1321, endPoint y: 575, distance: 61.4
click at [514, 14] on link "Sourcing" at bounding box center [495, 17] width 75 height 27
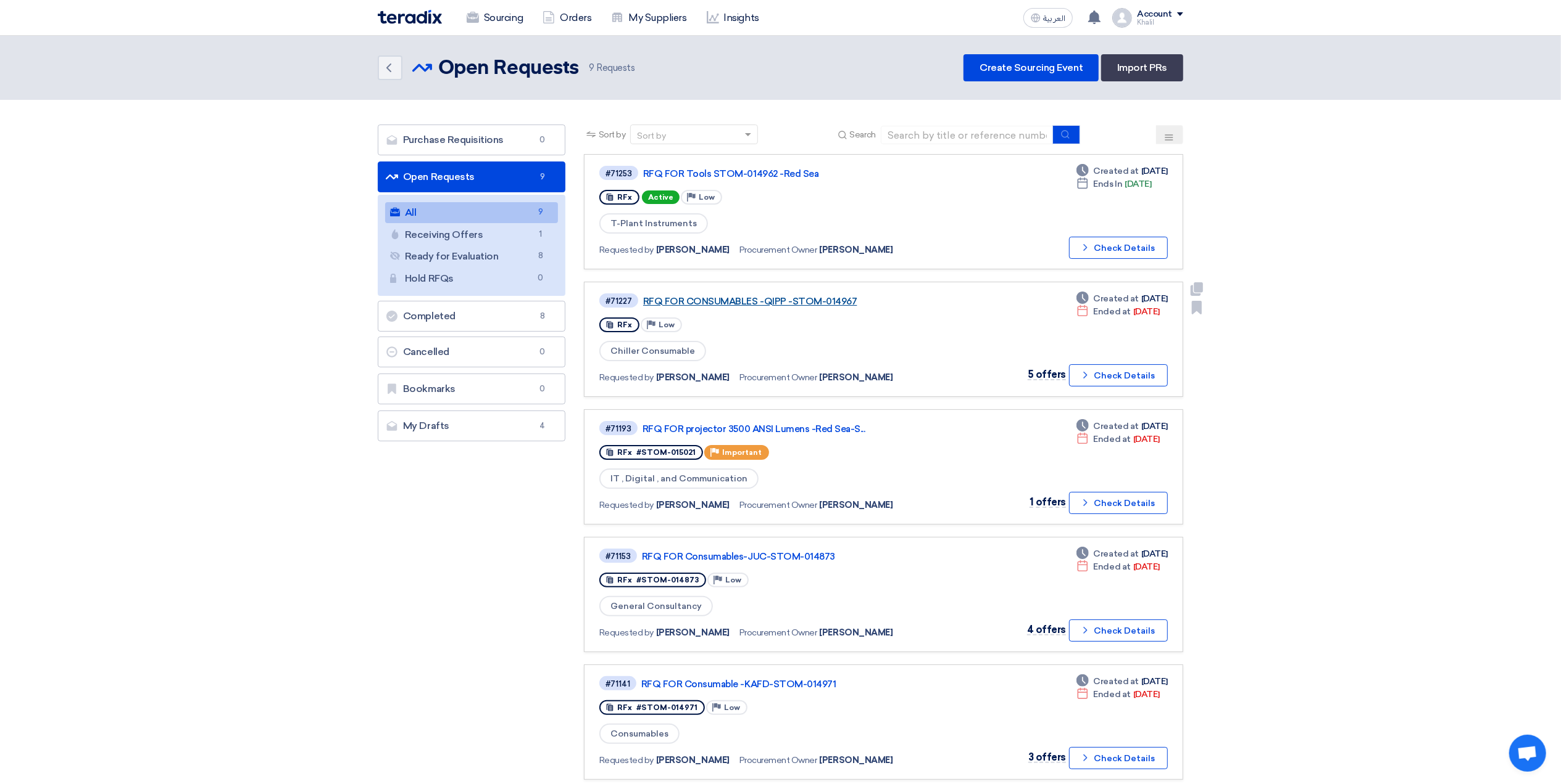
click at [751, 304] on link "RFQ FOR CONSUMABLES -QIPP -STOM-014967" at bounding box center [797, 301] width 309 height 11
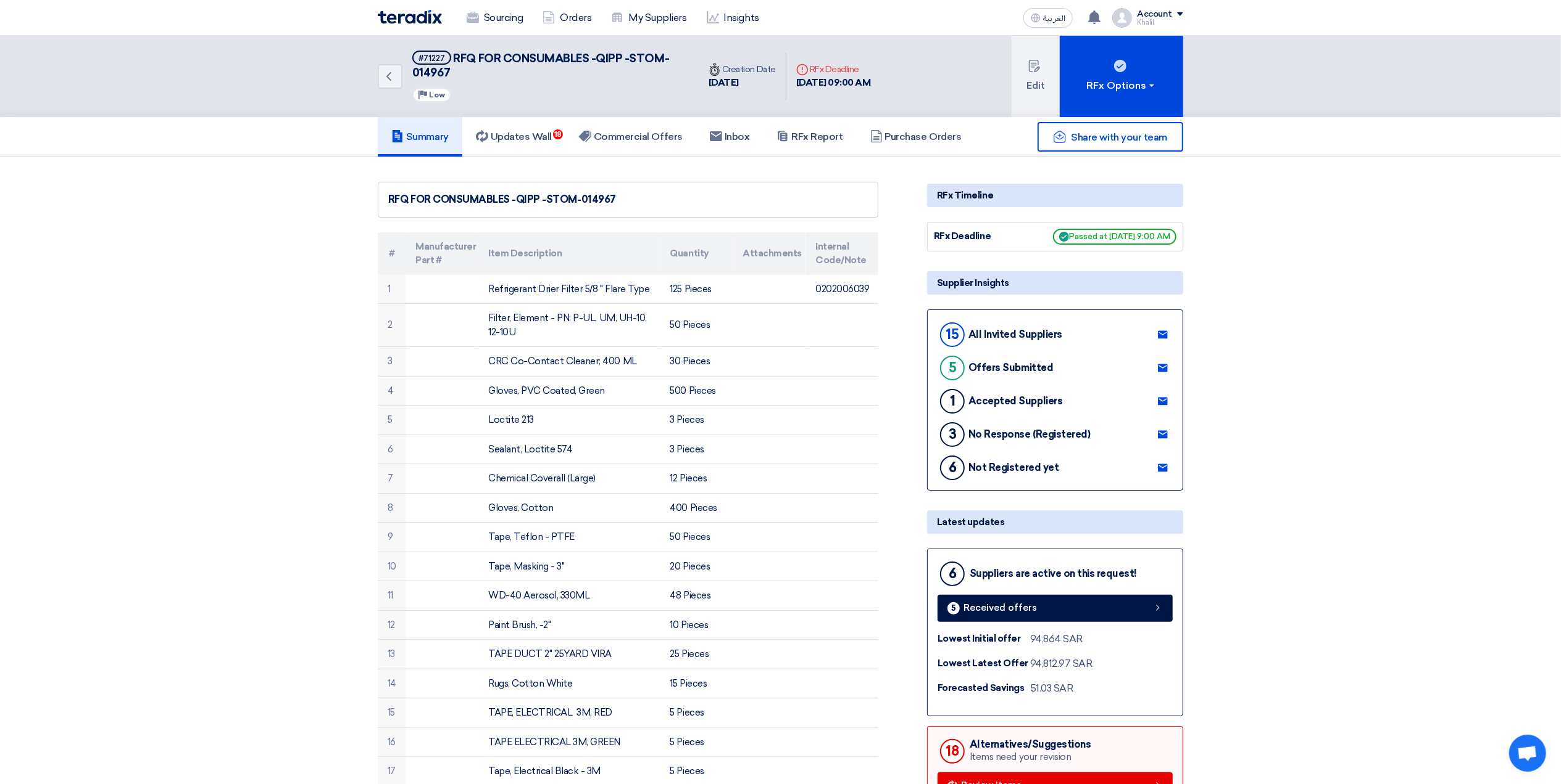
drag, startPoint x: 472, startPoint y: 75, endPoint x: 438, endPoint y: 60, distance: 37.2
click at [438, 60] on h5 "#71227 RFQ FOR CONSUMABLES -QIPP -STOM-014967 RFx Reference Number" at bounding box center [547, 65] width 271 height 30
copy h5 "7 RFQ FOR CONSUMABLES -QIPP -STOM-014967"
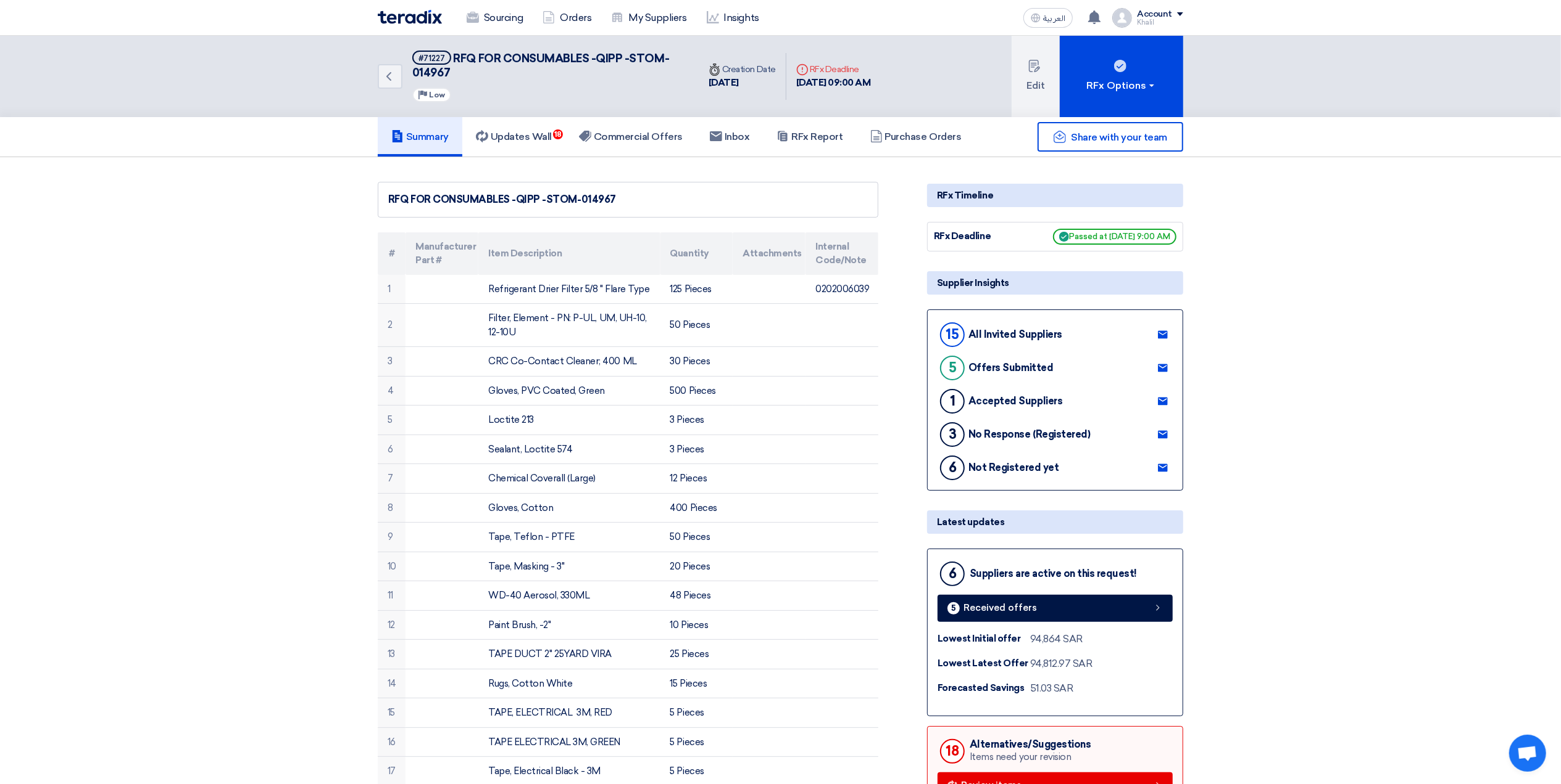
click at [501, 84] on div "#71227 RFQ FOR CONSUMABLES -QIPP -STOM-014967 Priority Low" at bounding box center [547, 76] width 271 height 52
drag, startPoint x: 454, startPoint y: 58, endPoint x: 495, endPoint y: 79, distance: 46.1
click at [495, 79] on div "#71227 RFQ FOR CONSUMABLES -QIPP -STOM-014967 Priority Low" at bounding box center [547, 76] width 271 height 52
click at [460, 65] on h5 "#71227 RFQ FOR CONSUMABLES -QIPP -STOM-014967" at bounding box center [547, 65] width 271 height 30
drag, startPoint x: 454, startPoint y: 56, endPoint x: 493, endPoint y: 71, distance: 41.8
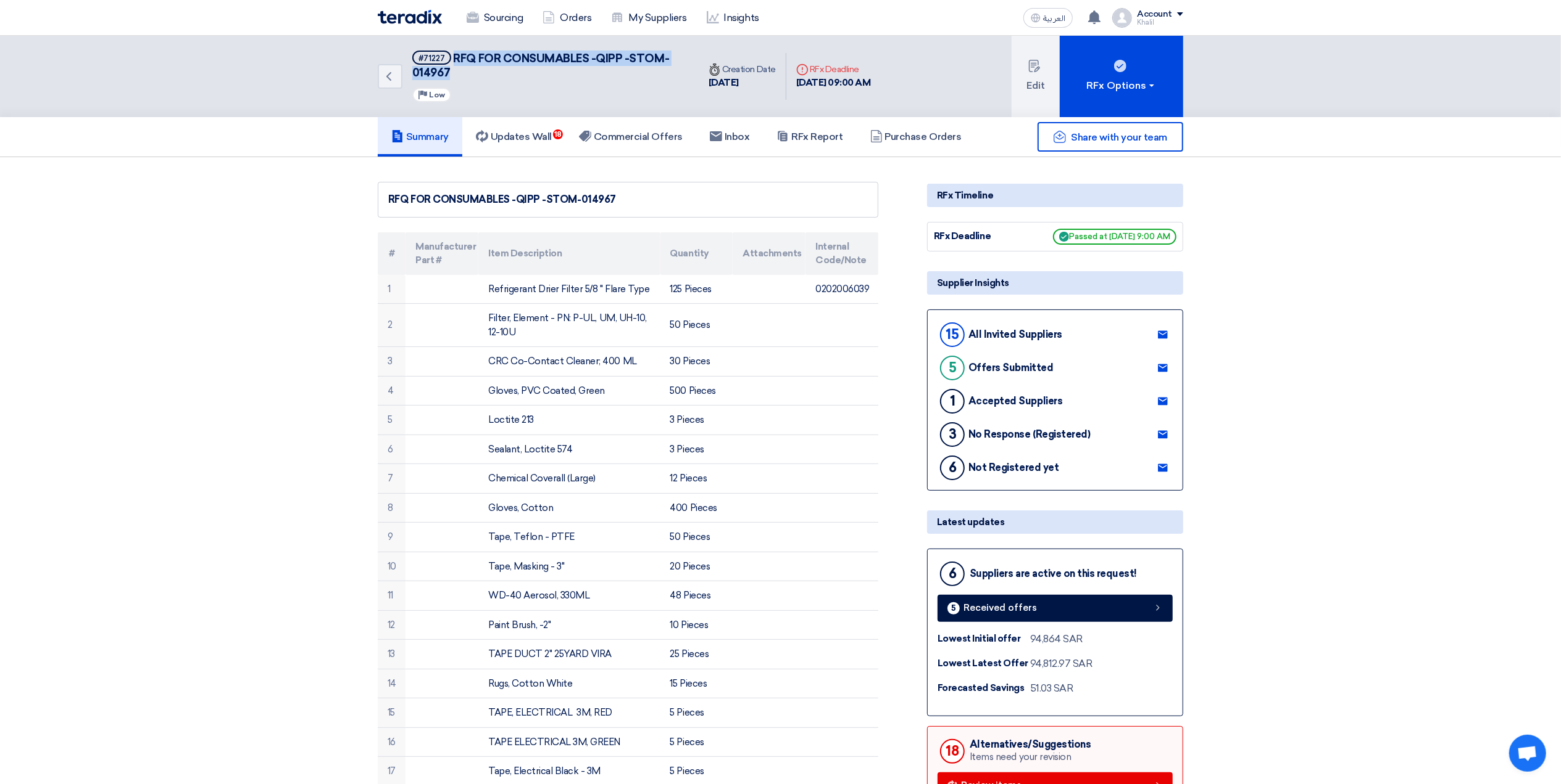
click at [493, 71] on h5 "#71227 RFQ FOR CONSUMABLES -QIPP -STOM-014967" at bounding box center [547, 65] width 271 height 30
copy span "RFQ FOR CONSUMABLES -QIPP -STOM-014967"
click at [392, 76] on icon "Back" at bounding box center [388, 76] width 15 height 15
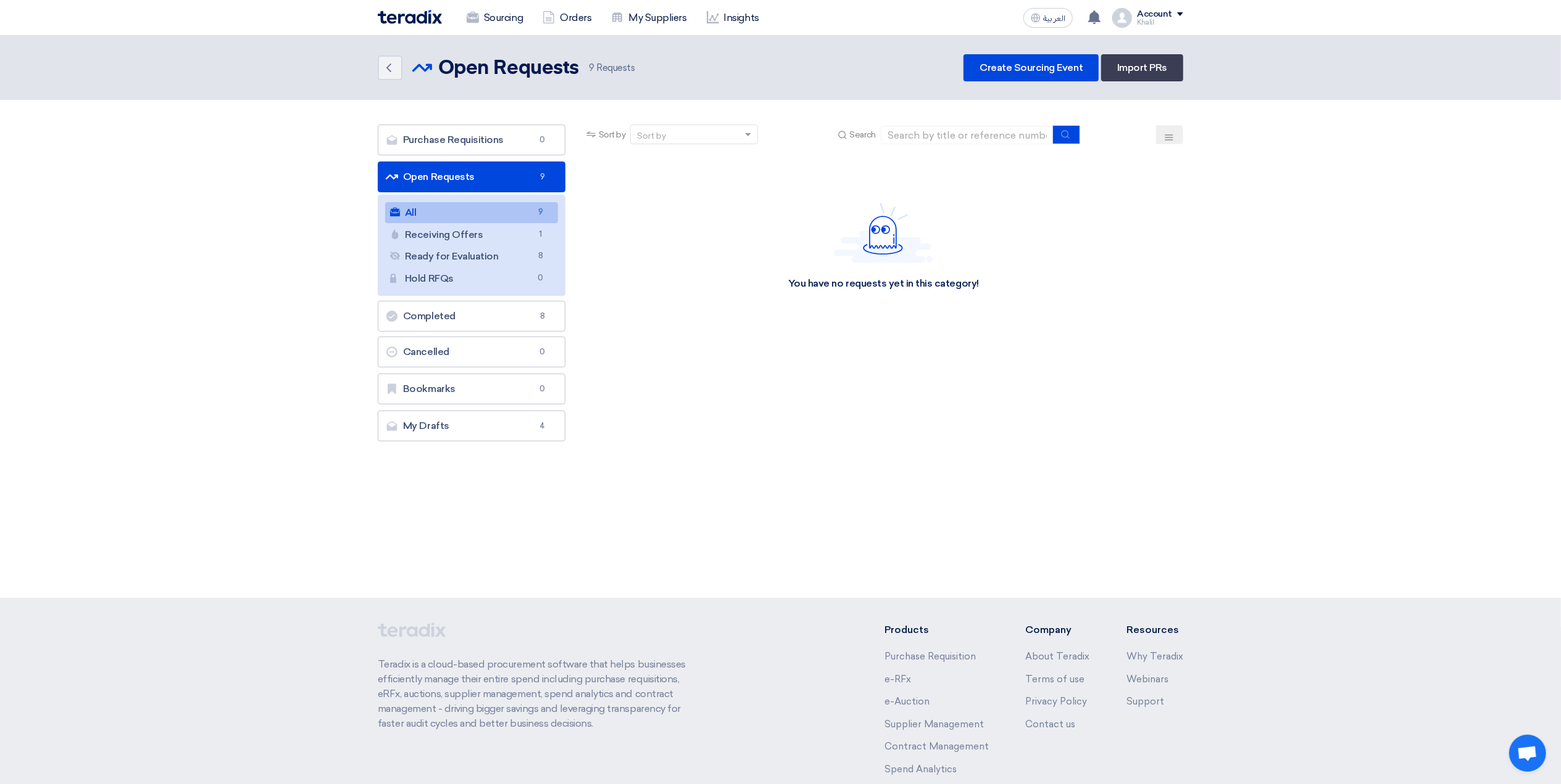
click at [506, 213] on link "All All 9" at bounding box center [472, 212] width 173 height 21
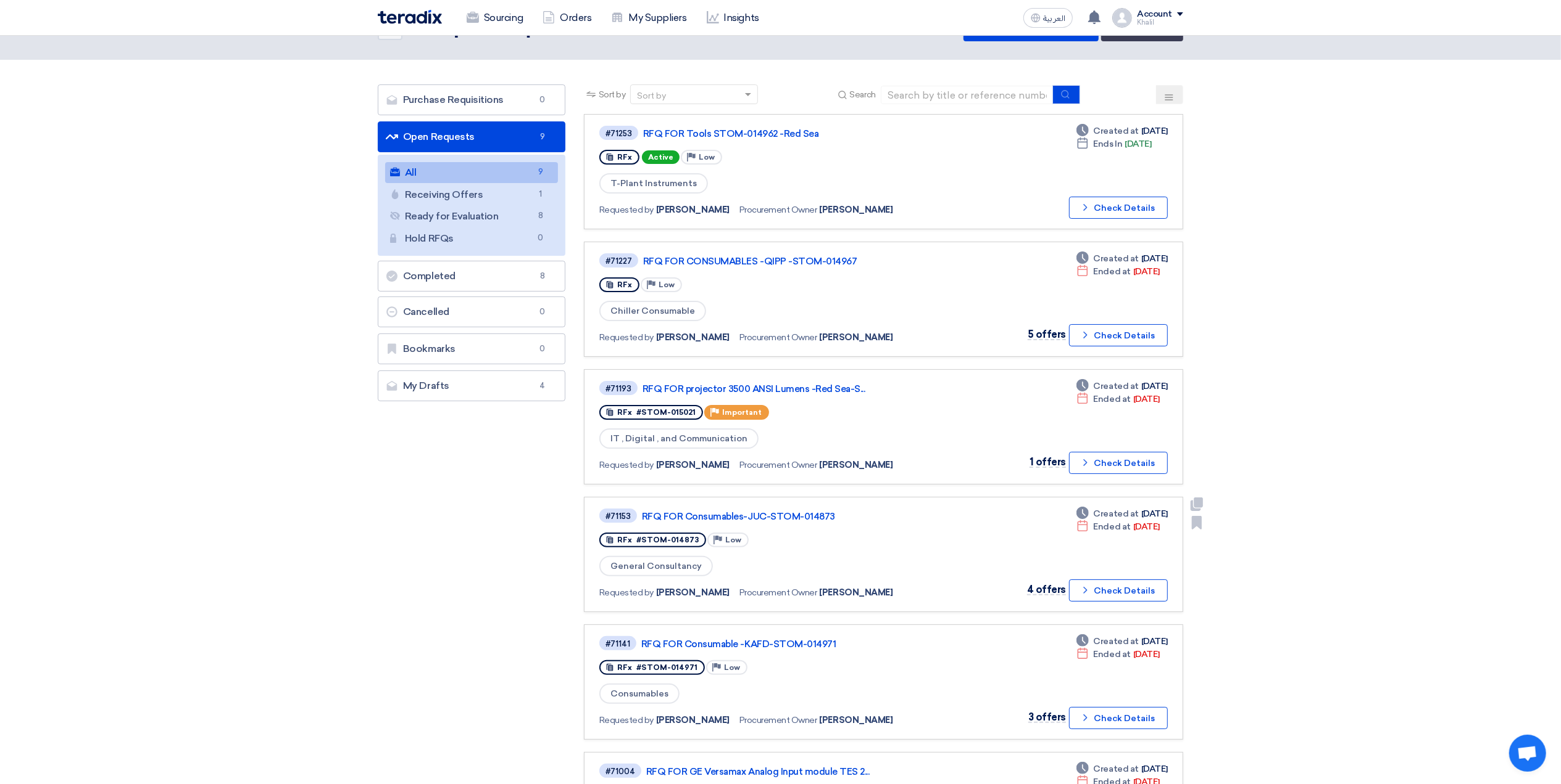
scroll to position [0, 0]
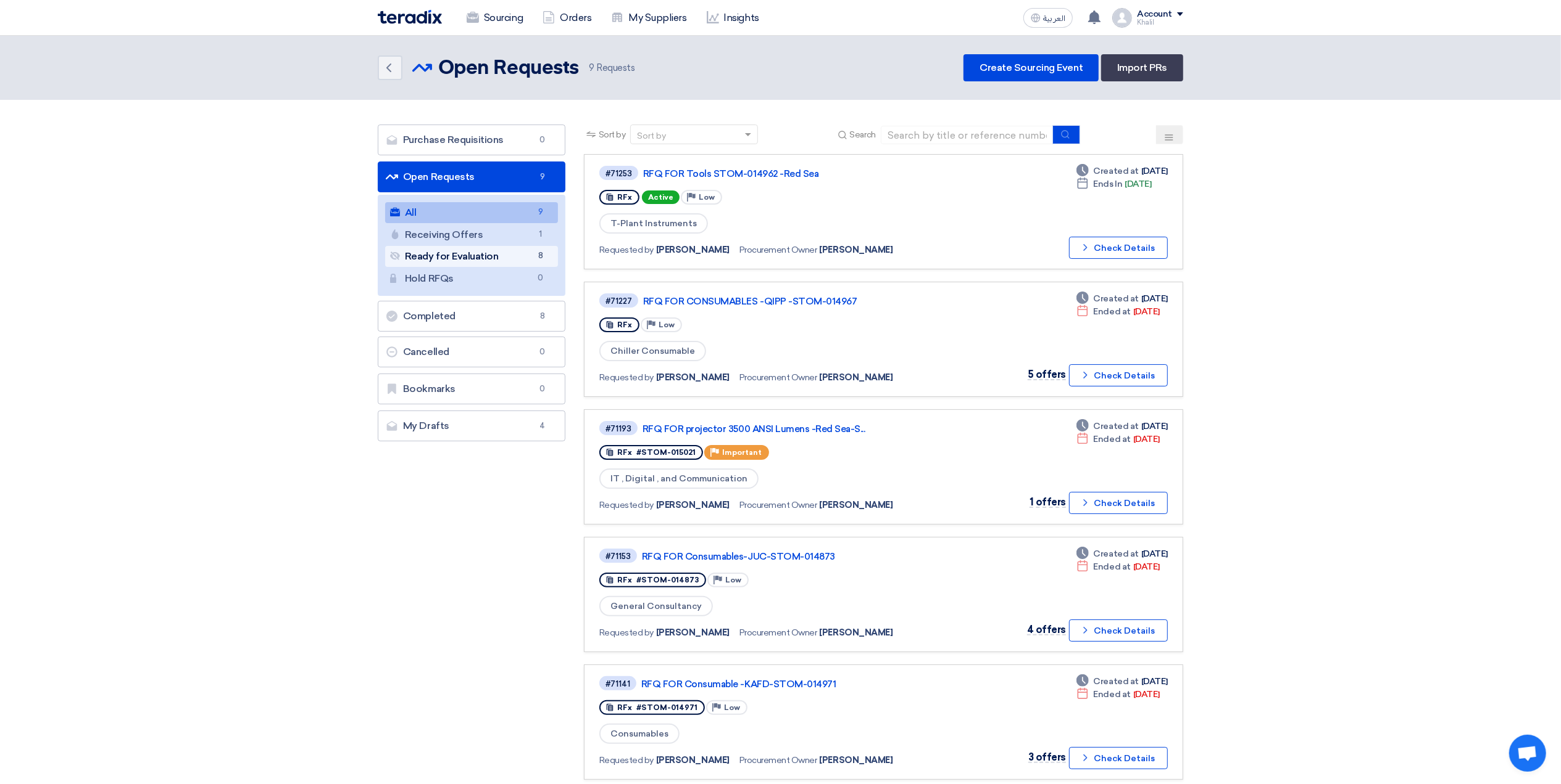
click at [499, 259] on link "Ready for Evaluation Ready for Evaluation 8" at bounding box center [472, 256] width 173 height 21
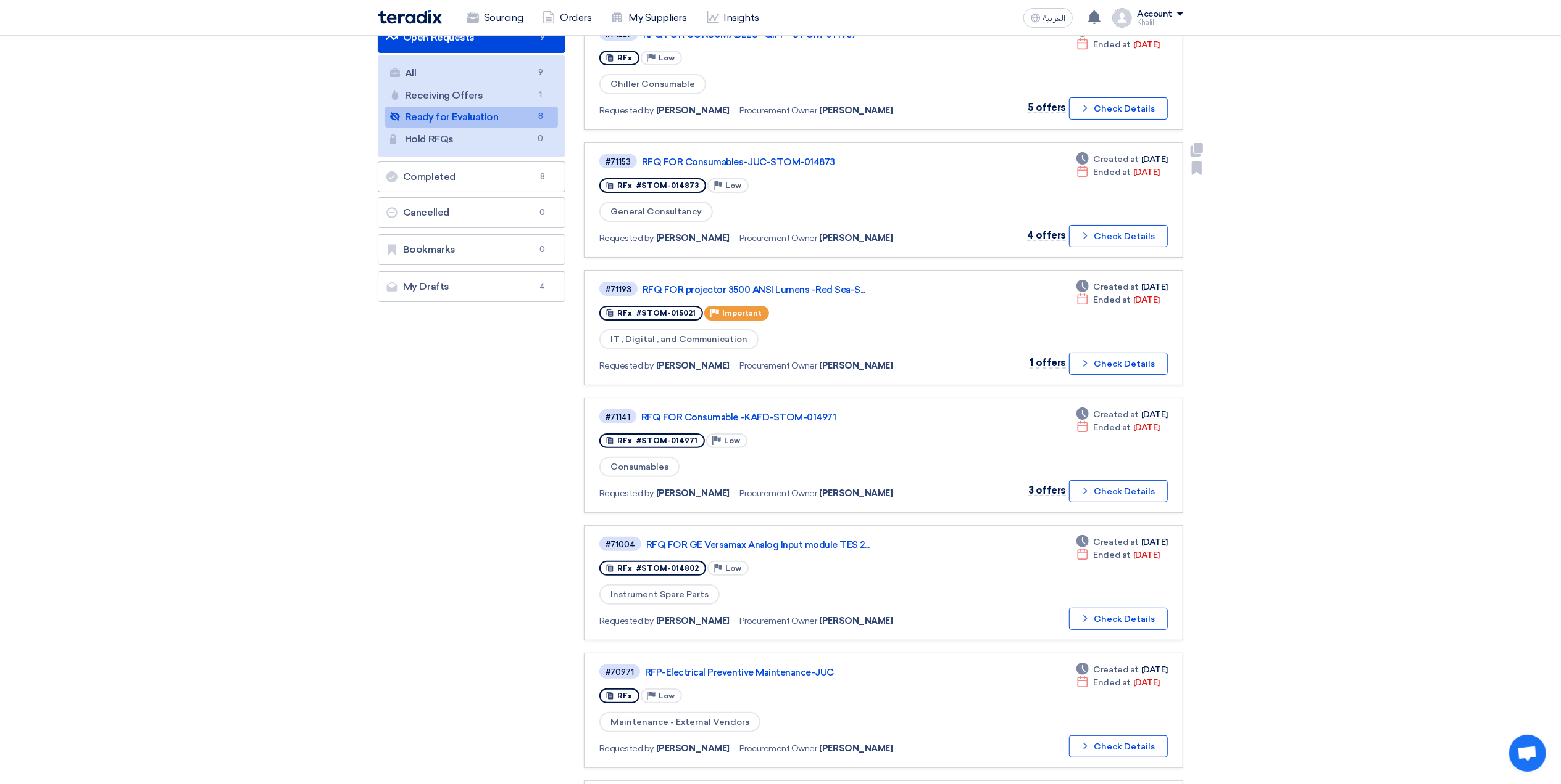
scroll to position [164, 0]
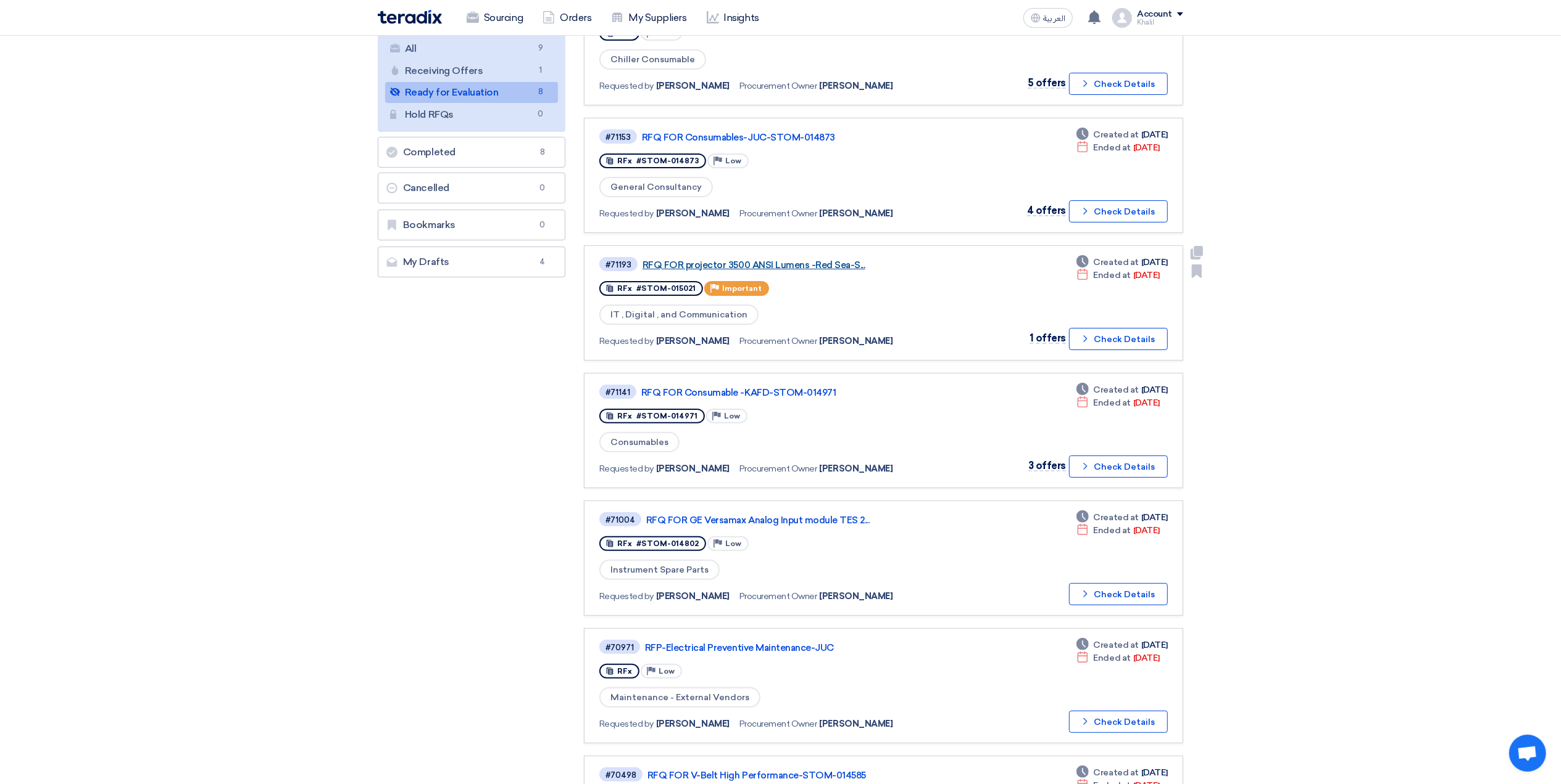
click at [778, 264] on link "RFQ FOR projector 3500 ANSI Lumens -Red Sea-S..." at bounding box center [796, 265] width 309 height 11
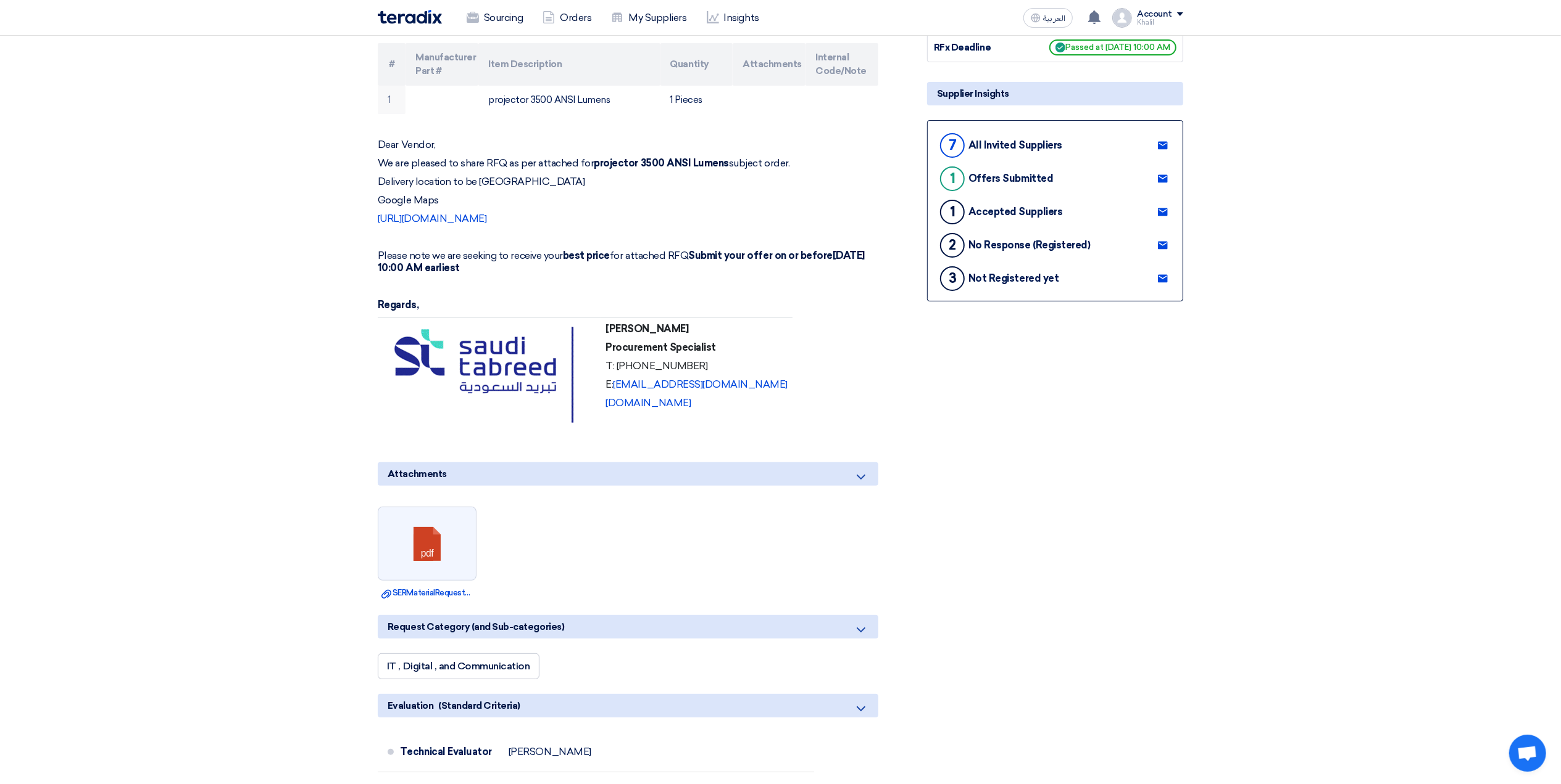
scroll to position [0, 0]
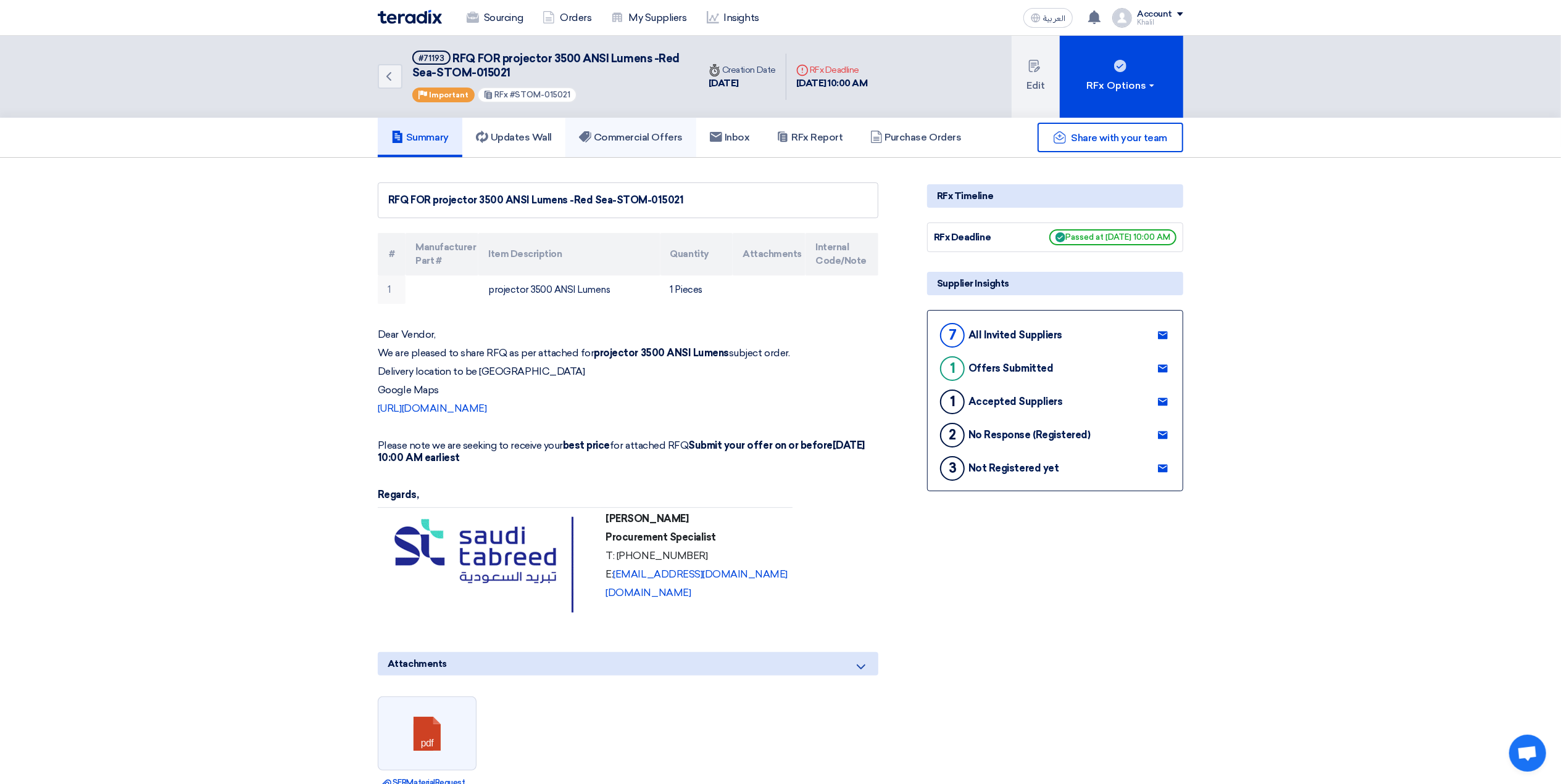
click at [620, 131] on h5 "Commercial Offers" at bounding box center [631, 137] width 103 height 12
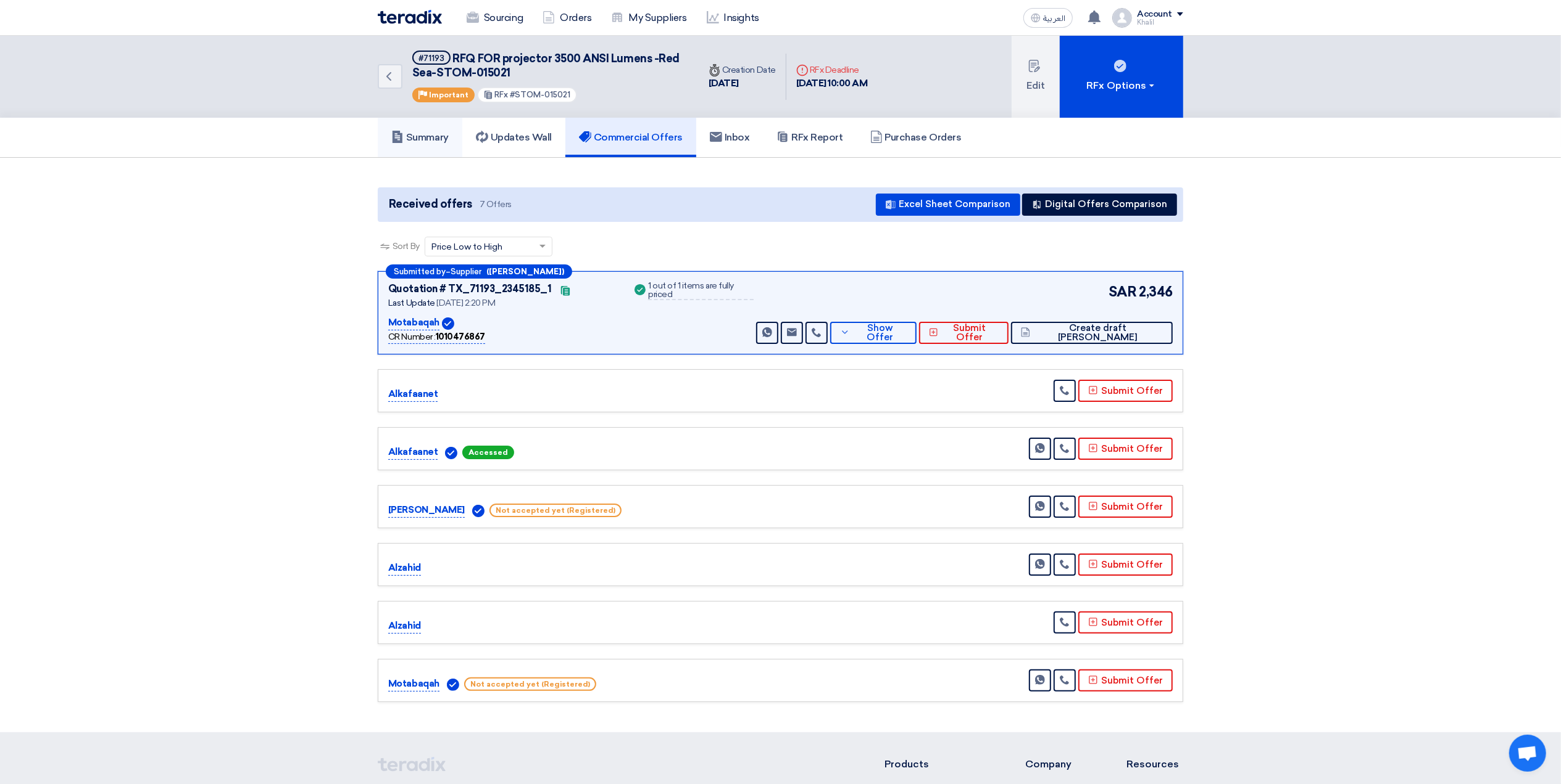
click at [428, 141] on h5 "Summary" at bounding box center [420, 137] width 58 height 12
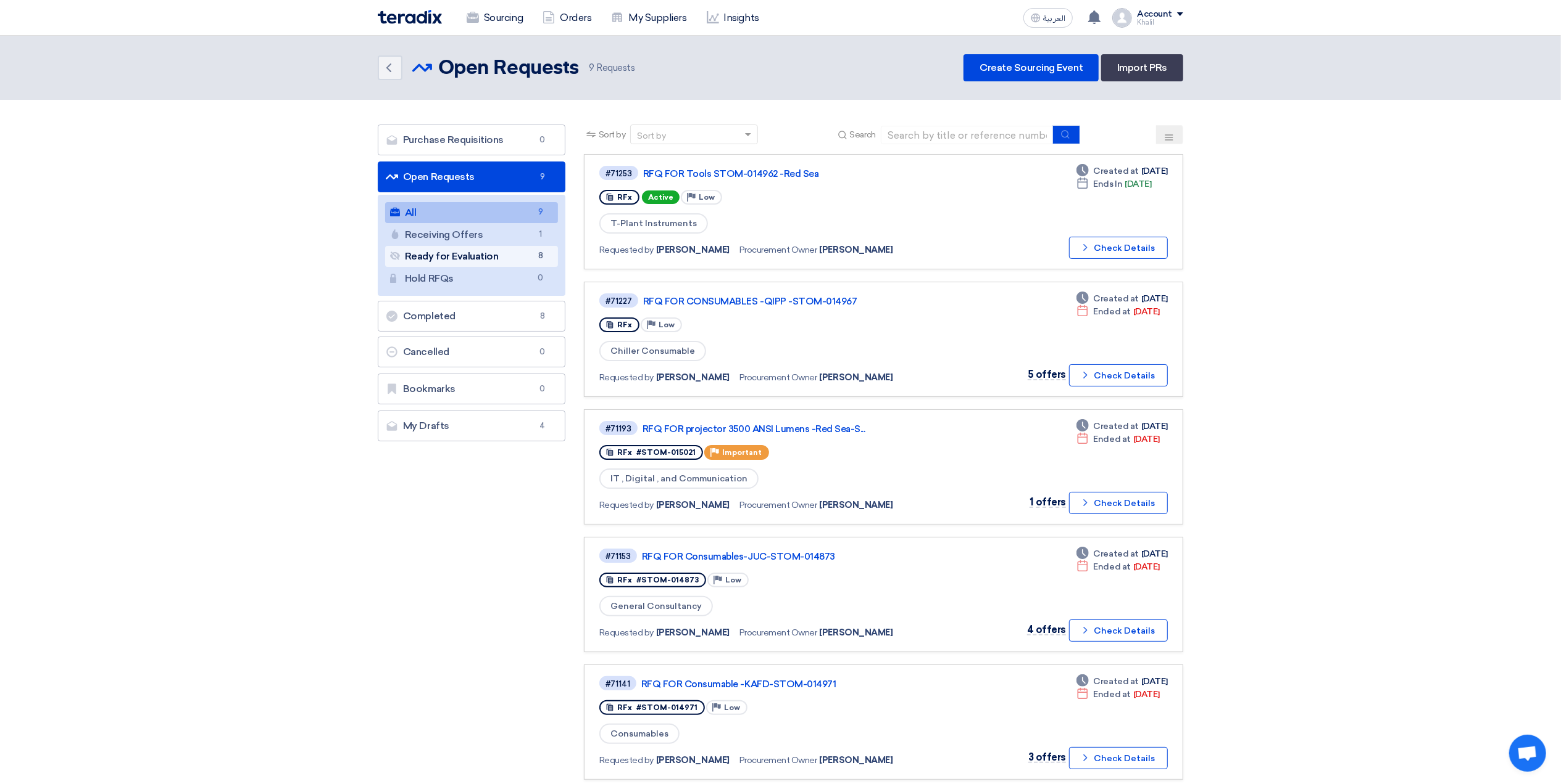
click at [494, 254] on link "Ready for Evaluation Ready for Evaluation 8" at bounding box center [472, 256] width 173 height 21
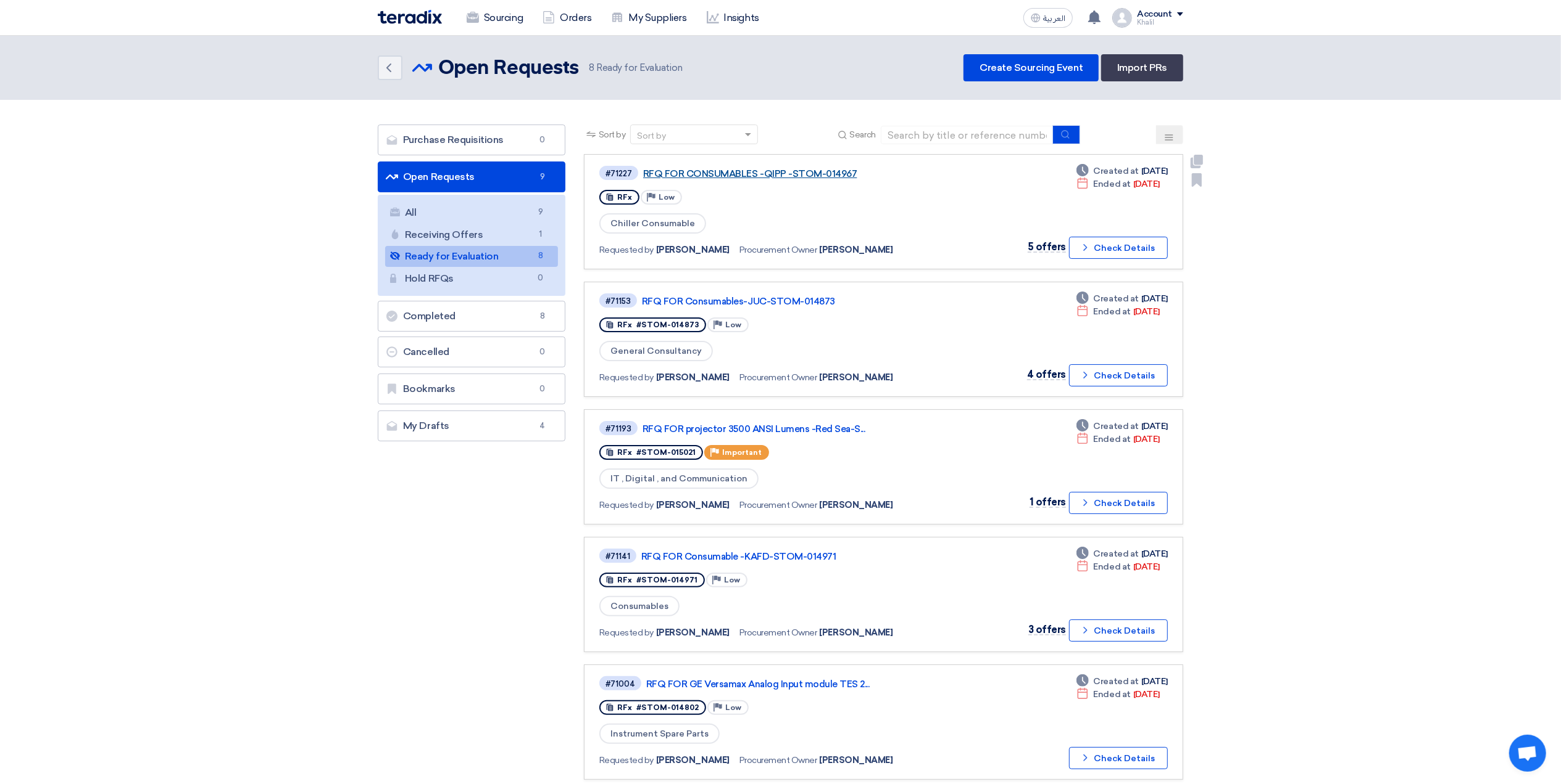
click at [766, 169] on link "RFQ FOR CONSUMABLES -QIPP -STOM-014967" at bounding box center [797, 174] width 309 height 11
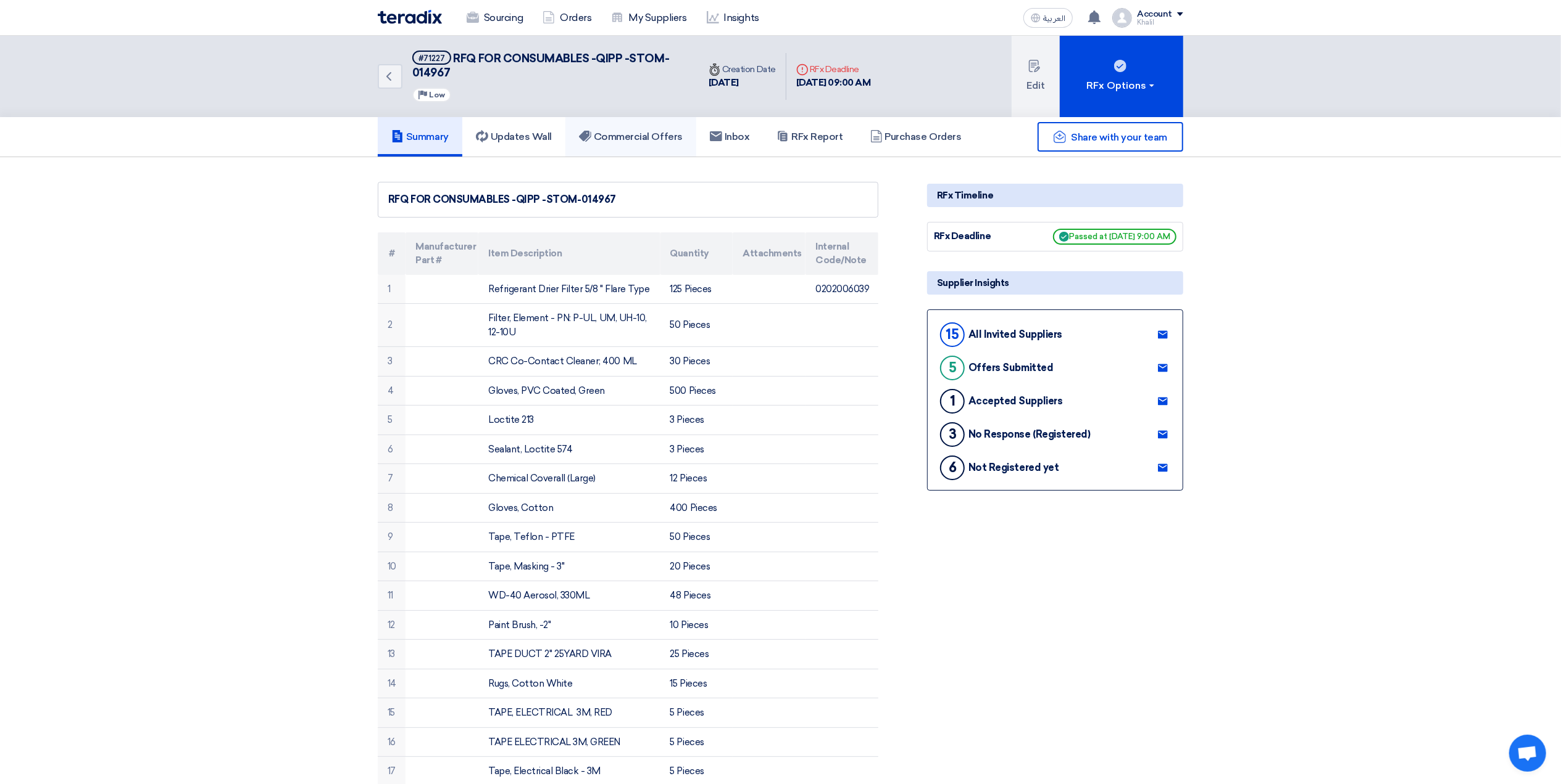
click at [640, 138] on h5 "Commercial Offers" at bounding box center [631, 137] width 103 height 12
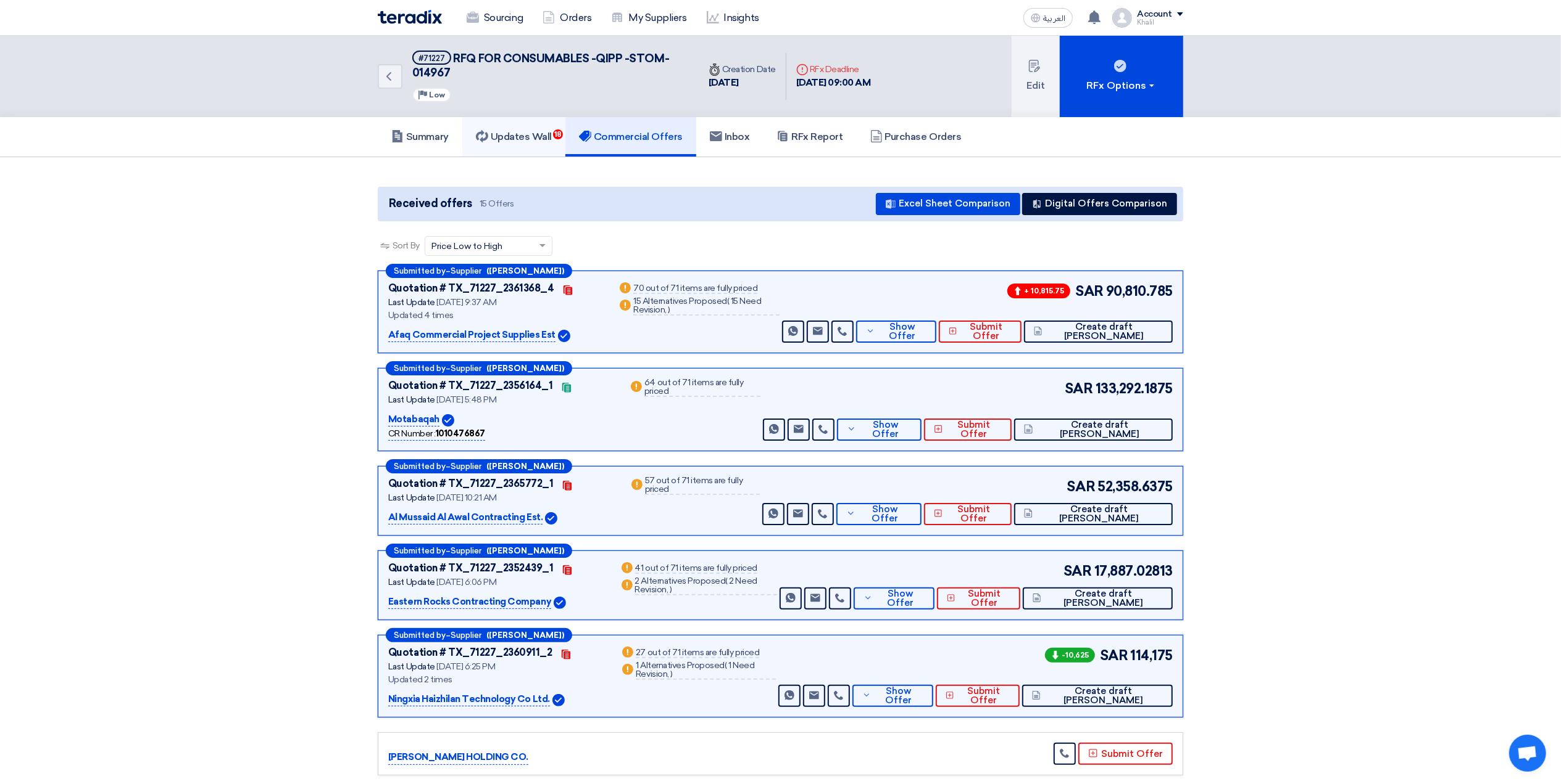
click at [536, 131] on h5 "Updates Wall 18" at bounding box center [513, 137] width 75 height 12
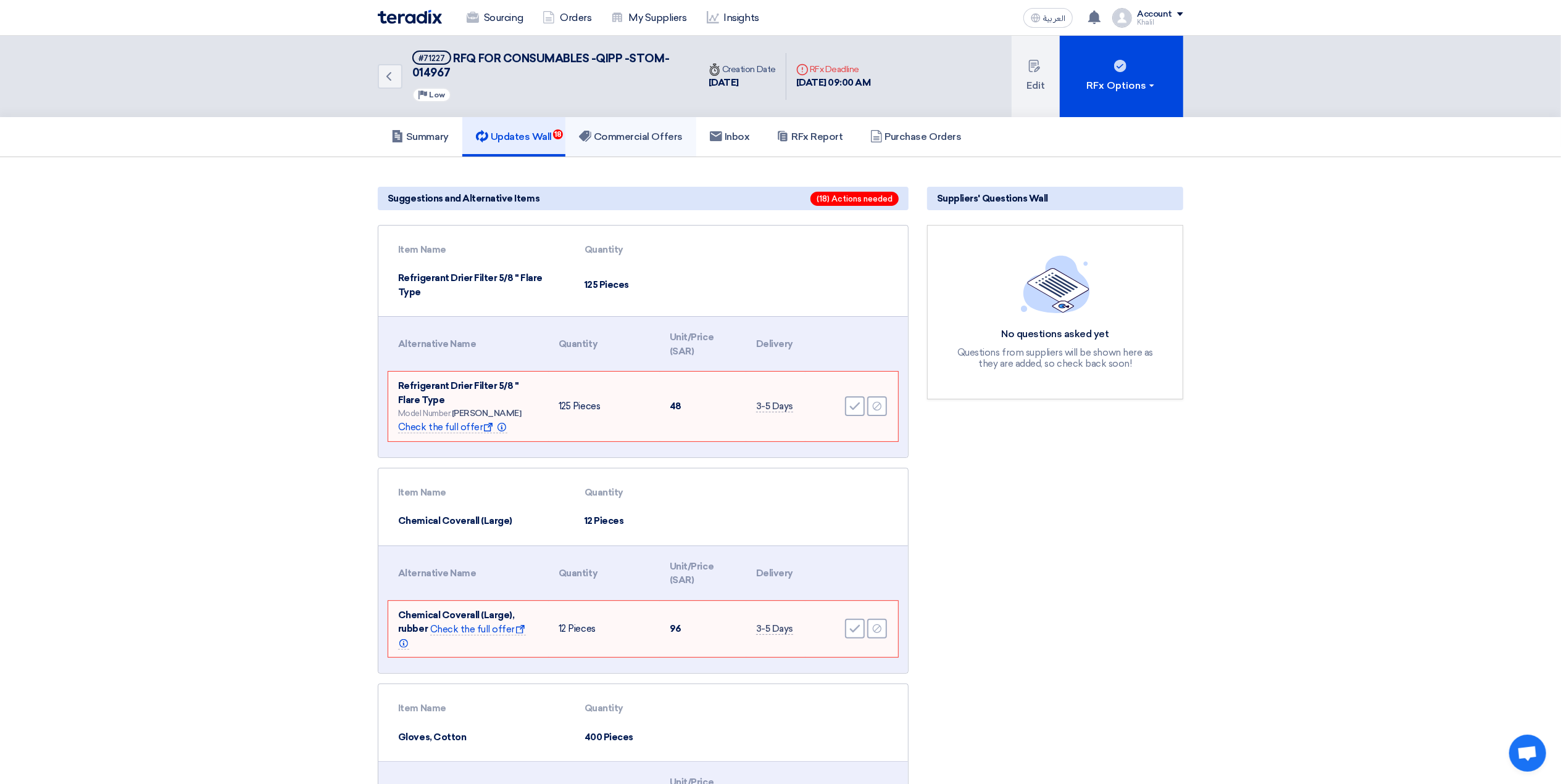
click at [628, 137] on h5 "Commercial Offers" at bounding box center [631, 137] width 103 height 12
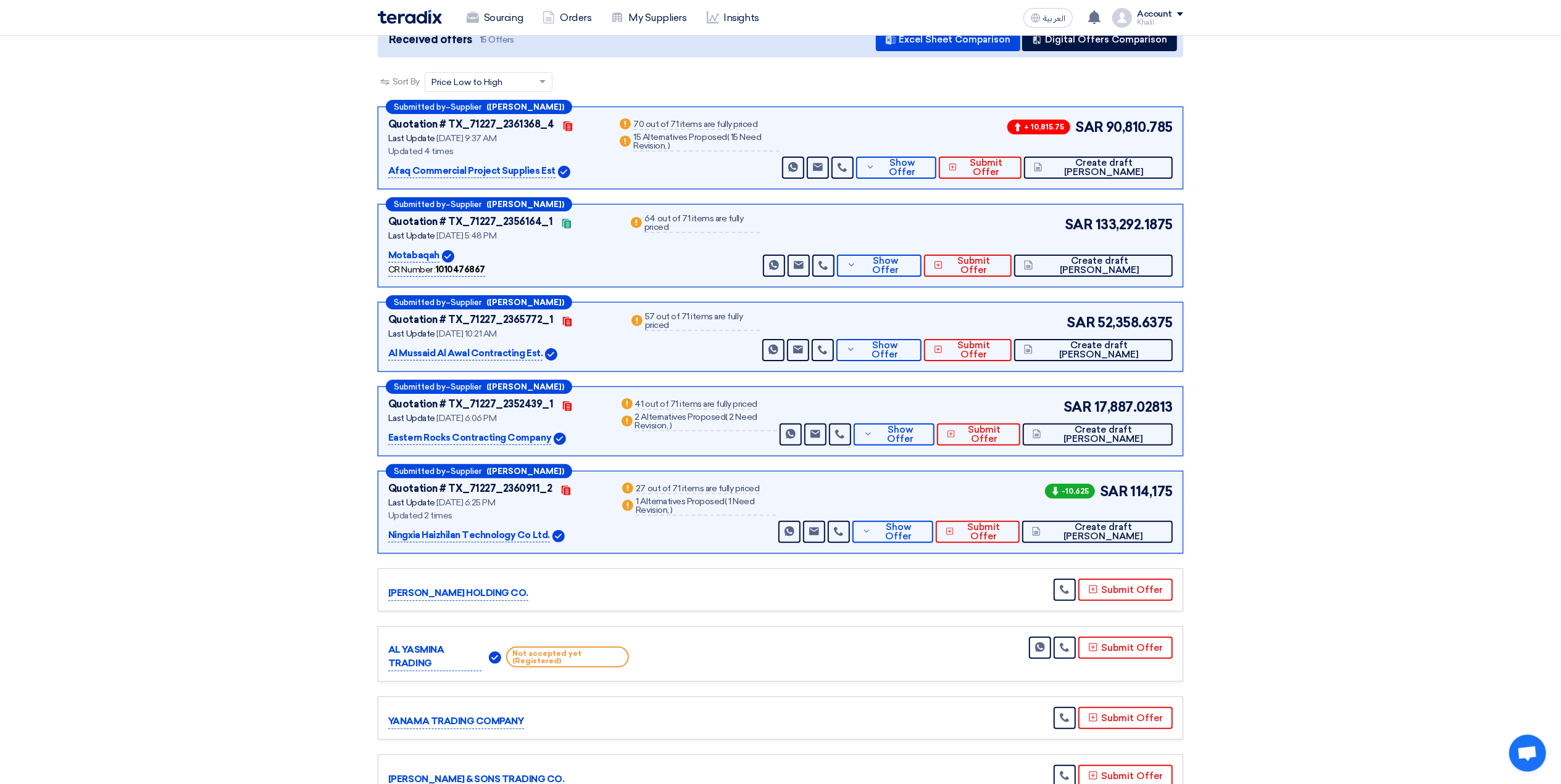
scroll to position [247, 0]
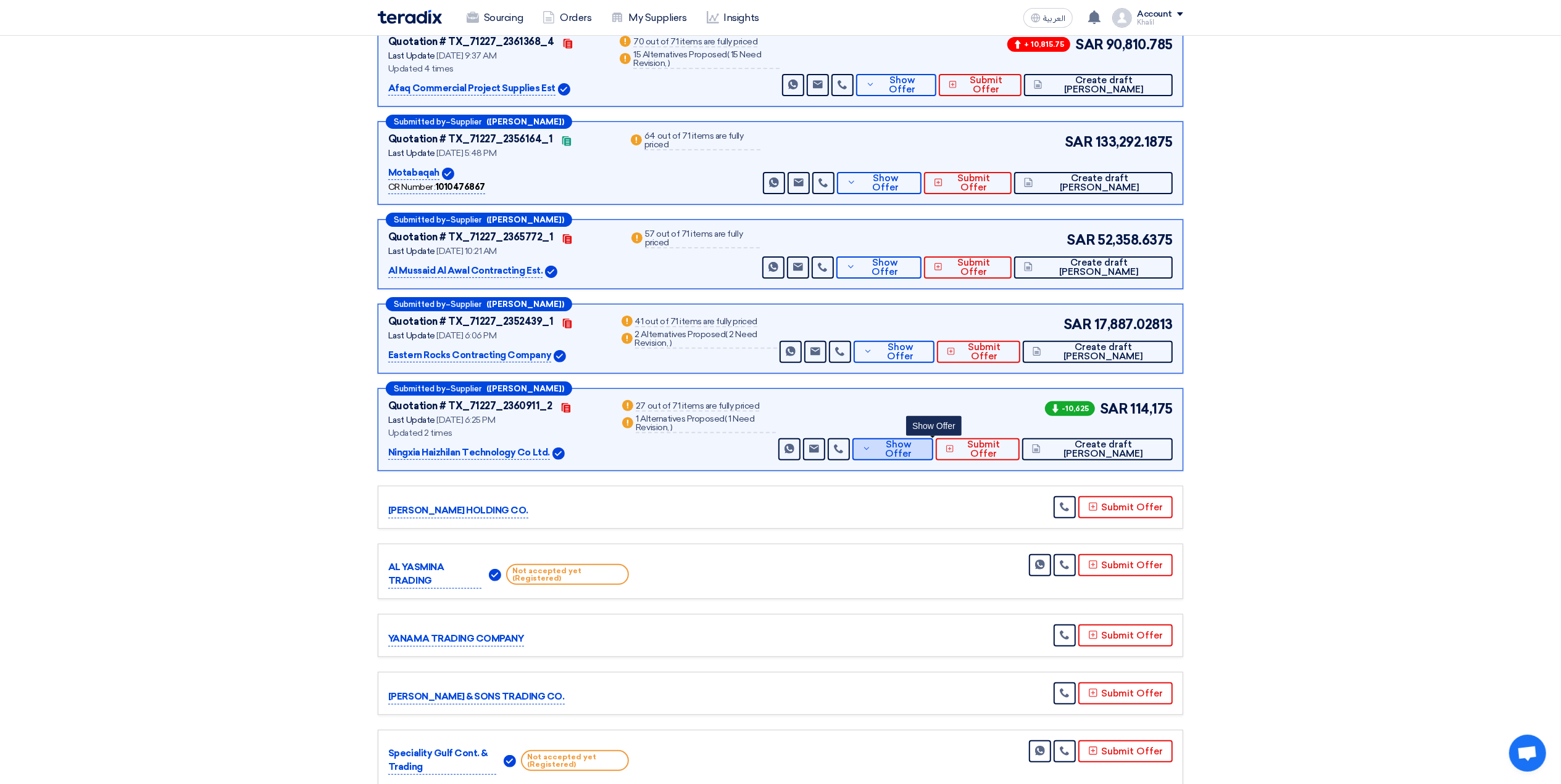
click at [915, 453] on span "Show Offer" at bounding box center [899, 450] width 50 height 19
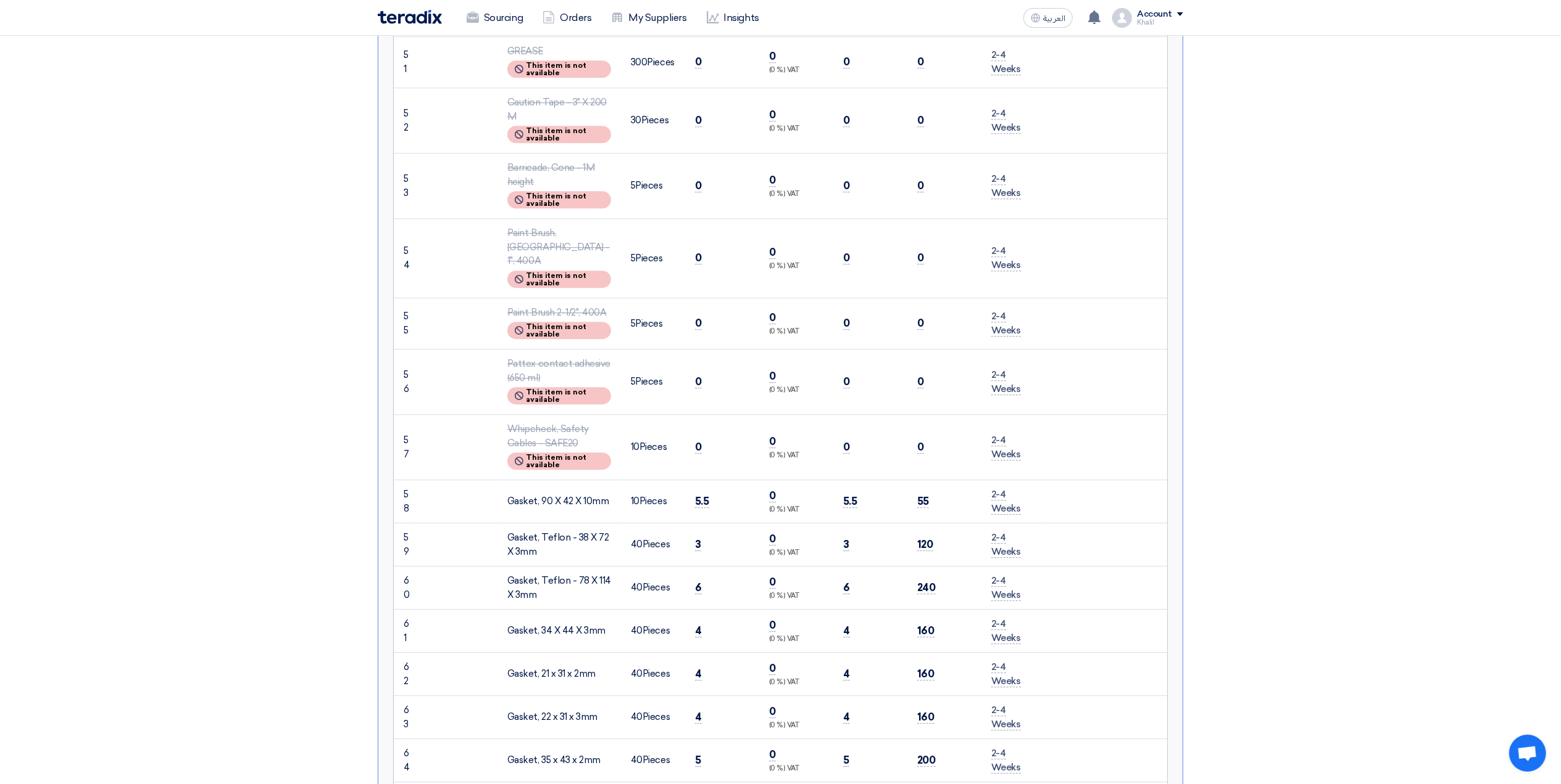
scroll to position [3701, 0]
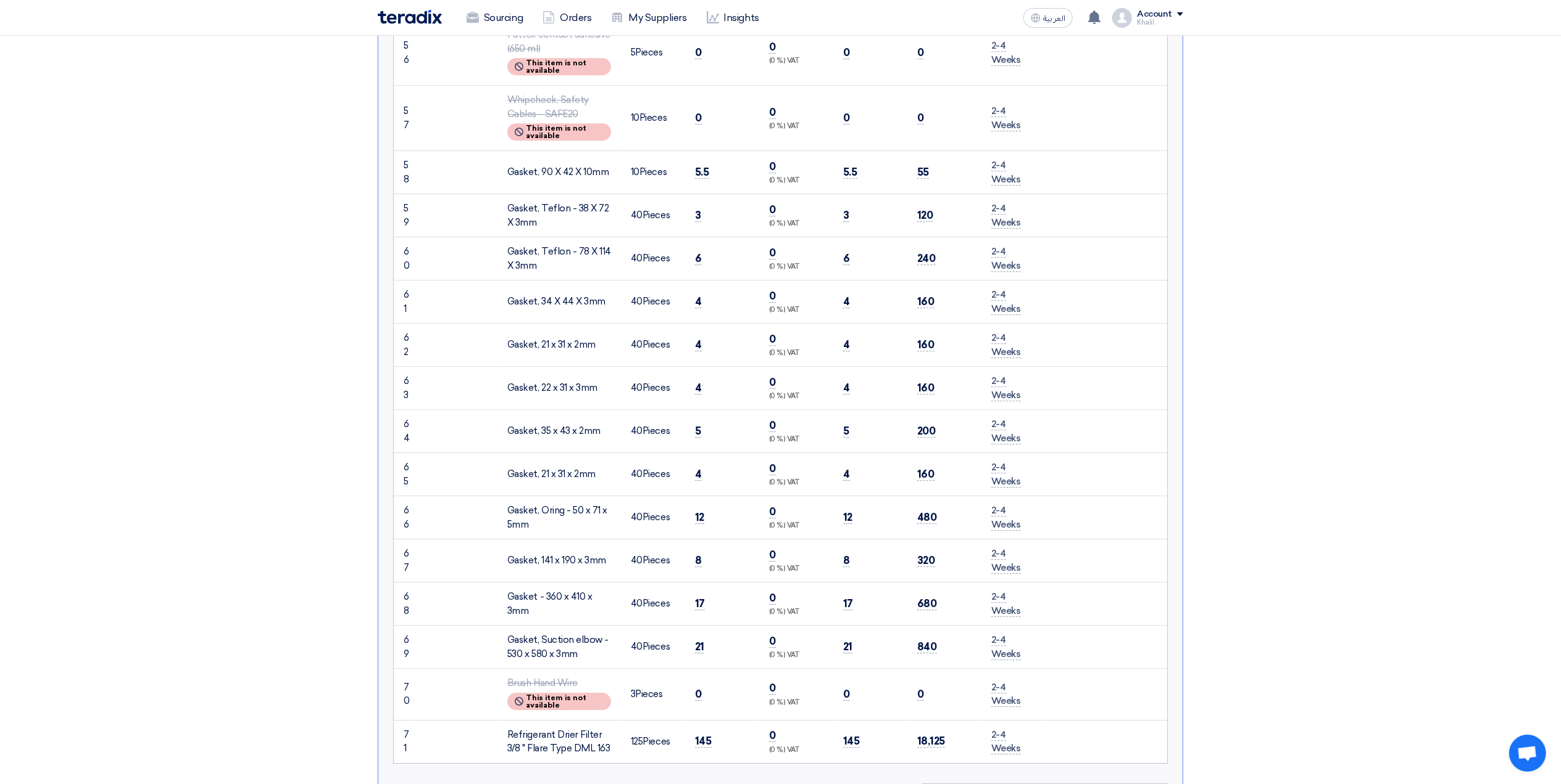
drag, startPoint x: 511, startPoint y: 134, endPoint x: 1015, endPoint y: 579, distance: 672.3
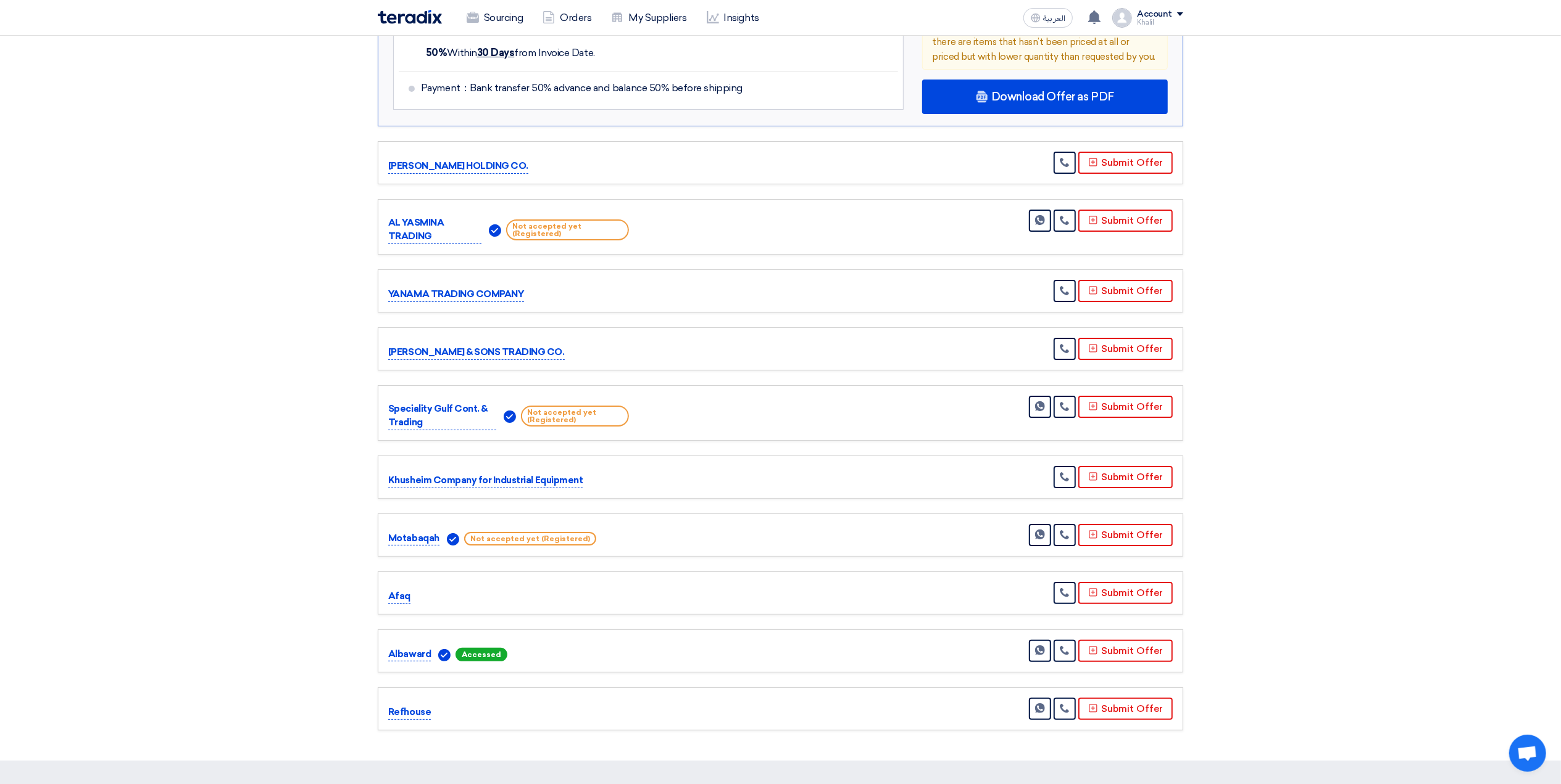
scroll to position [4687, 0]
